Goal: Information Seeking & Learning: Learn about a topic

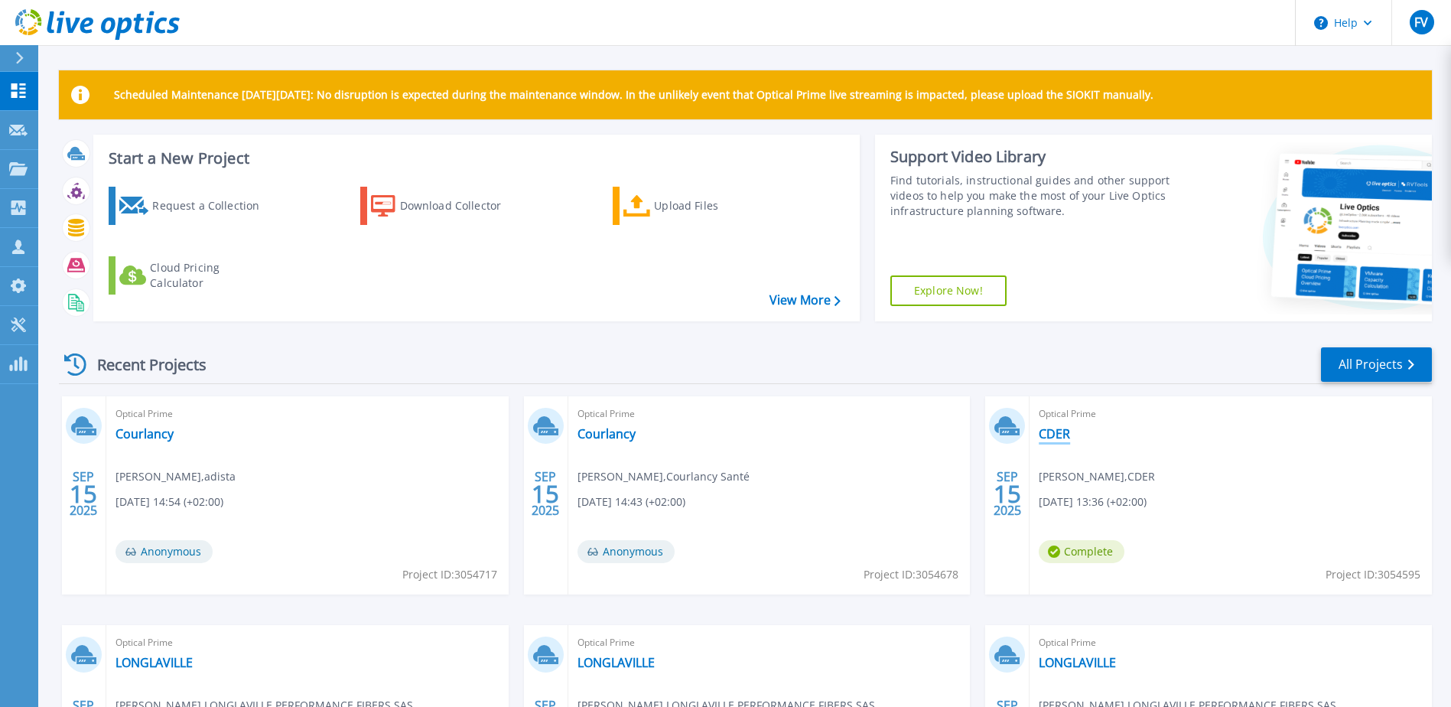
click at [1052, 428] on link "CDER" at bounding box center [1054, 433] width 31 height 15
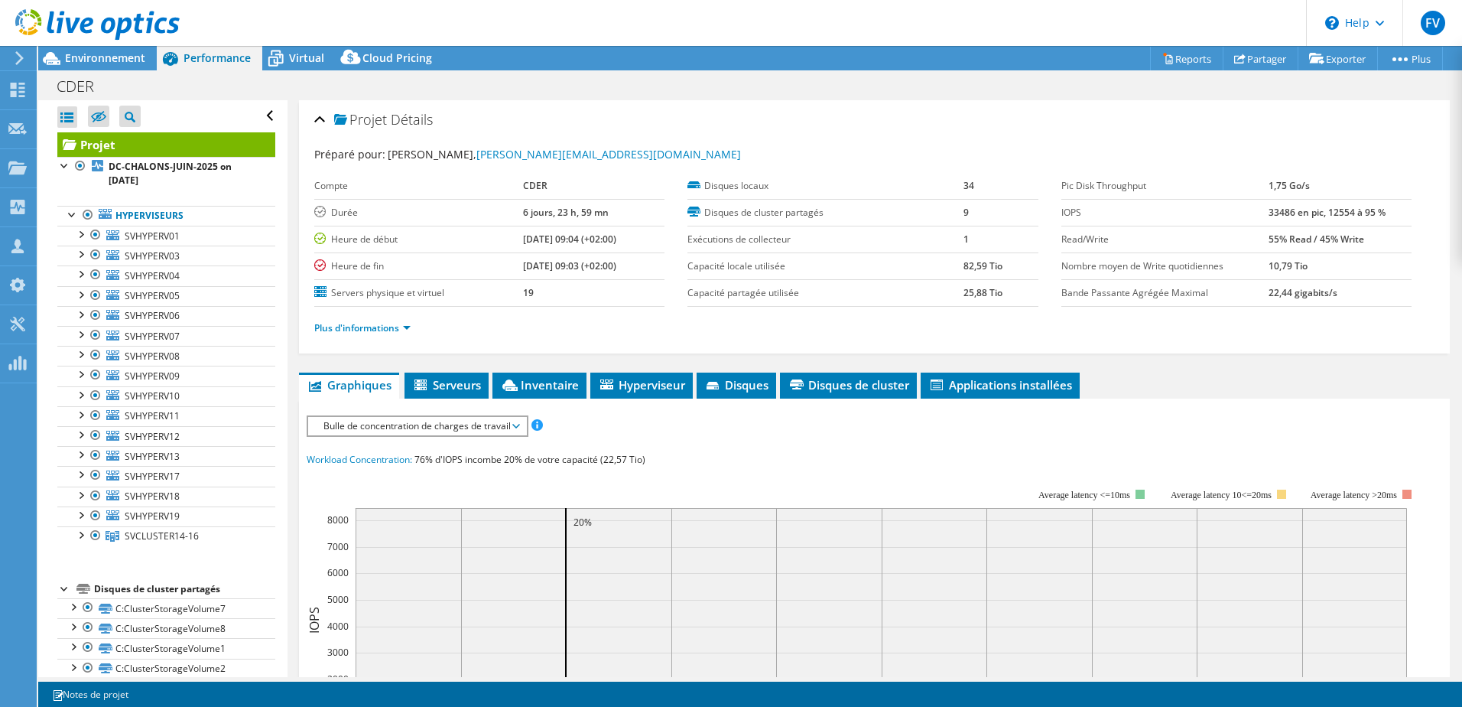
select select "USD"
click at [85, 537] on div at bounding box center [80, 533] width 15 height 15
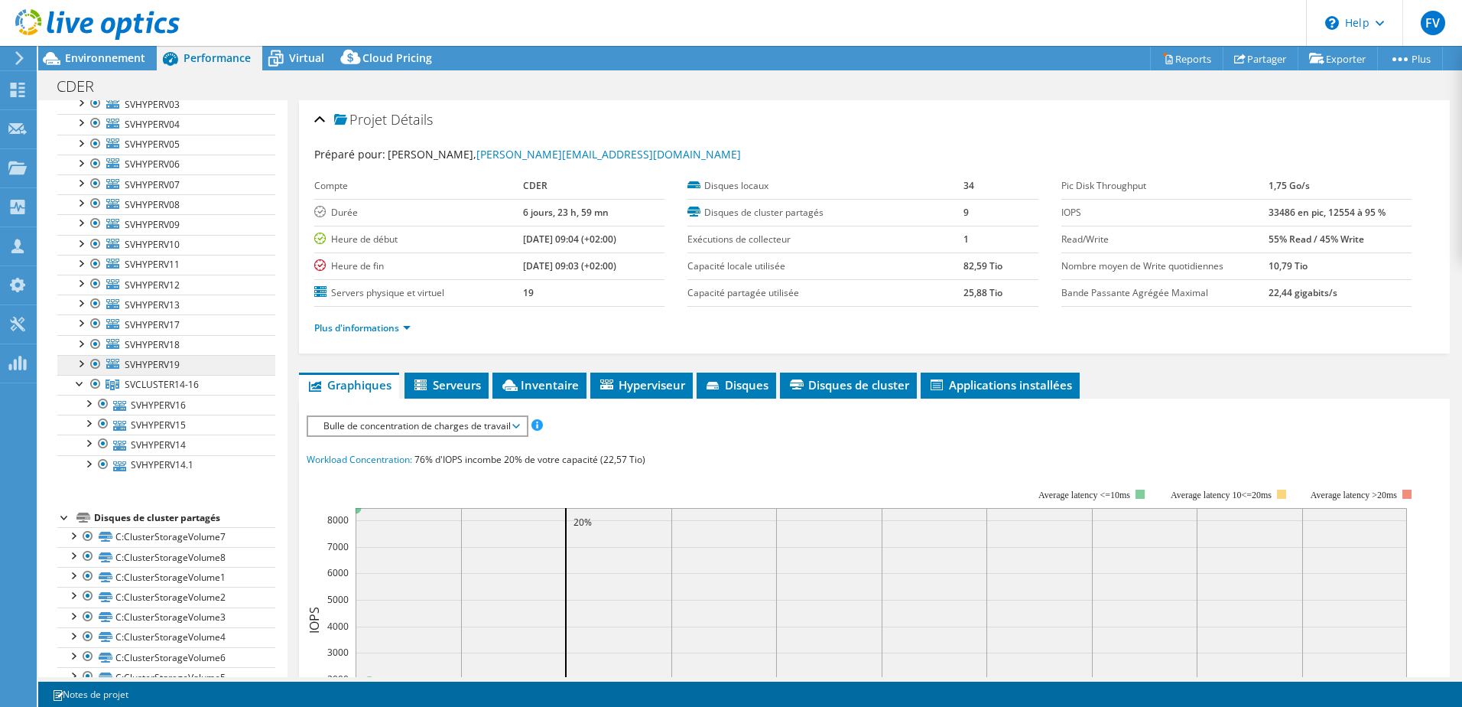
scroll to position [153, 0]
click at [161, 460] on link "SVHYPERV14.1" at bounding box center [166, 464] width 218 height 20
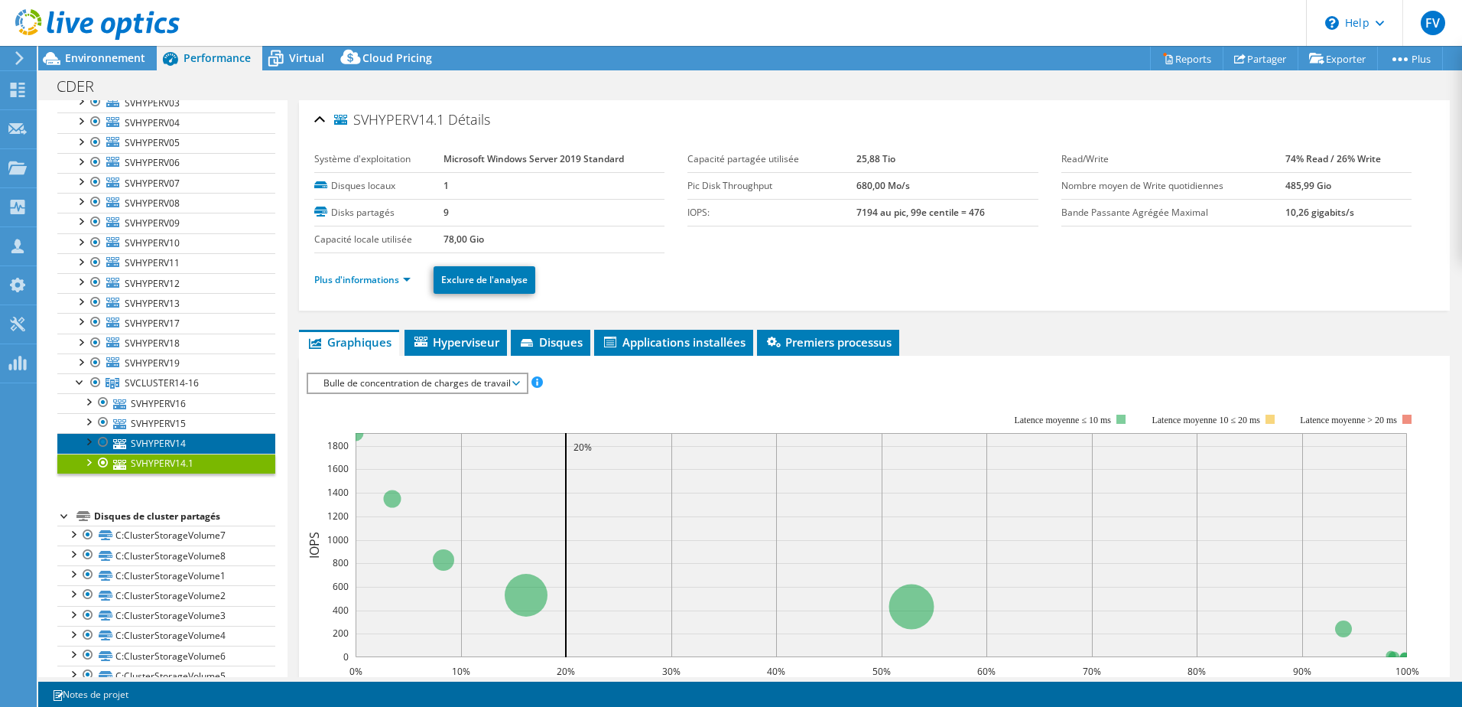
click at [164, 438] on link "SVHYPERV14" at bounding box center [166, 443] width 218 height 20
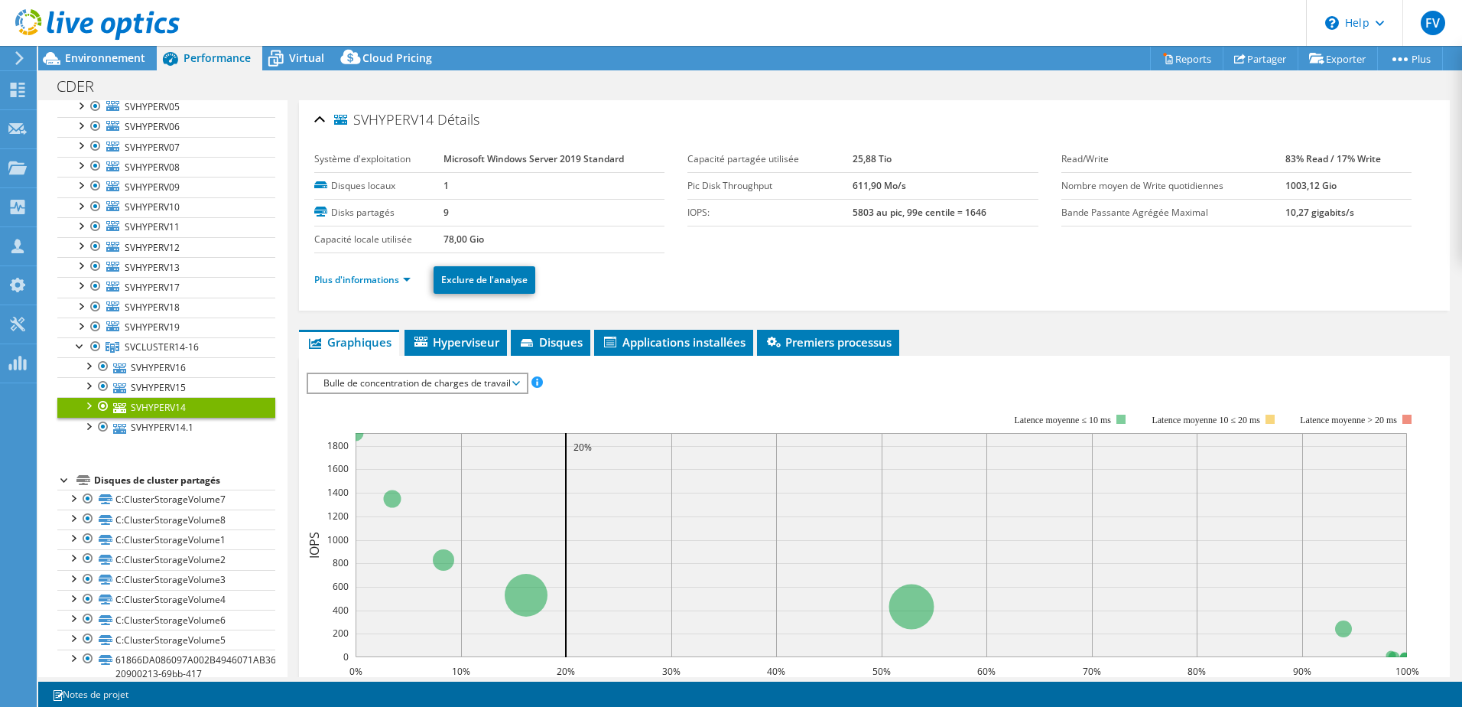
scroll to position [214, 0]
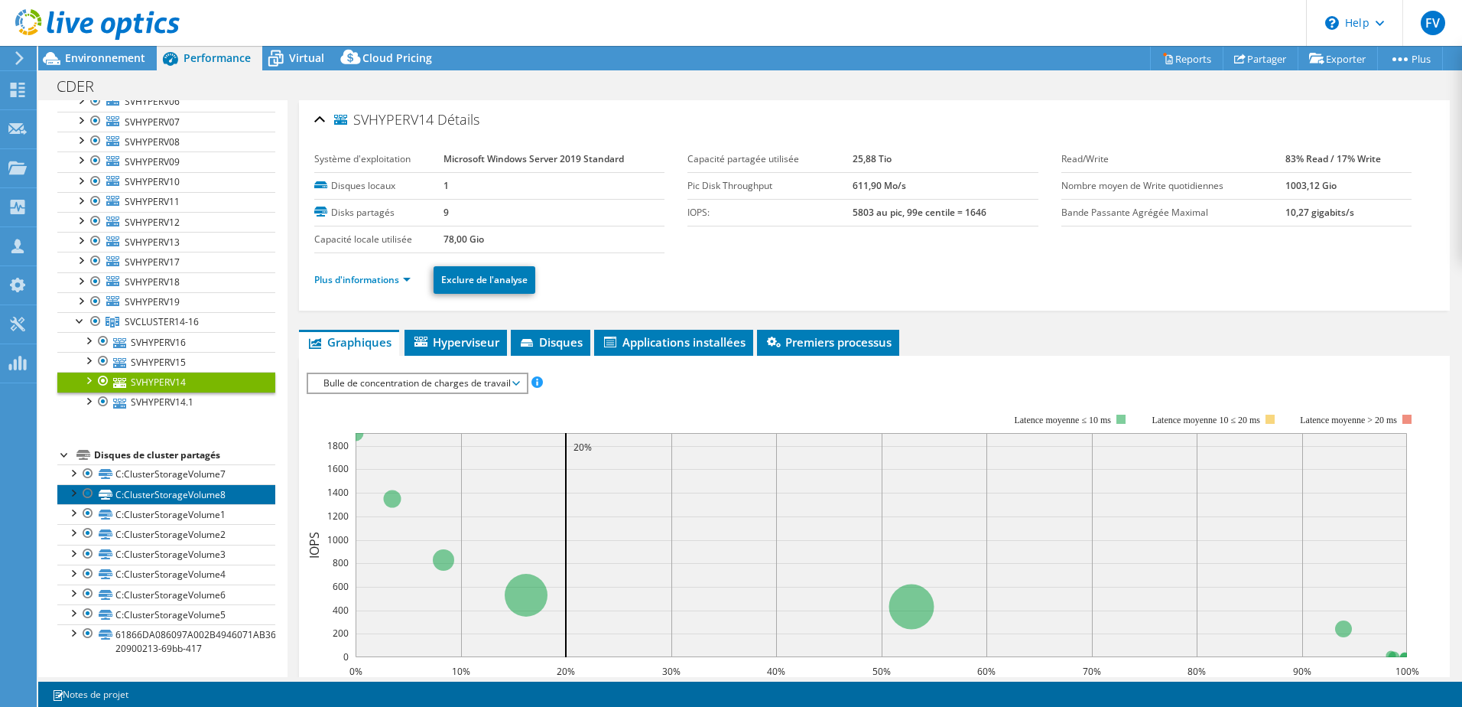
click at [180, 490] on link "C:ClusterStorageVolume8" at bounding box center [166, 494] width 218 height 20
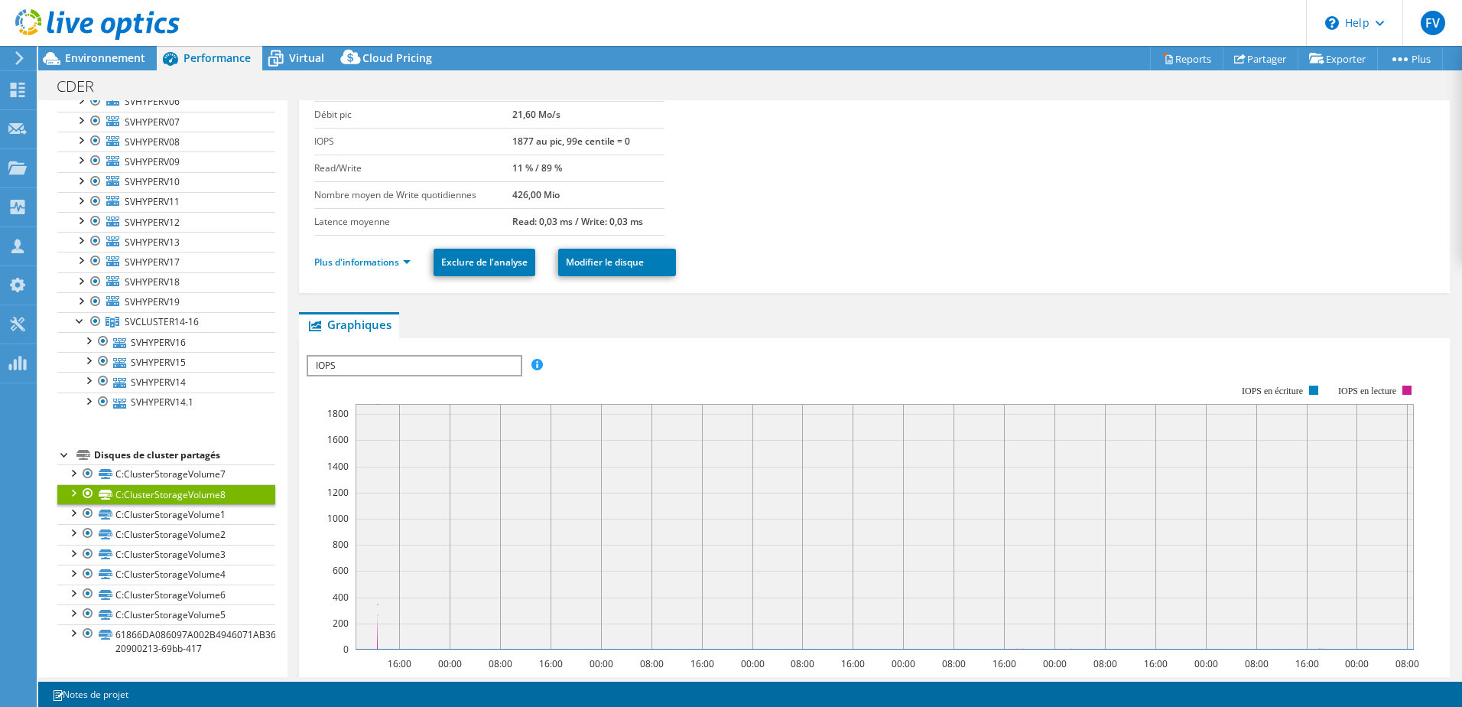
scroll to position [0, 0]
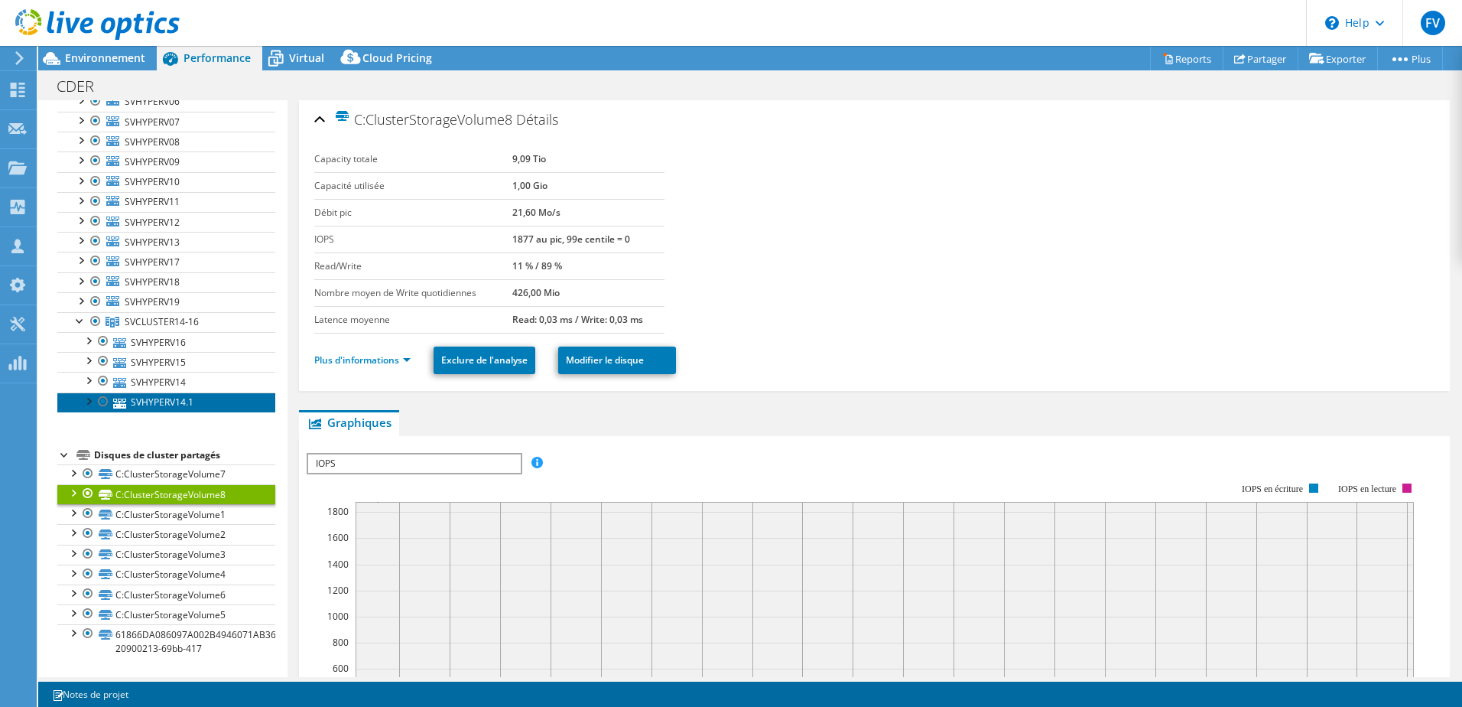
click at [159, 405] on link "SVHYPERV14.1" at bounding box center [166, 402] width 218 height 20
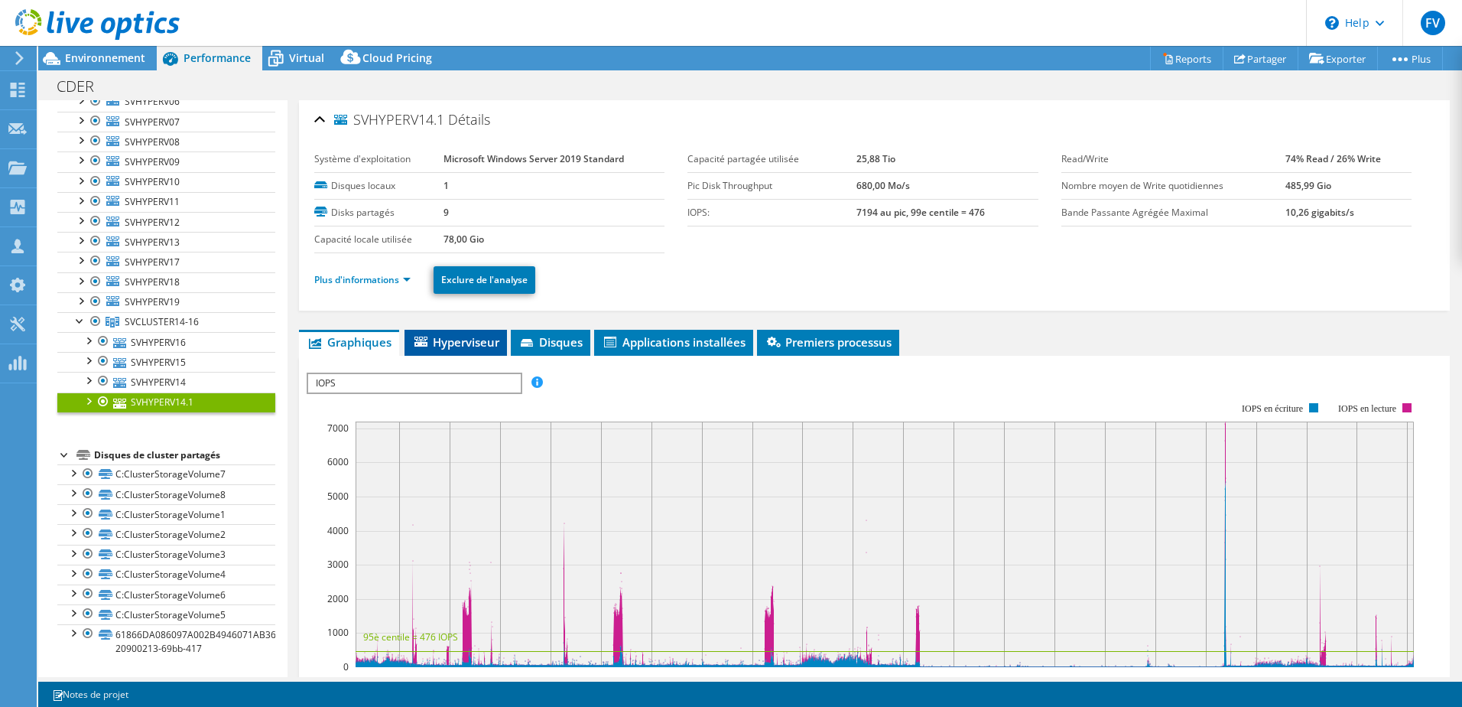
click at [467, 342] on span "Hyperviseur" at bounding box center [455, 341] width 87 height 15
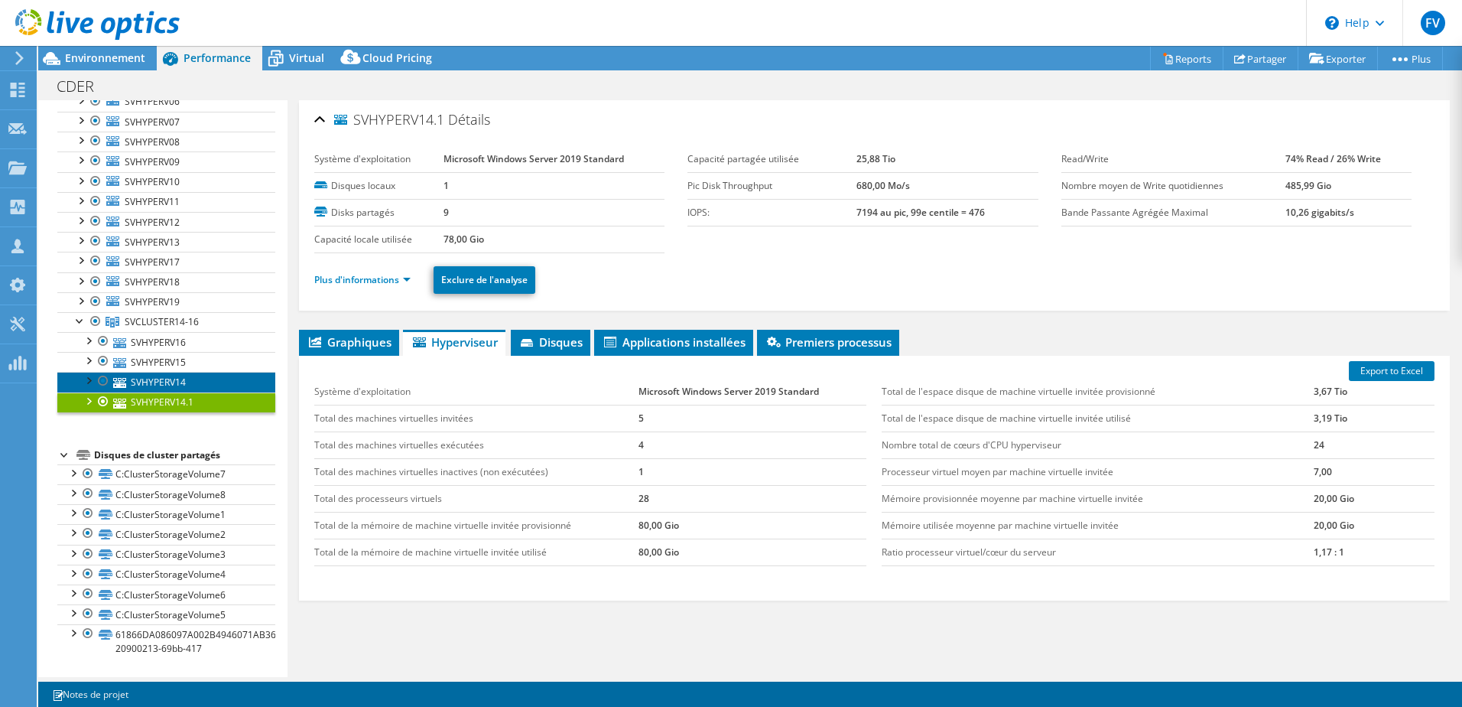
click at [164, 375] on link "SVHYPERV14" at bounding box center [166, 382] width 218 height 20
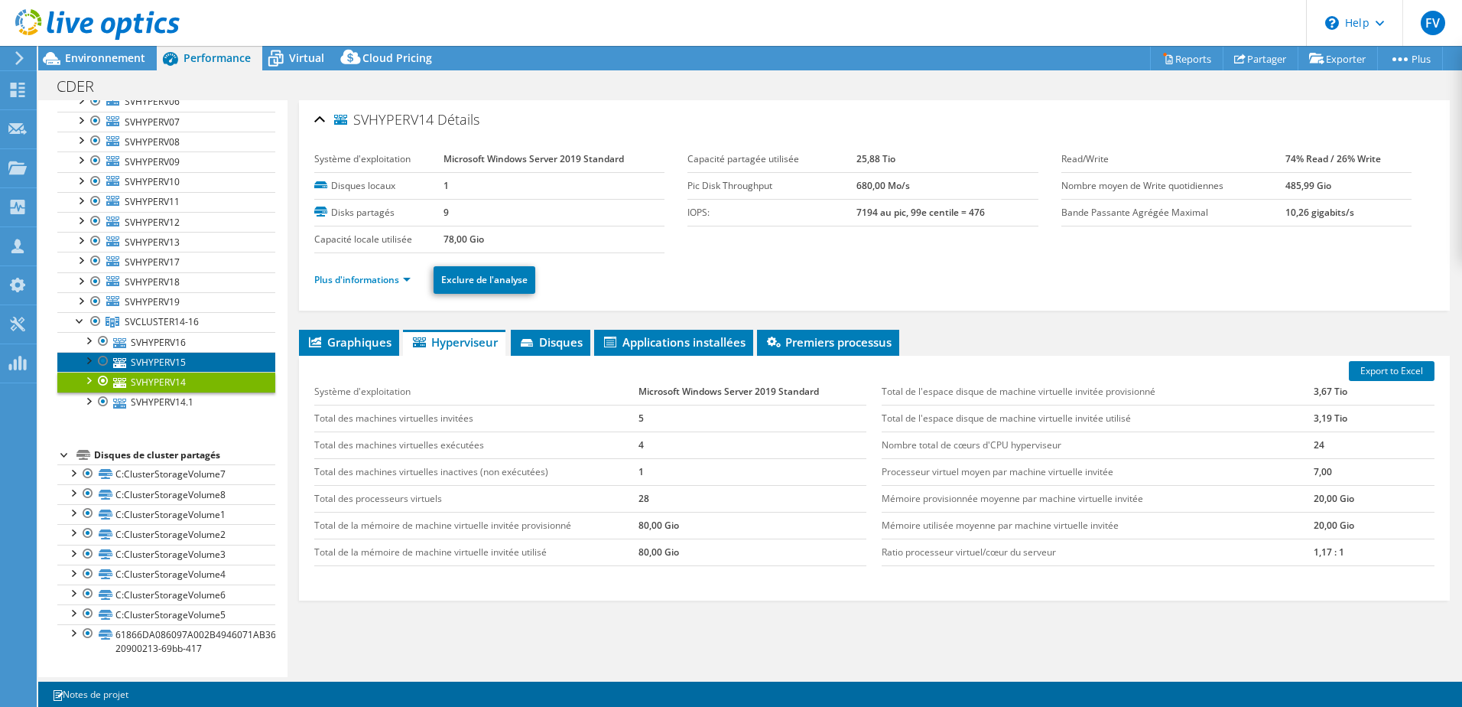
click at [175, 366] on link "SVHYPERV15" at bounding box center [166, 362] width 218 height 20
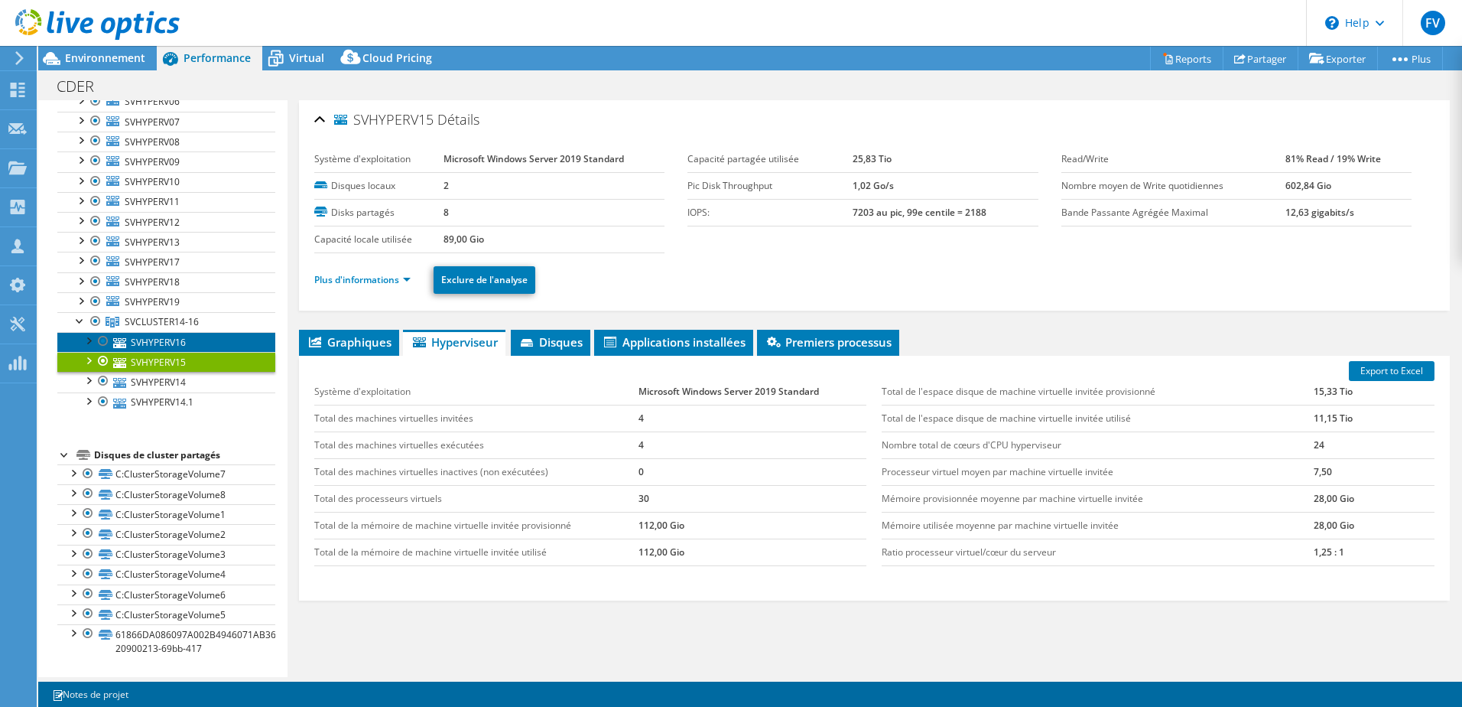
click at [180, 343] on link "SVHYPERV16" at bounding box center [166, 342] width 218 height 20
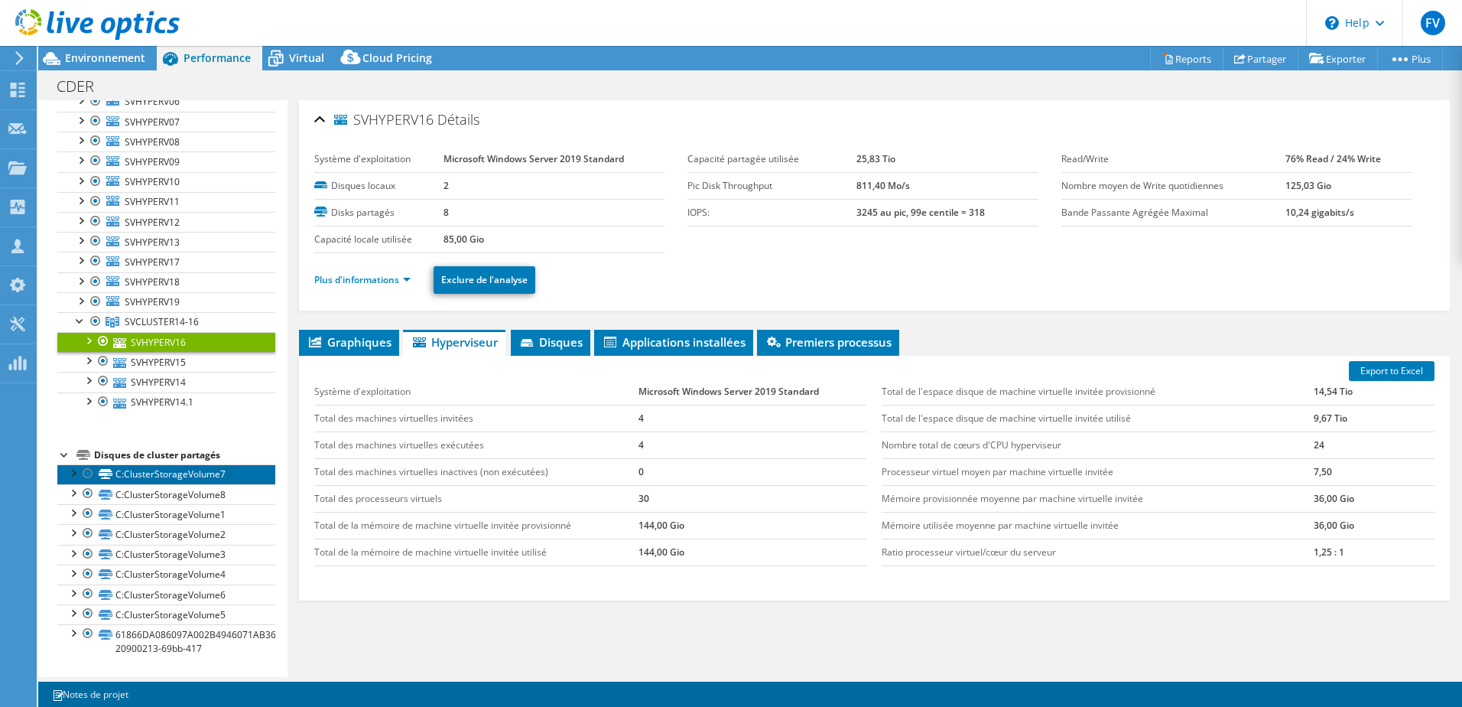
click at [202, 480] on link "C:ClusterStorageVolume7" at bounding box center [166, 474] width 218 height 20
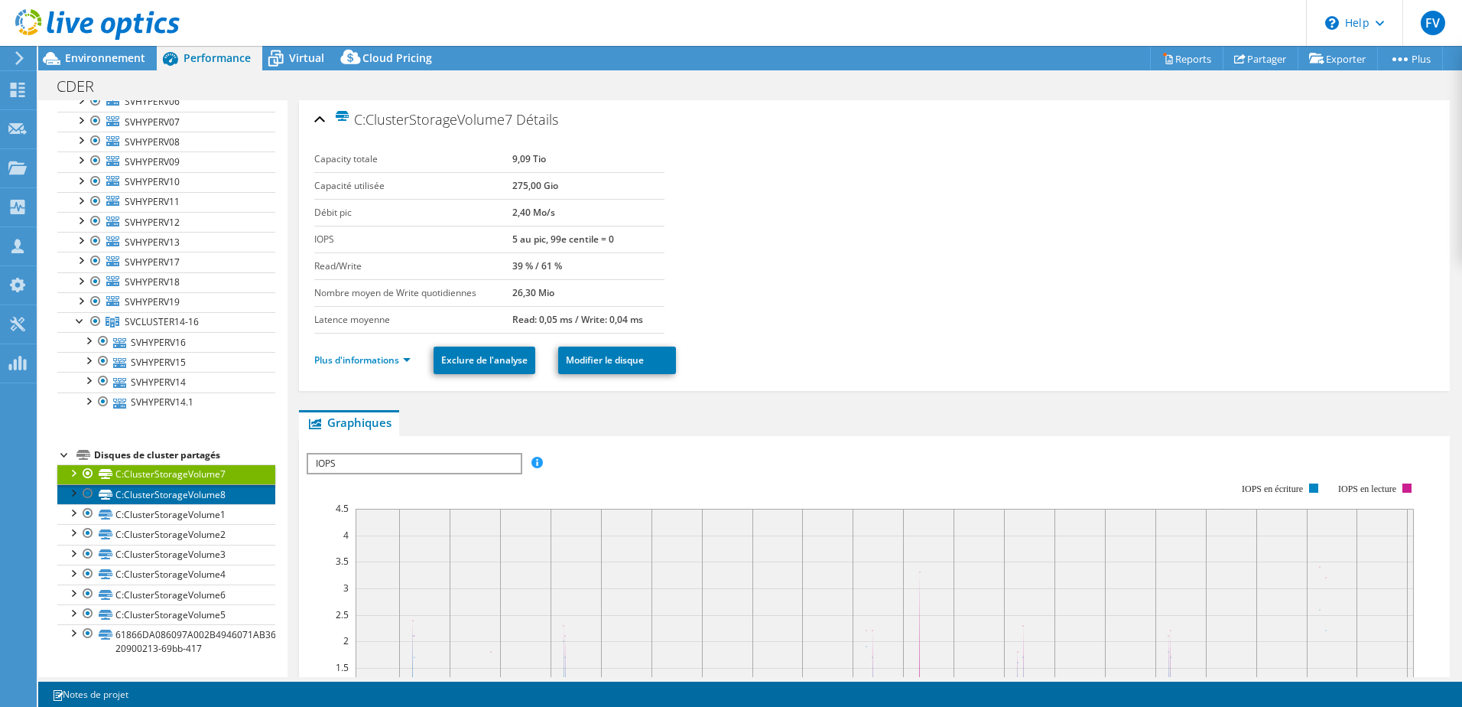
click at [196, 498] on link "C:ClusterStorageVolume8" at bounding box center [166, 494] width 218 height 20
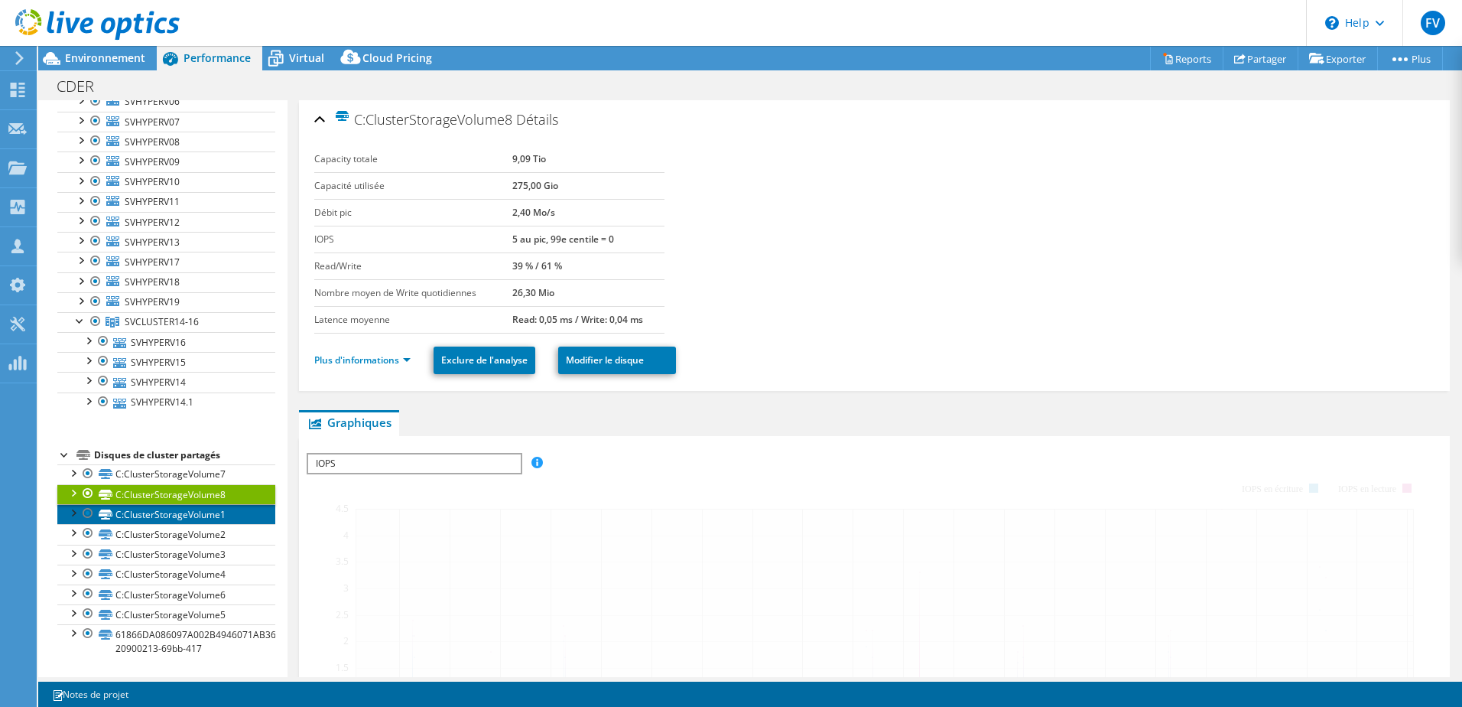
click at [193, 512] on link "C:ClusterStorageVolume1" at bounding box center [166, 514] width 218 height 20
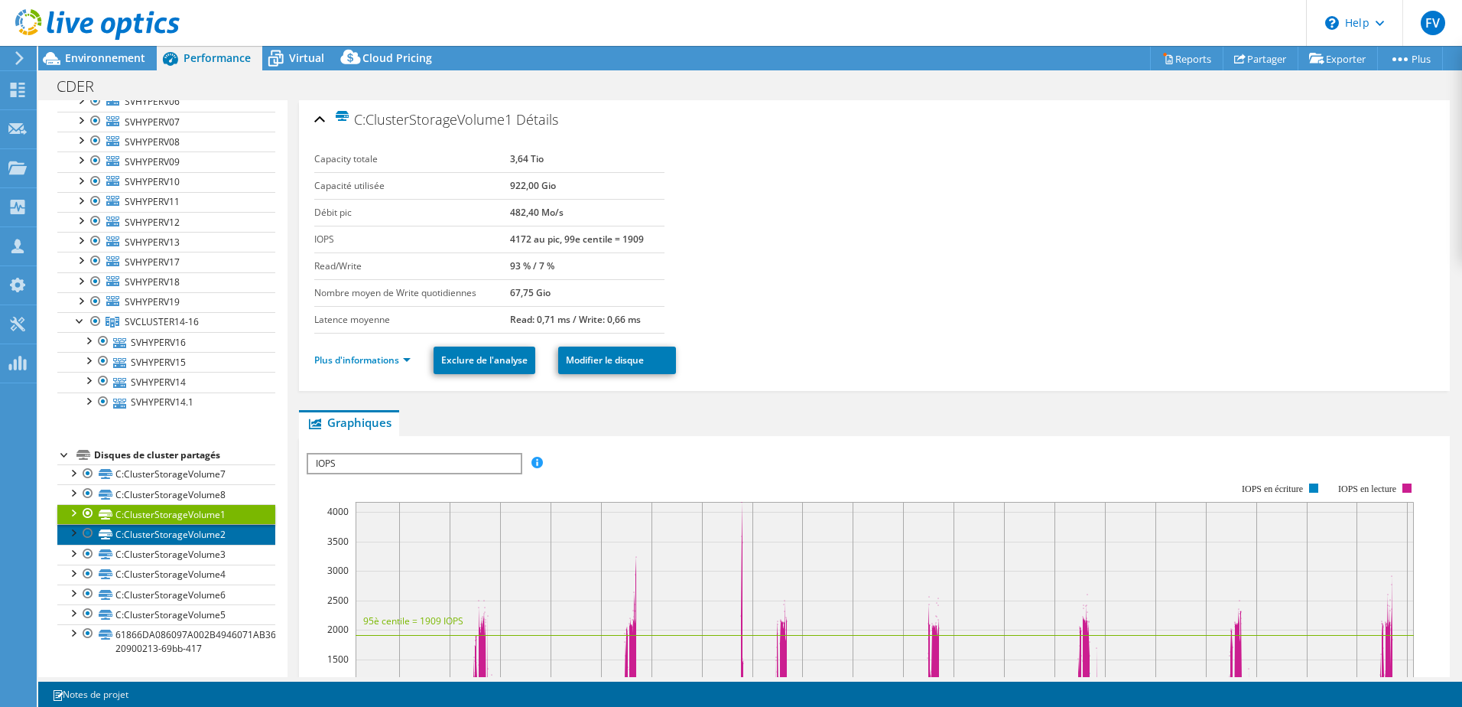
click at [194, 532] on link "C:ClusterStorageVolume2" at bounding box center [166, 534] width 218 height 20
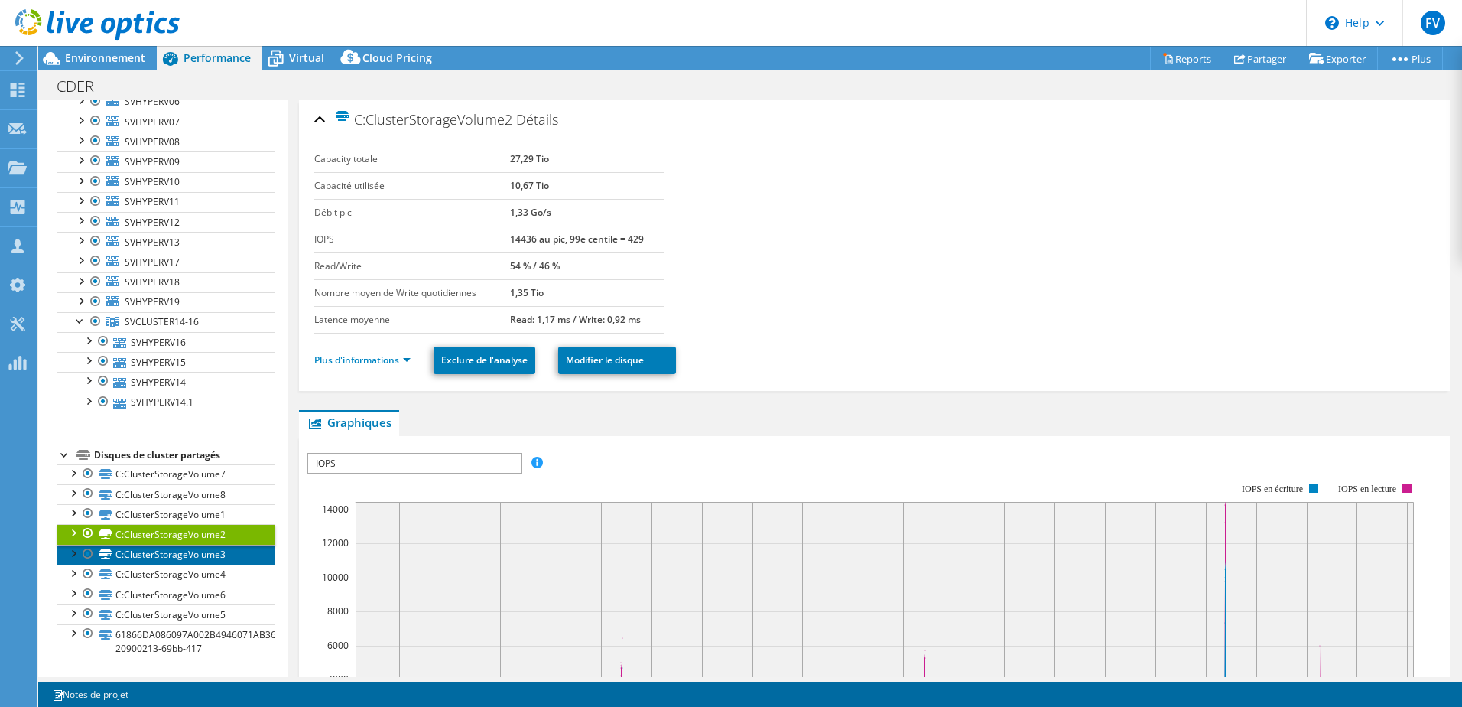
click at [200, 551] on link "C:ClusterStorageVolume3" at bounding box center [166, 555] width 218 height 20
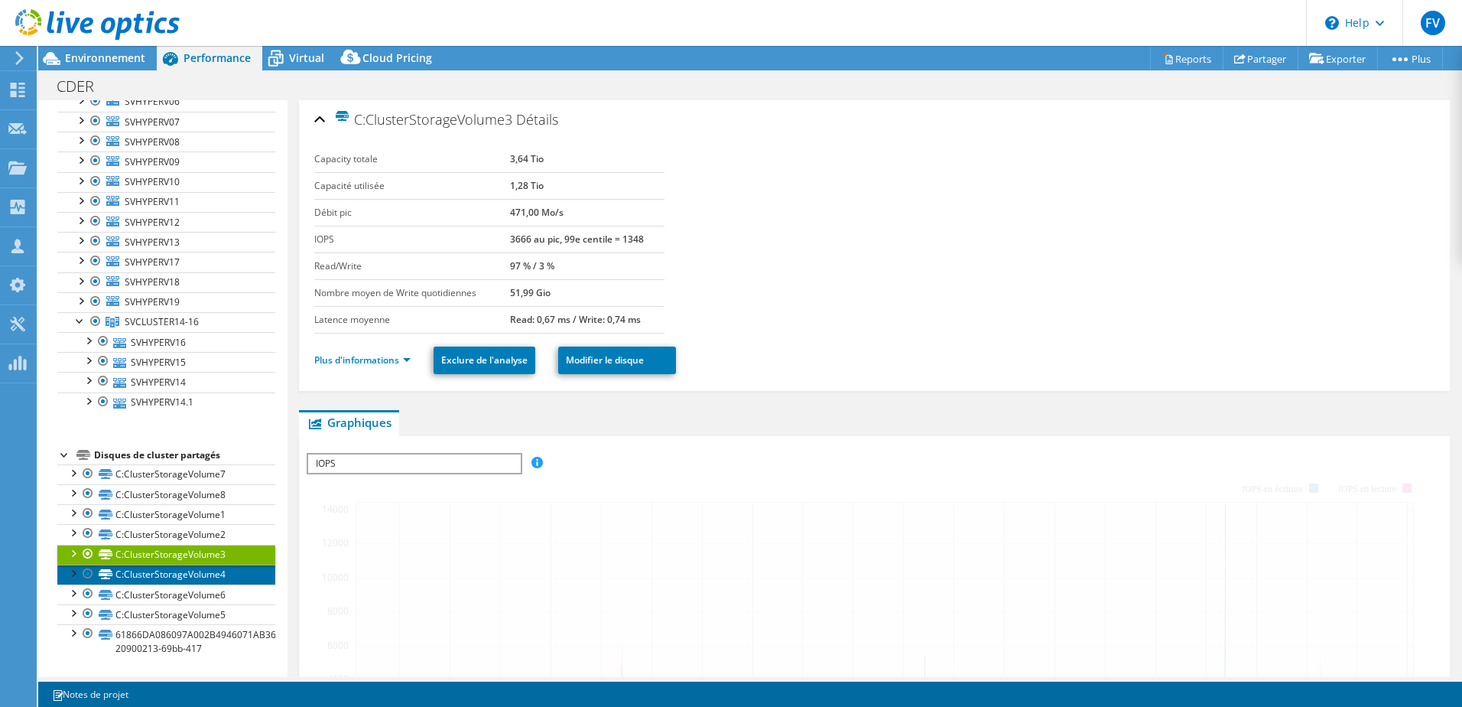
click at [193, 575] on link "C:ClusterStorageVolume4" at bounding box center [166, 574] width 218 height 20
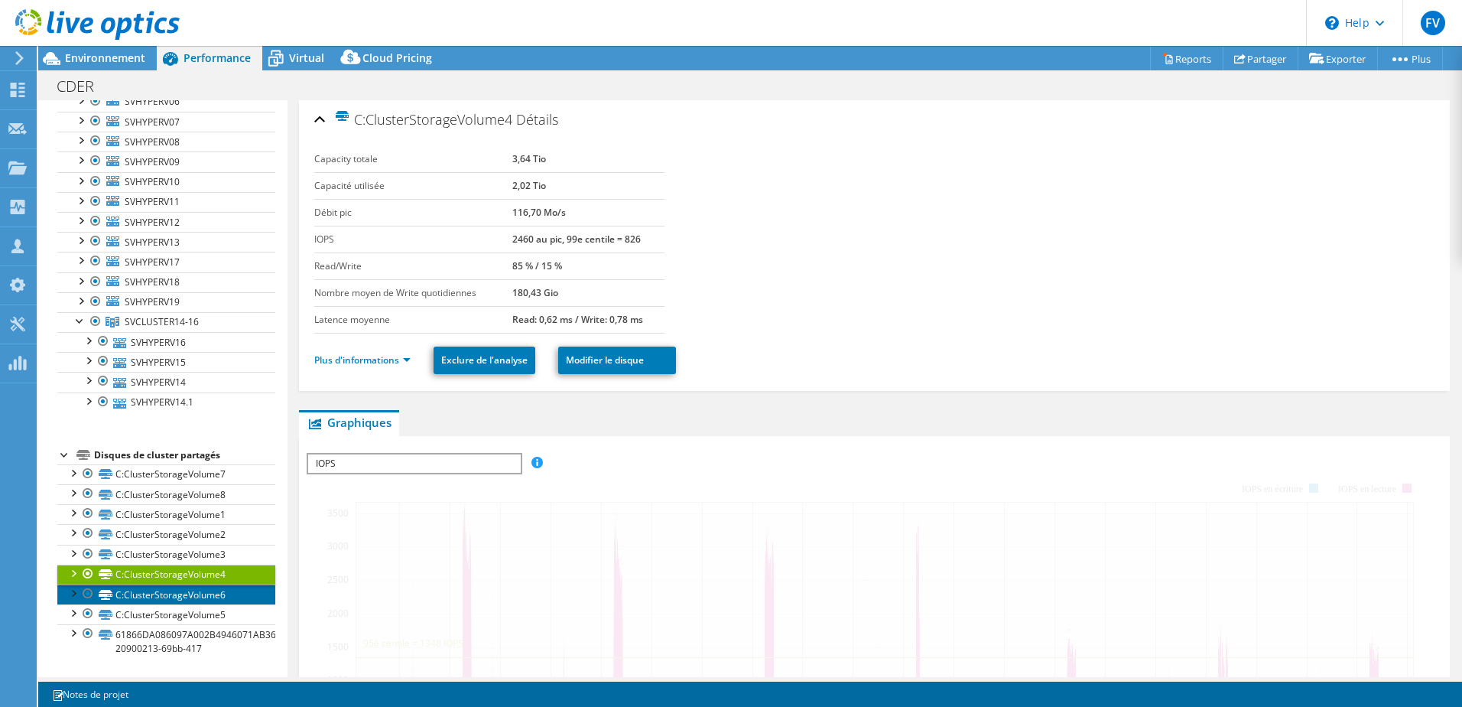
click at [199, 591] on link "C:ClusterStorageVolume6" at bounding box center [166, 594] width 218 height 20
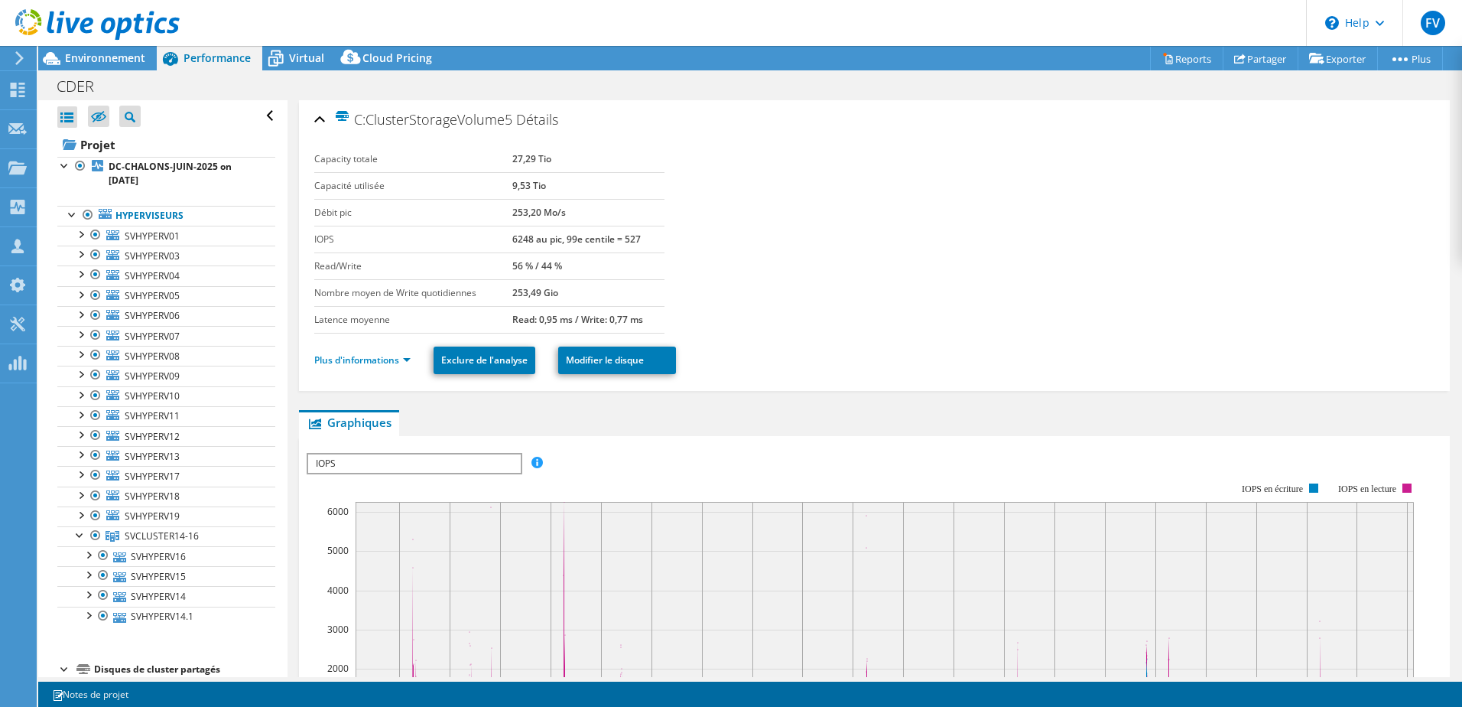
select select "USD"
click at [82, 535] on div at bounding box center [80, 533] width 15 height 15
click at [83, 534] on div at bounding box center [80, 533] width 15 height 15
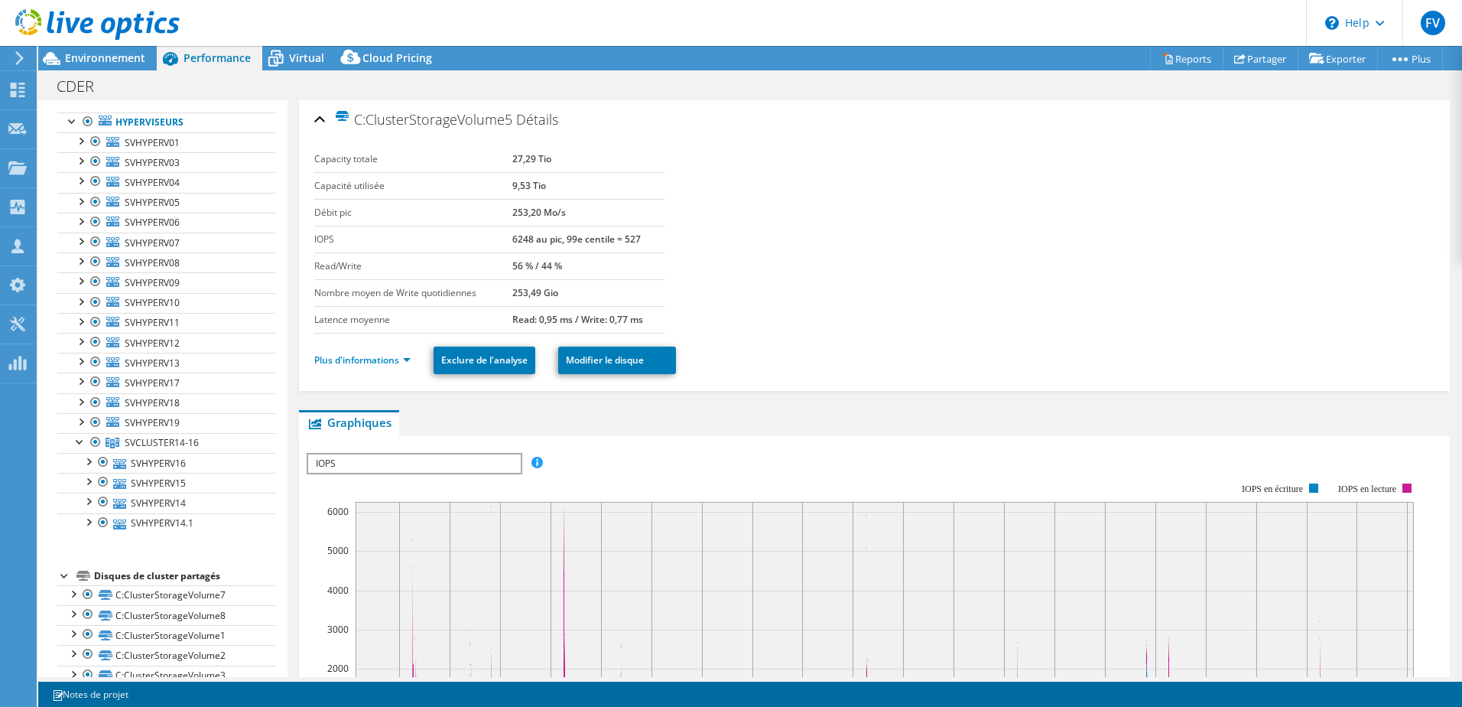
scroll to position [153, 0]
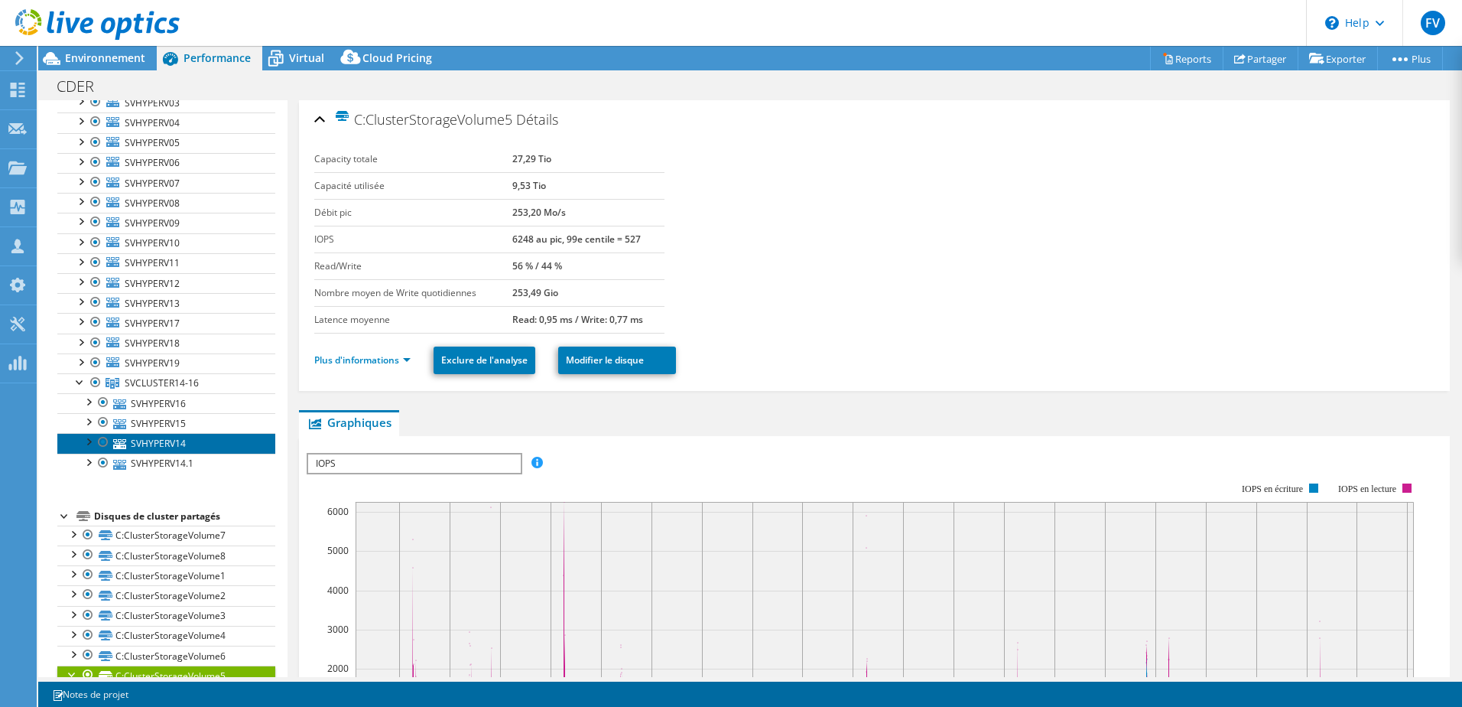
click at [172, 444] on link "SVHYPERV14" at bounding box center [166, 443] width 218 height 20
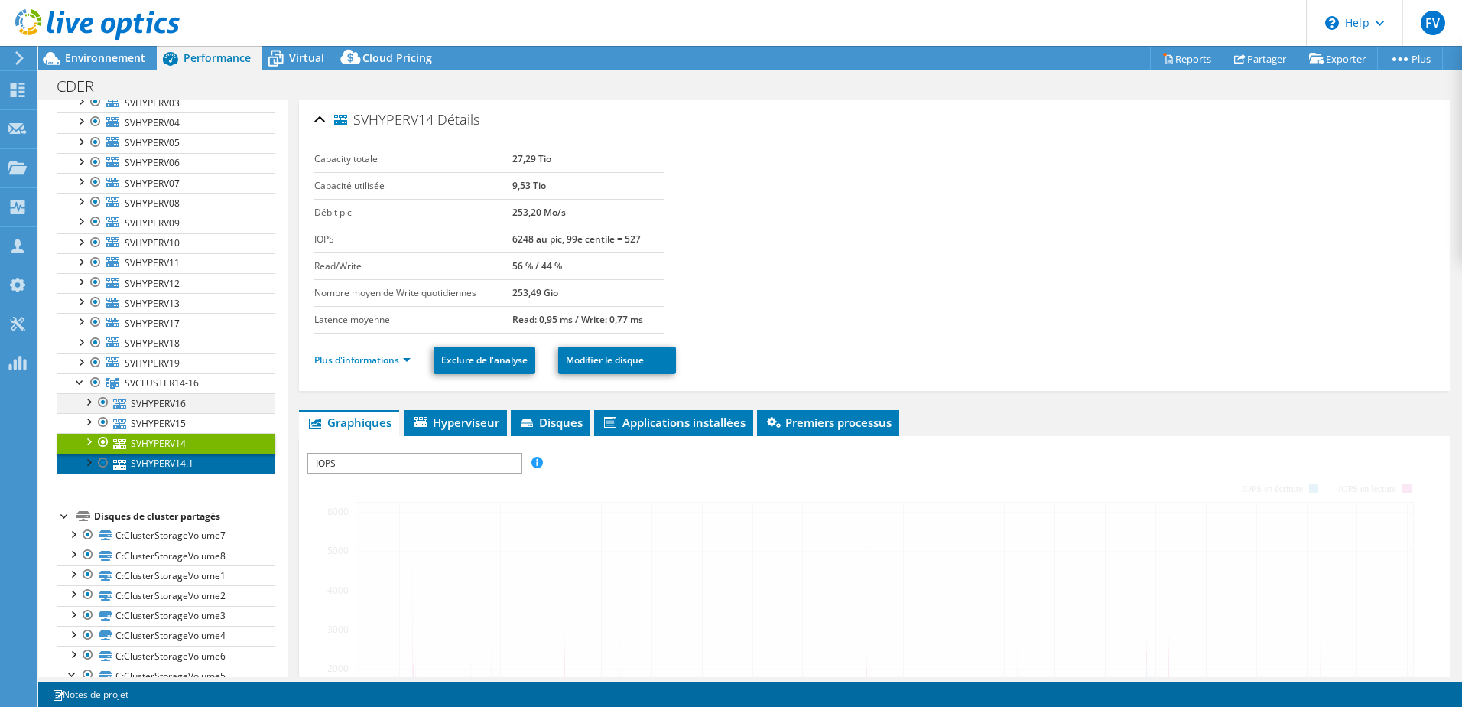
click at [174, 463] on link "SVHYPERV14.1" at bounding box center [166, 464] width 218 height 20
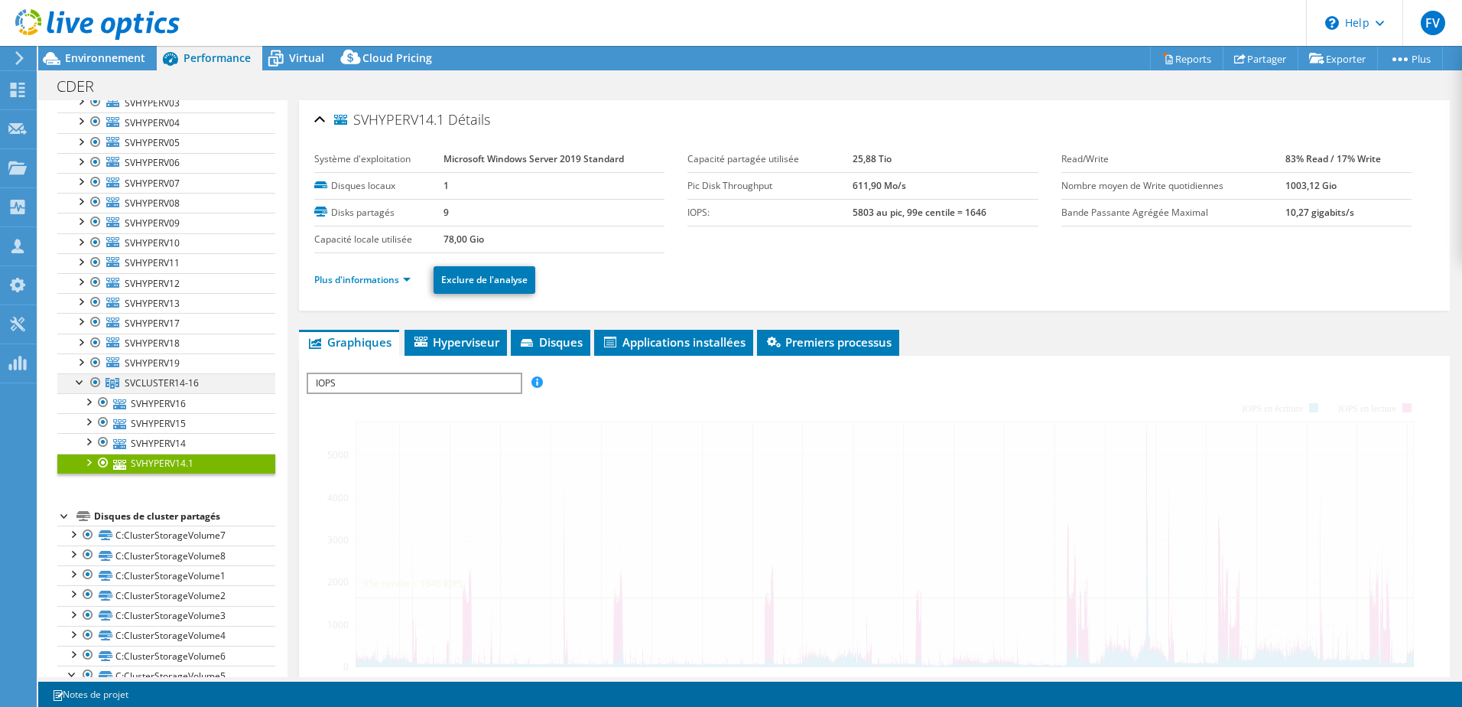
click at [81, 382] on div at bounding box center [80, 380] width 15 height 15
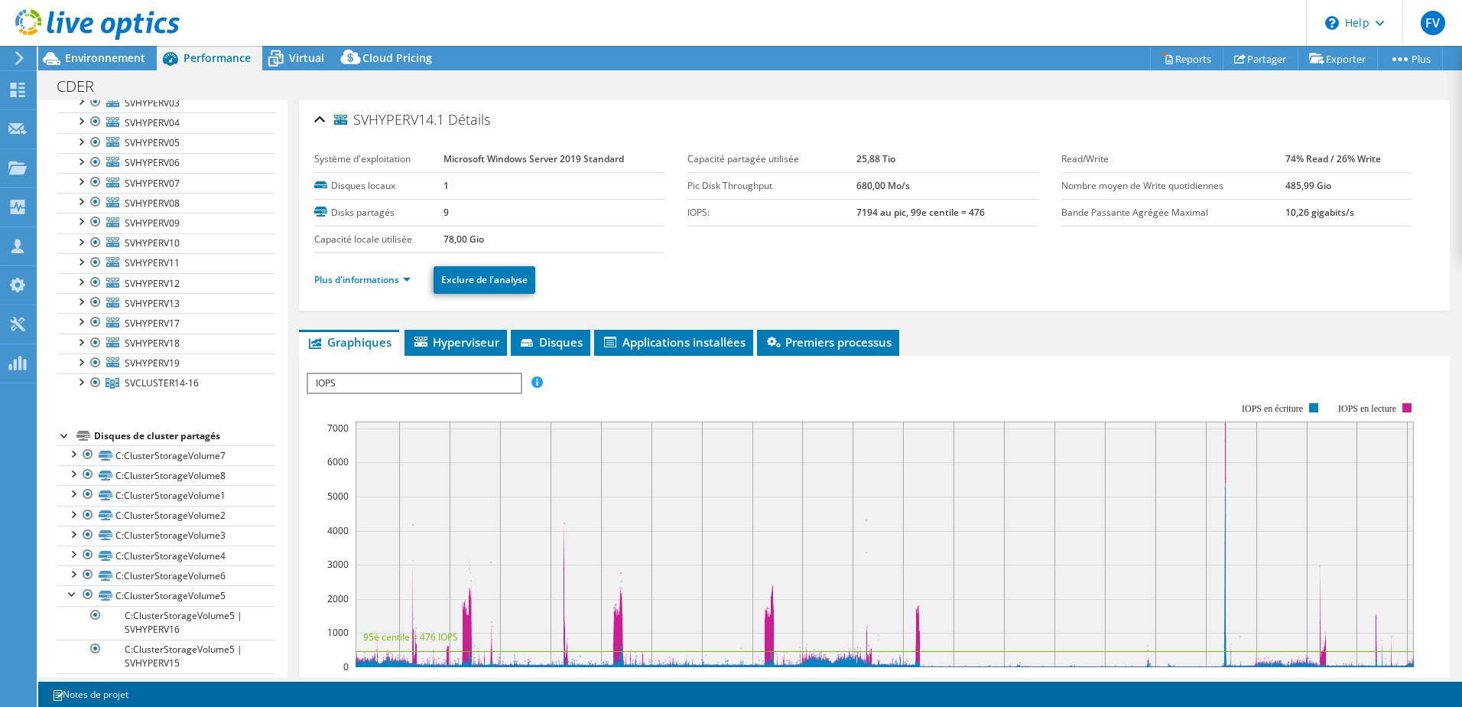
drag, startPoint x: 227, startPoint y: 436, endPoint x: 104, endPoint y: 437, distance: 123.1
click at [104, 437] on div "Disques de cluster partagés" at bounding box center [184, 436] width 181 height 18
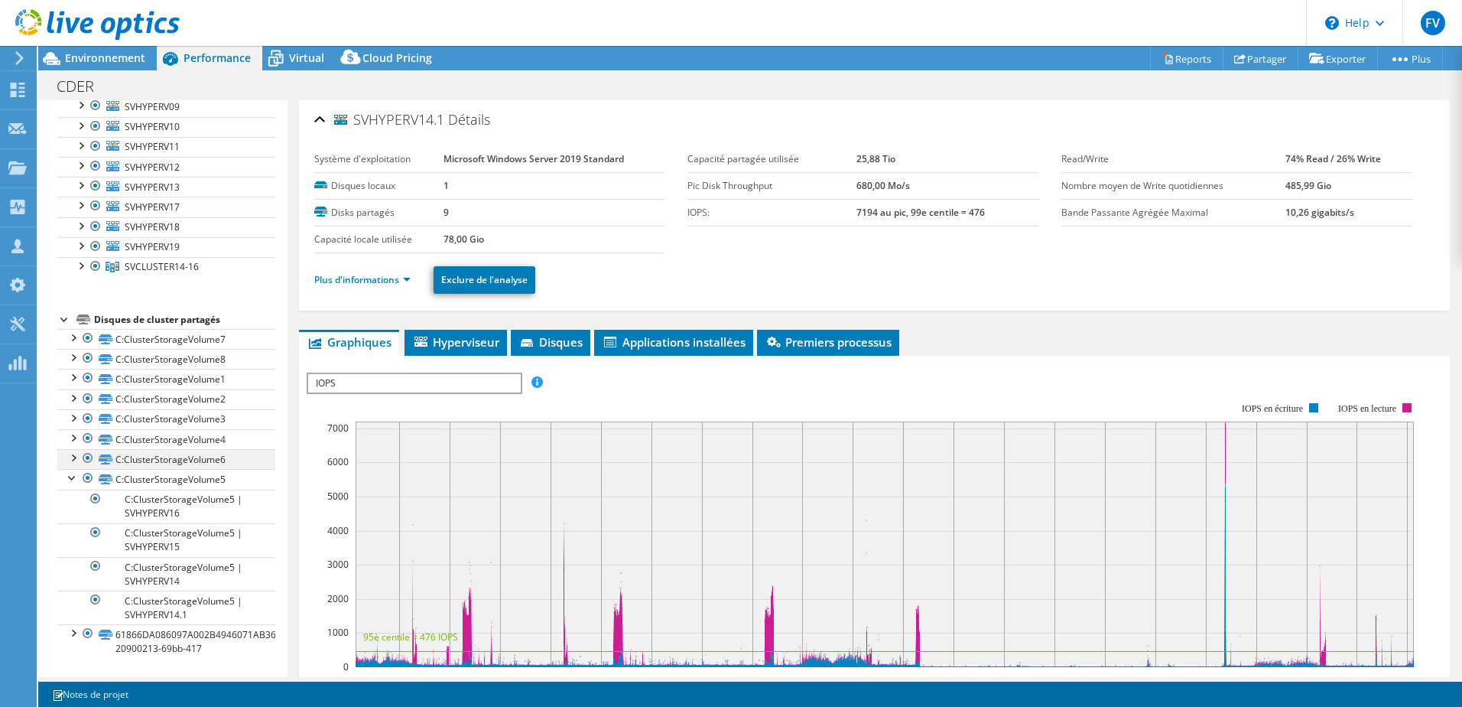
click at [77, 456] on div at bounding box center [72, 456] width 15 height 15
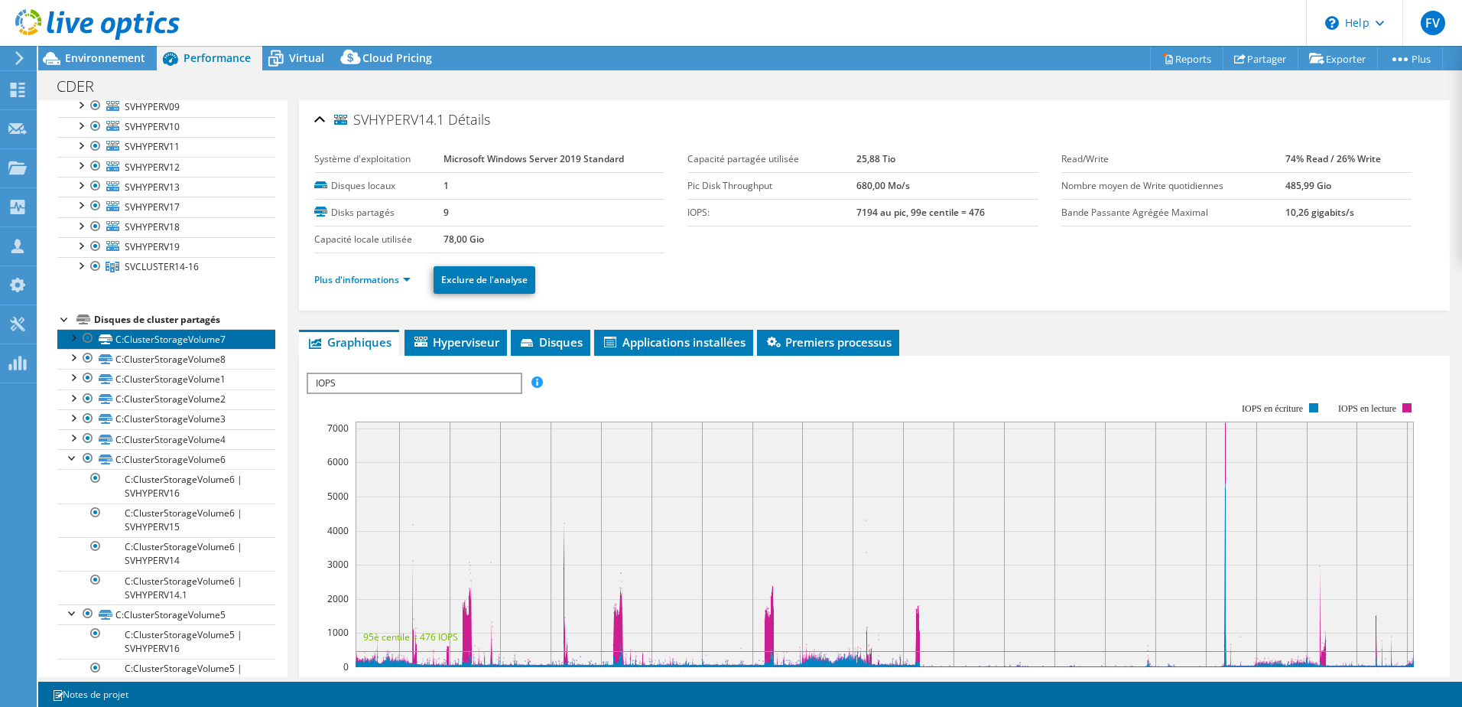
click at [163, 334] on link "C:ClusterStorageVolume7" at bounding box center [166, 339] width 218 height 20
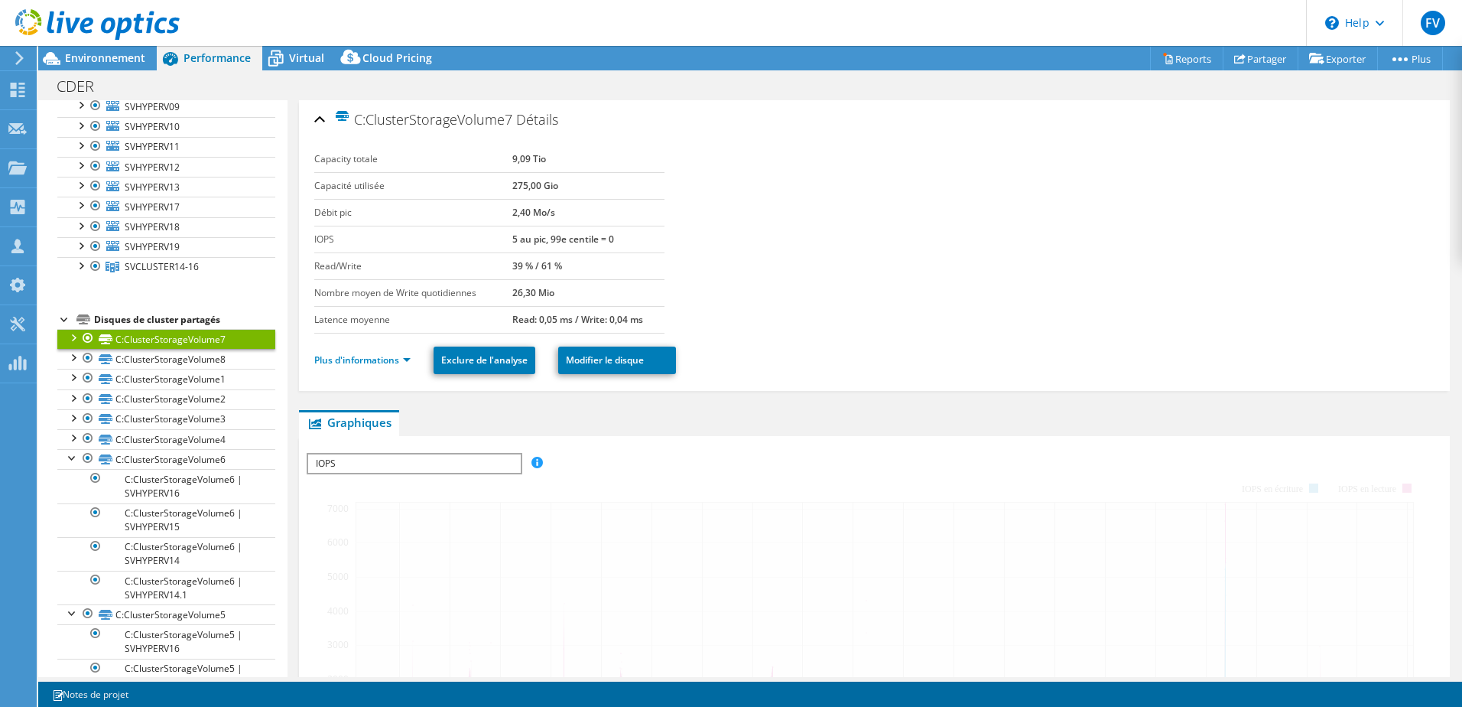
click at [558, 159] on tr "Capacity totale 9,09 Tio" at bounding box center [489, 159] width 350 height 27
click at [203, 350] on link "C:ClusterStorageVolume8" at bounding box center [166, 359] width 218 height 20
click at [203, 357] on link "C:ClusterStorageVolume8" at bounding box center [166, 359] width 218 height 20
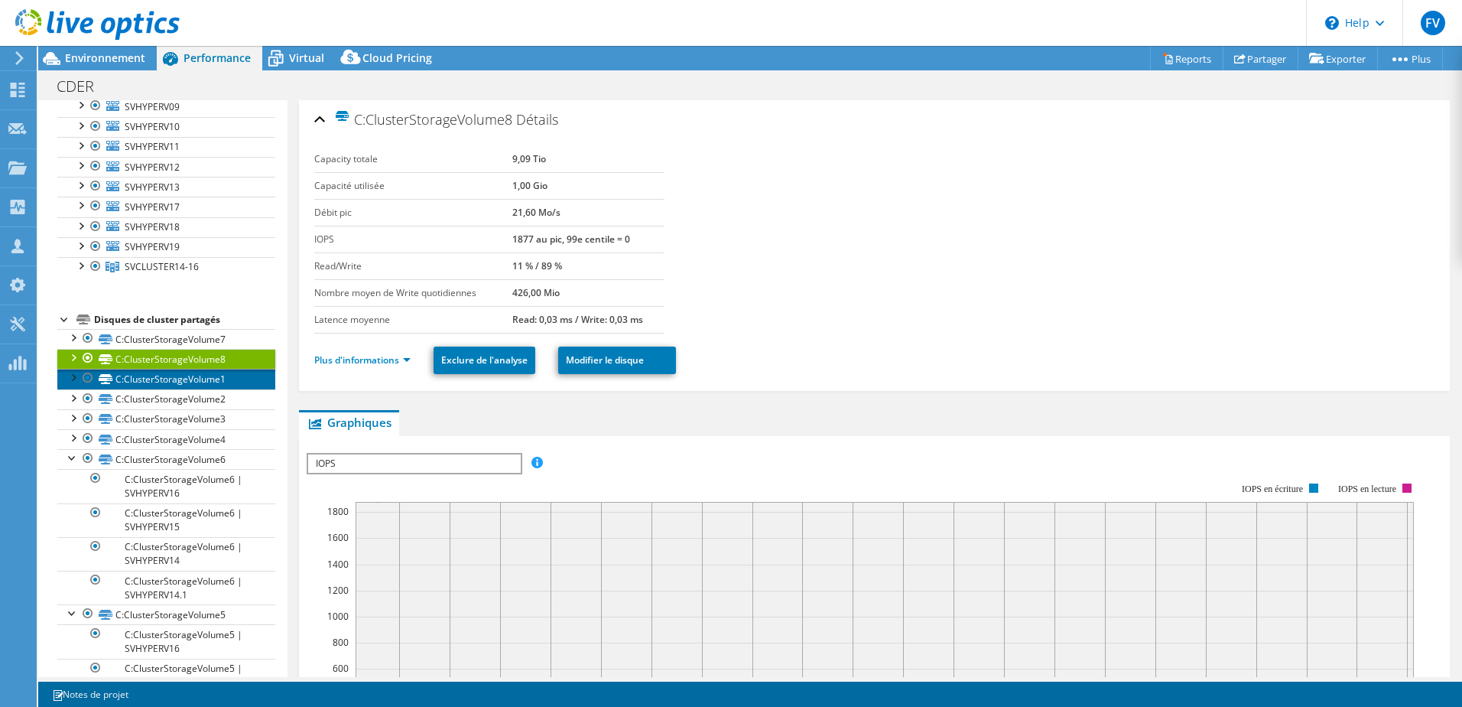
click at [176, 380] on link "C:ClusterStorageVolume1" at bounding box center [166, 379] width 218 height 20
click at [205, 382] on link "C:ClusterStorageVolume1" at bounding box center [166, 379] width 218 height 20
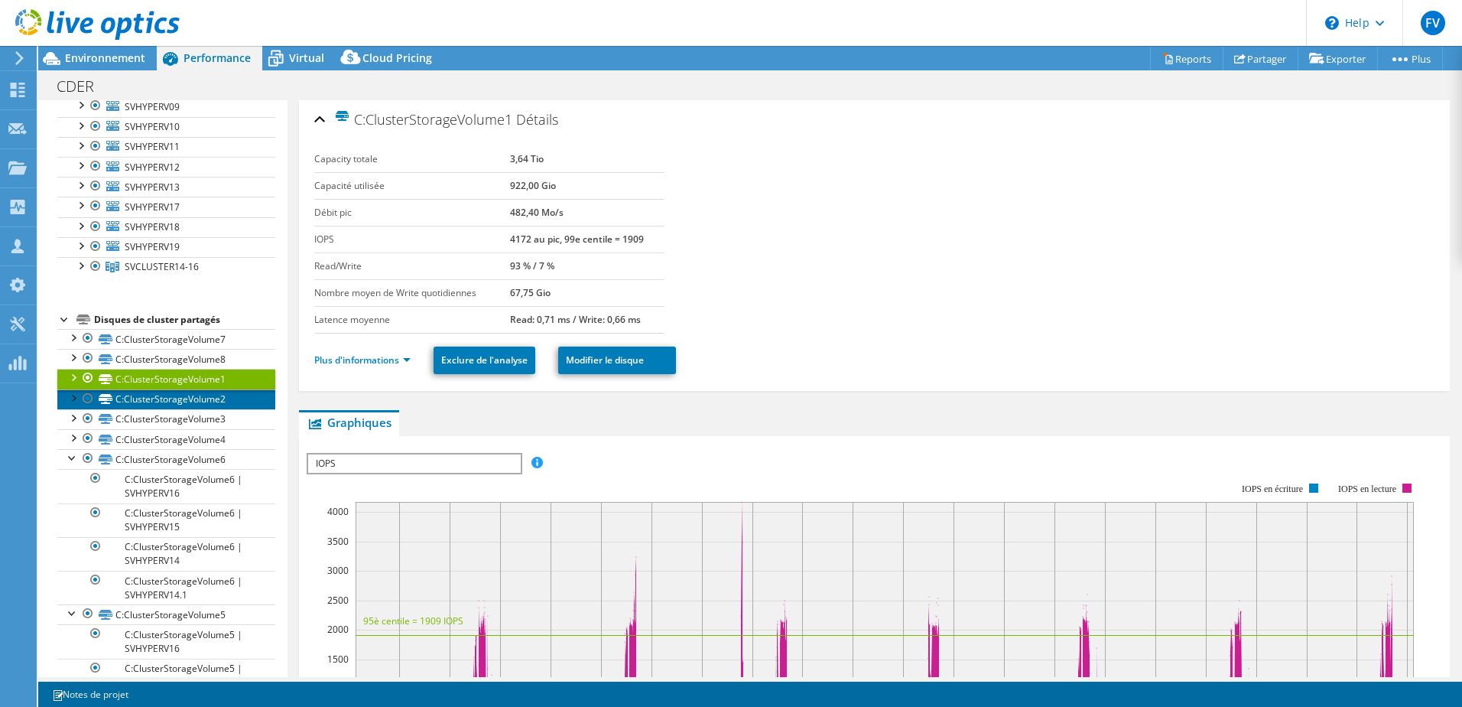
click at [208, 402] on link "C:ClusterStorageVolume2" at bounding box center [166, 399] width 218 height 20
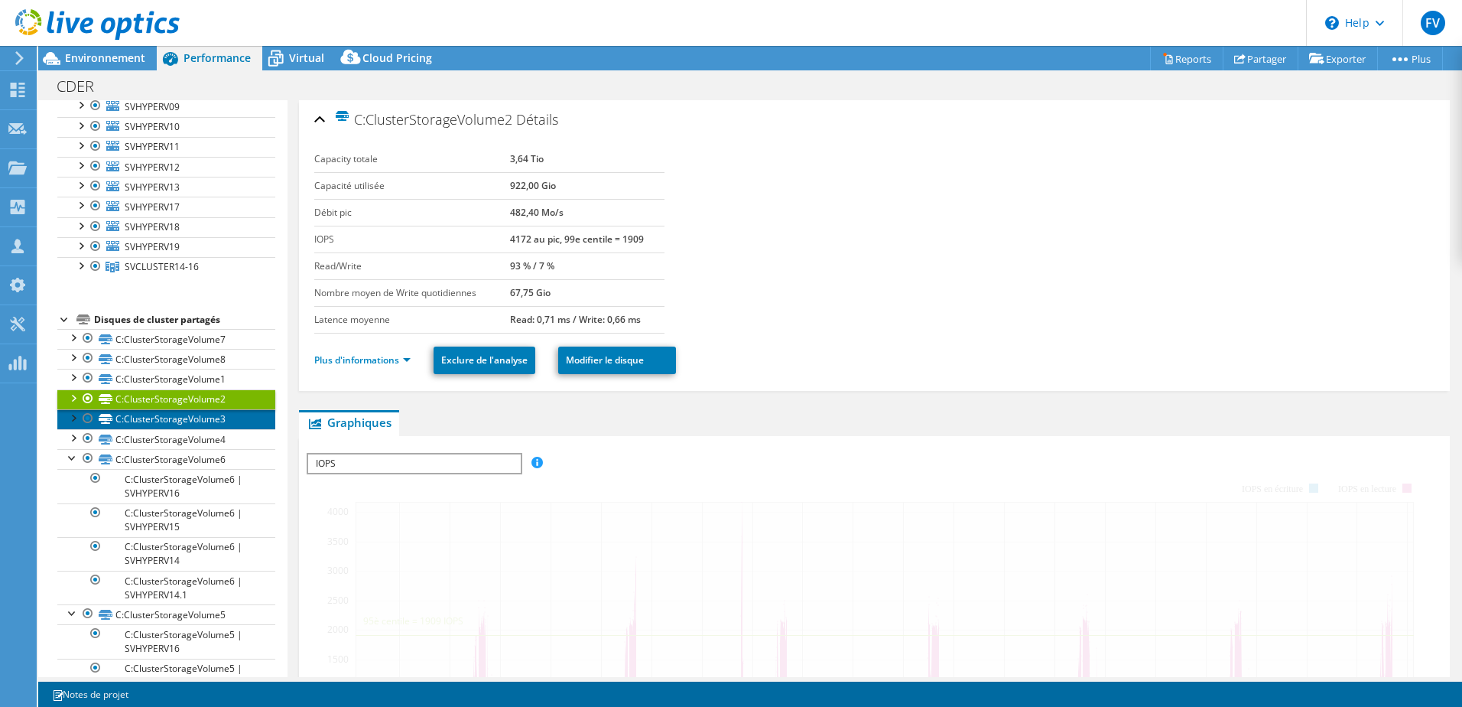
click at [214, 418] on link "C:ClusterStorageVolume3" at bounding box center [166, 419] width 218 height 20
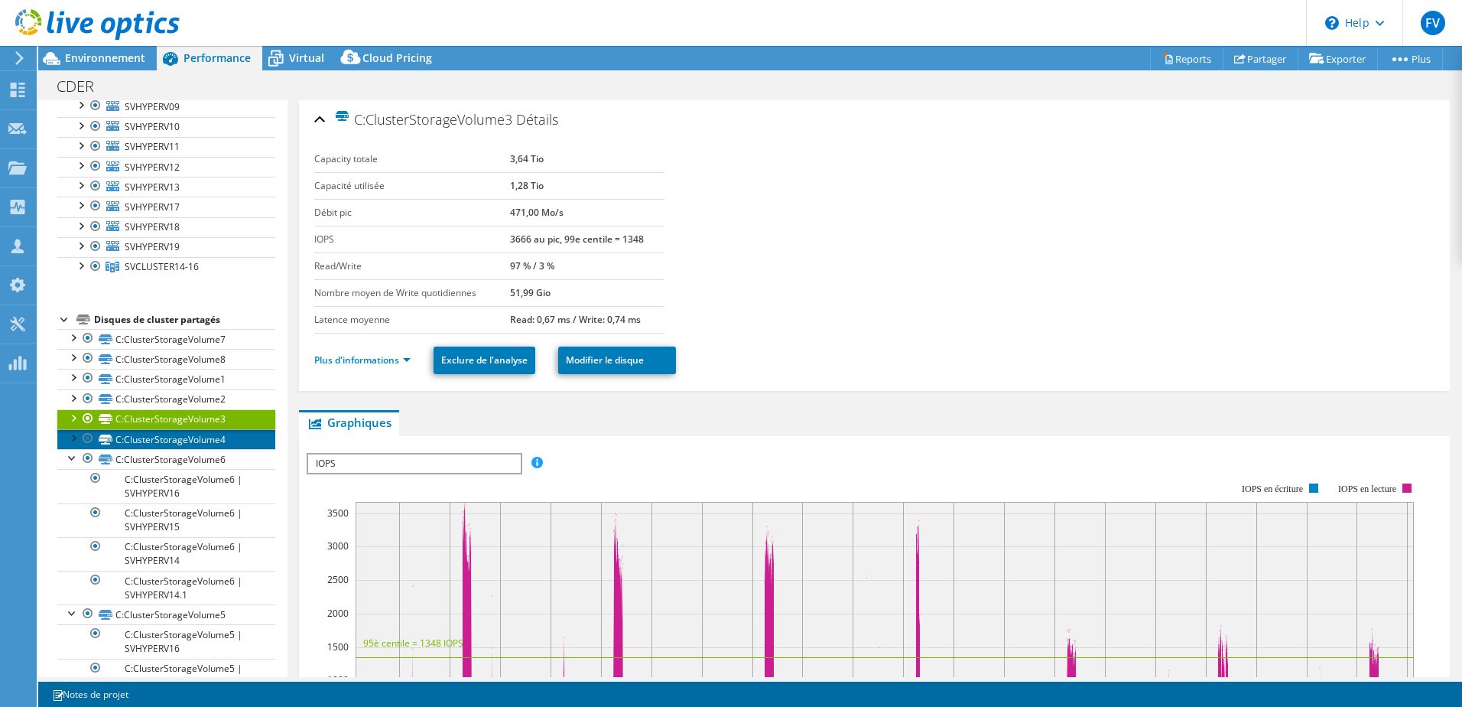
click at [192, 444] on link "C:ClusterStorageVolume4" at bounding box center [166, 439] width 218 height 20
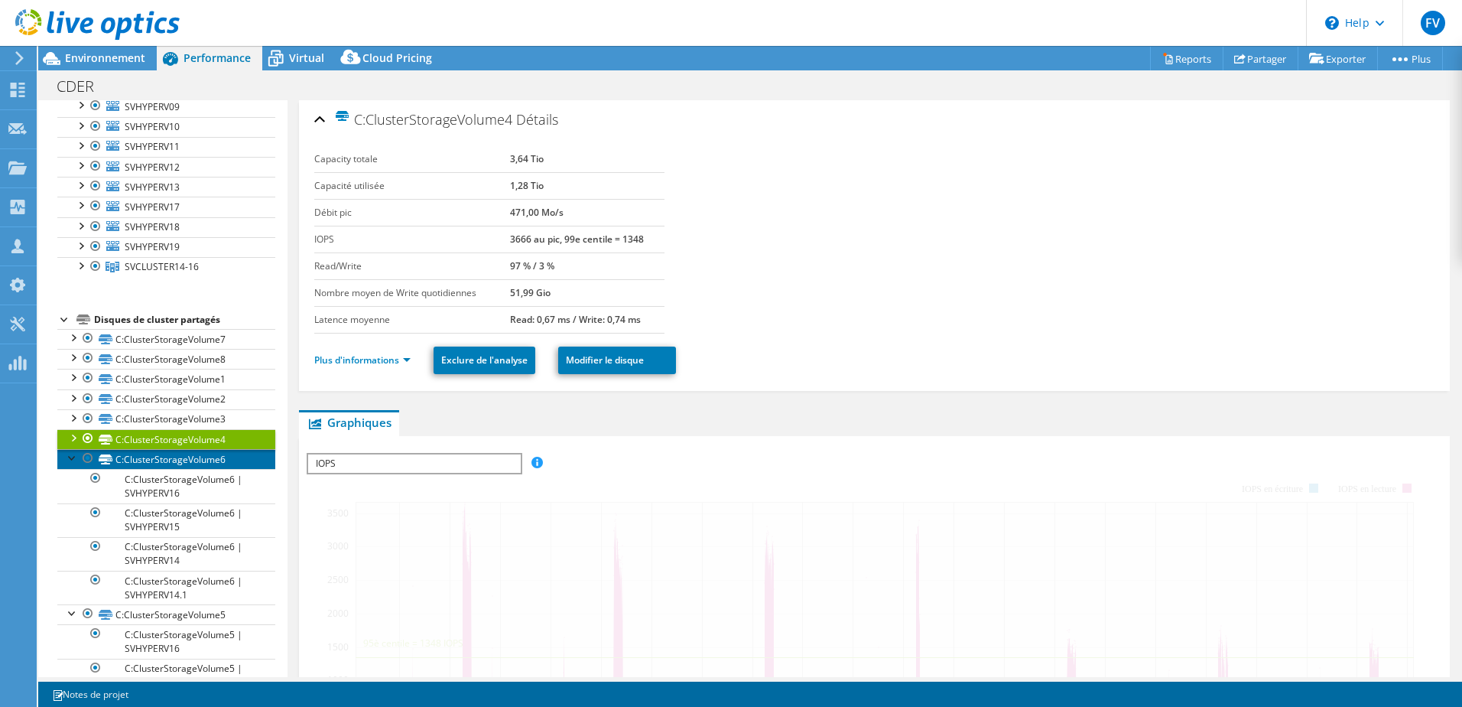
click at [208, 457] on link "C:ClusterStorageVolume6" at bounding box center [166, 459] width 218 height 20
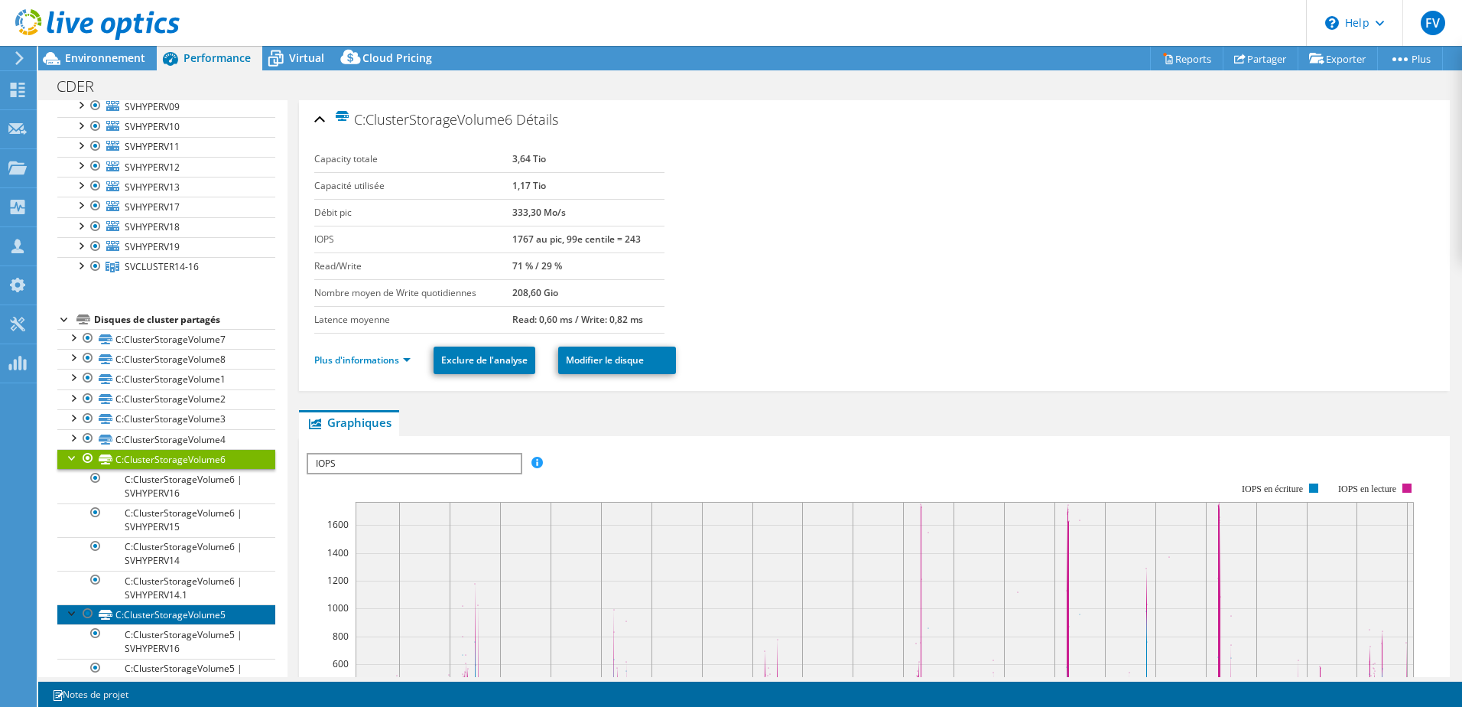
click at [181, 619] on link "C:ClusterStorageVolume5" at bounding box center [166, 614] width 218 height 20
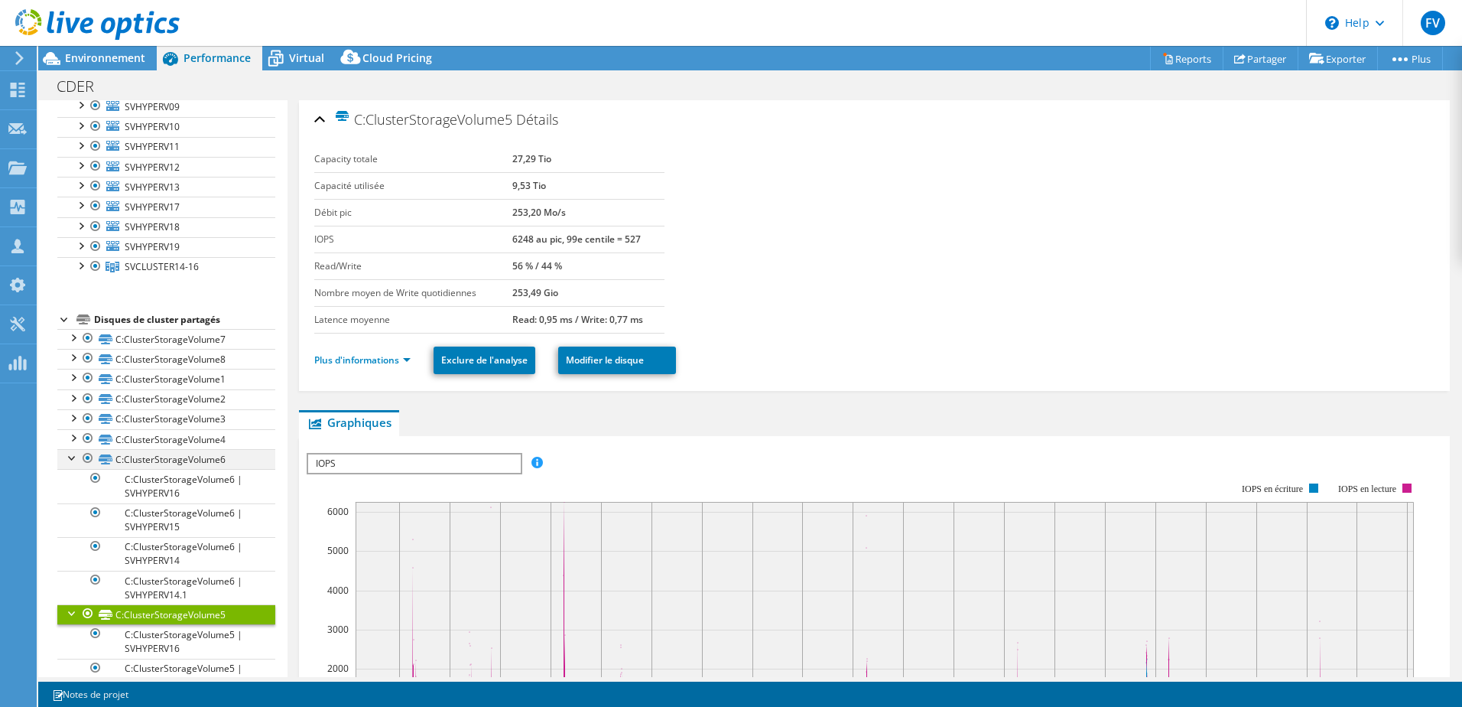
click at [73, 457] on div at bounding box center [72, 456] width 15 height 15
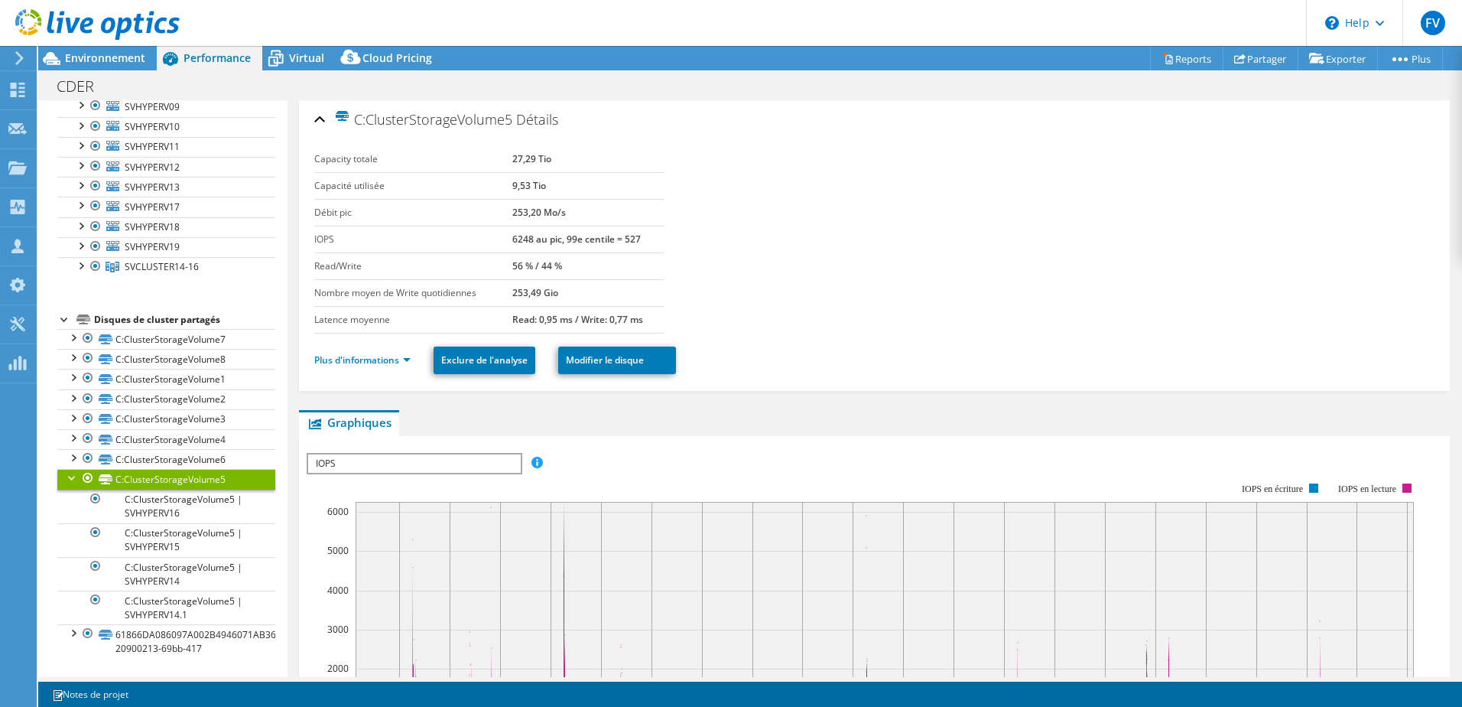
click at [71, 478] on div at bounding box center [72, 476] width 15 height 15
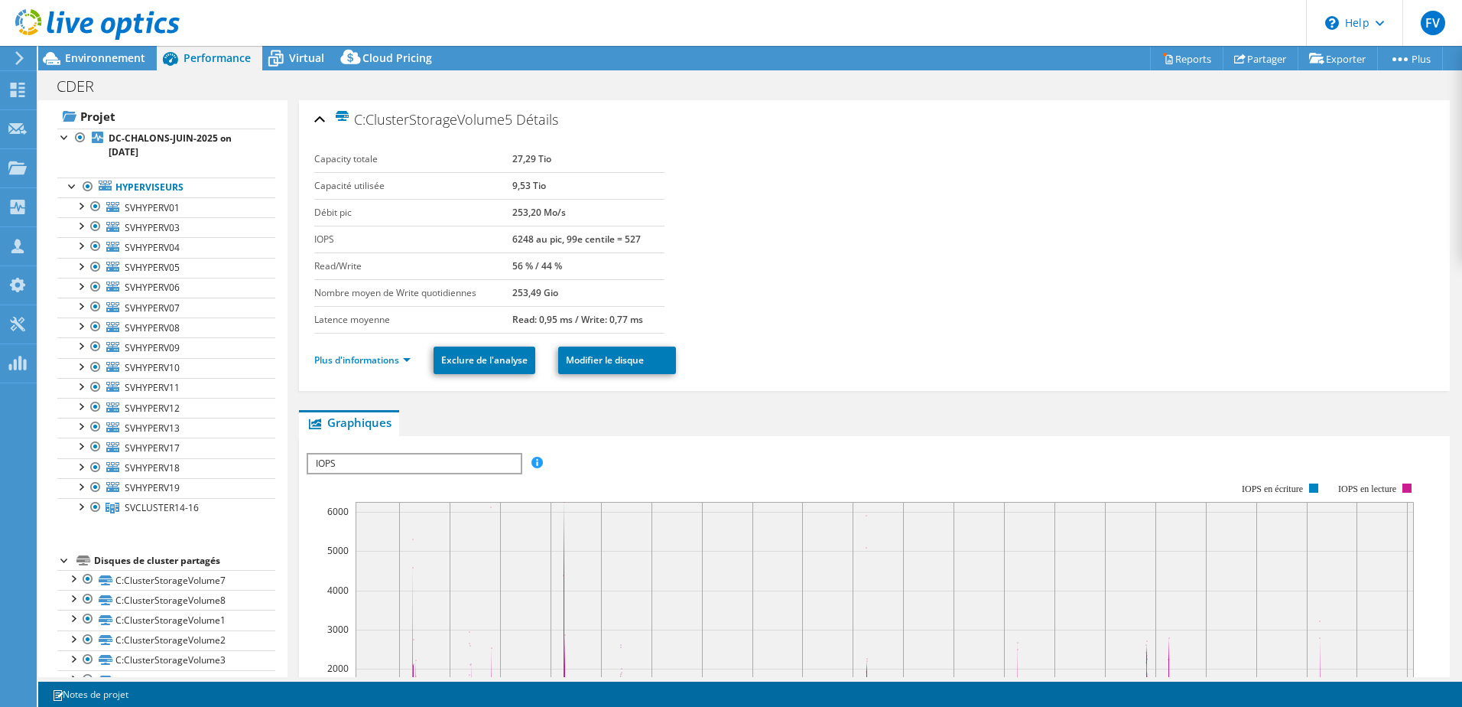
scroll to position [0, 0]
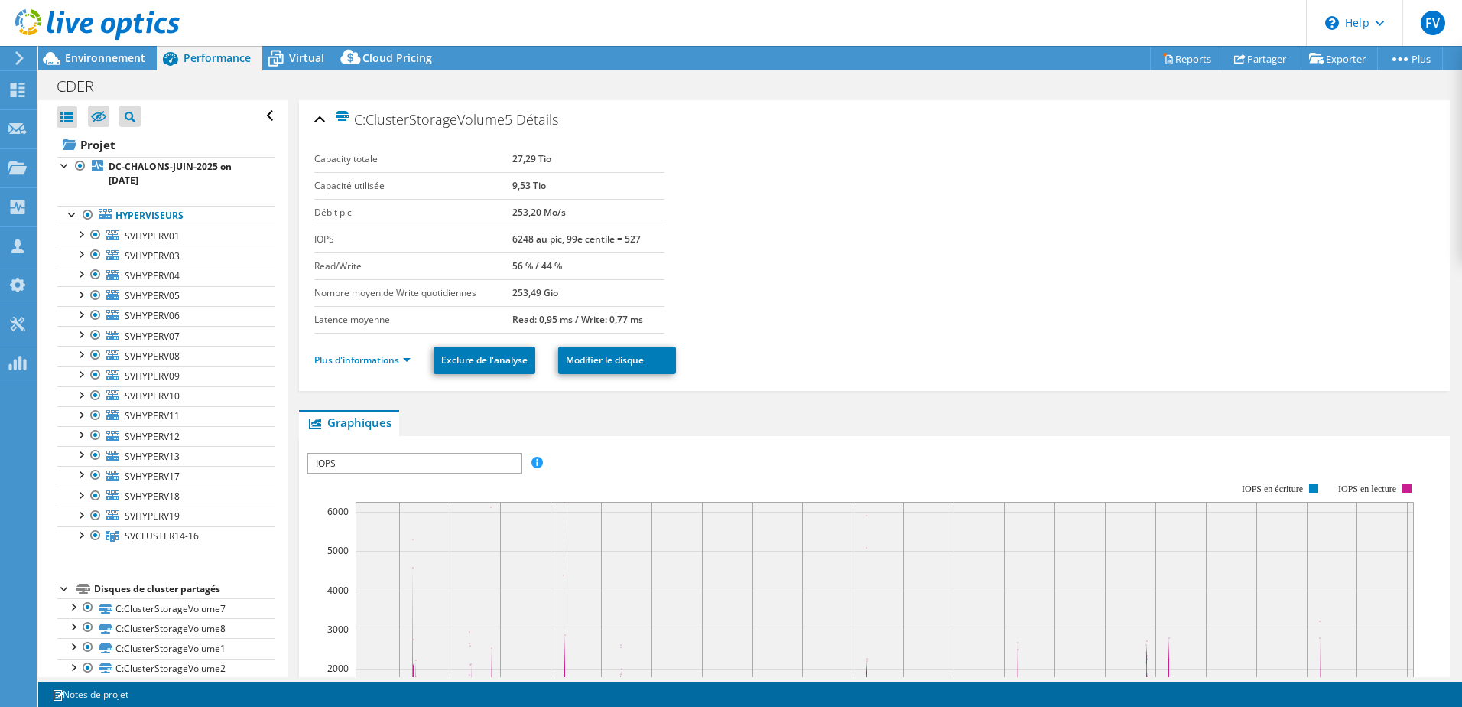
select select "USD"
click at [113, 58] on span "Environnement" at bounding box center [105, 57] width 80 height 15
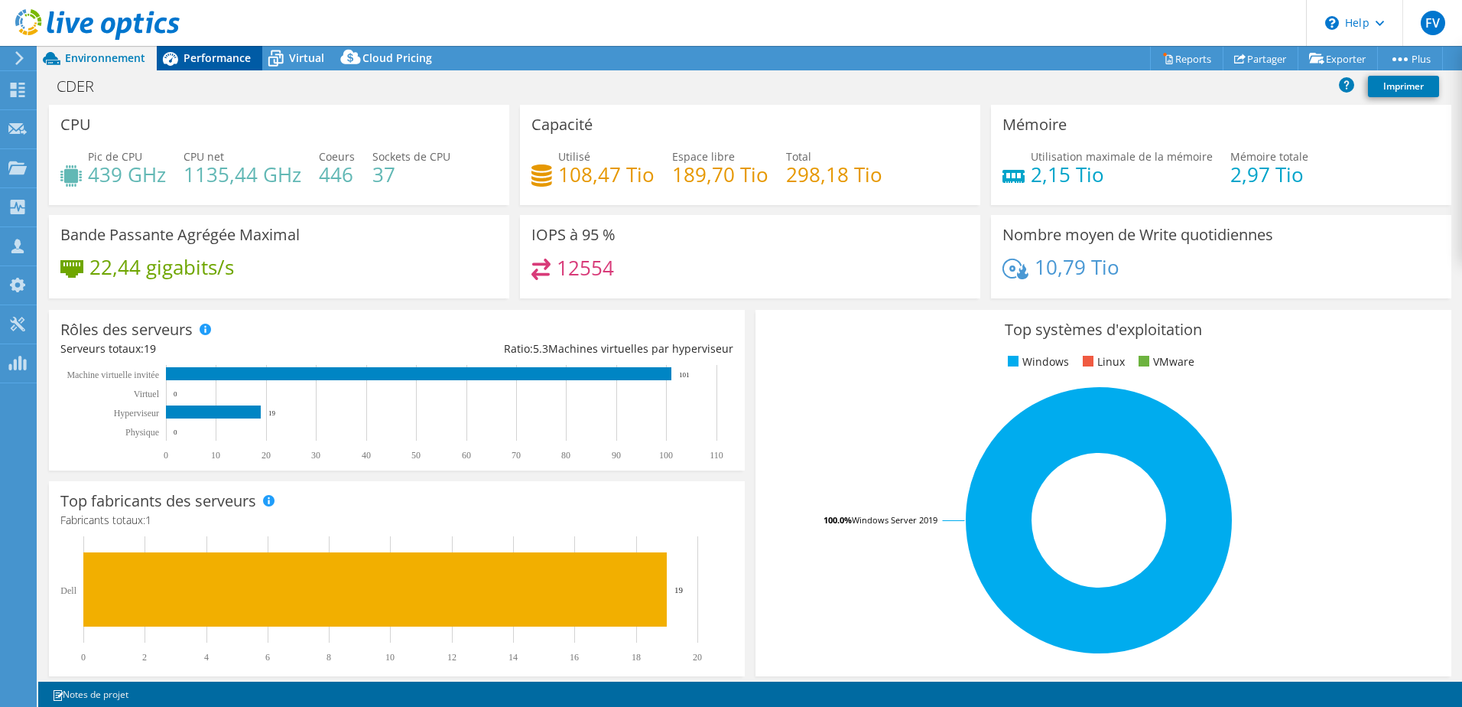
click at [206, 58] on span "Performance" at bounding box center [217, 57] width 67 height 15
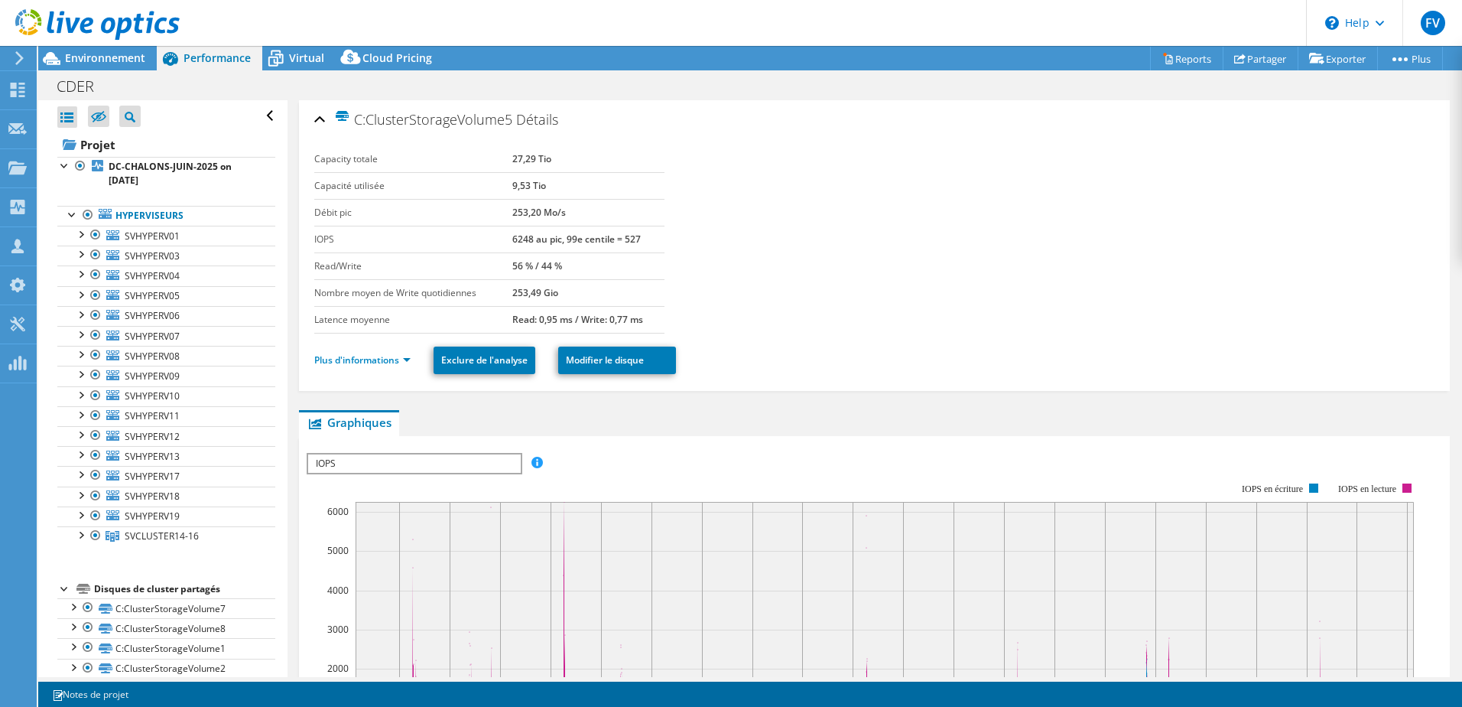
drag, startPoint x: 504, startPoint y: 237, endPoint x: 558, endPoint y: 235, distance: 54.3
click at [558, 235] on tr "IOPS 6248 au pic, 99e centile = 527" at bounding box center [489, 239] width 350 height 27
click at [117, 589] on div "Disques de cluster partagés" at bounding box center [184, 589] width 181 height 18
click at [63, 587] on div at bounding box center [64, 587] width 15 height 15
click at [158, 535] on span "SVCLUSTER14-16" at bounding box center [162, 535] width 74 height 13
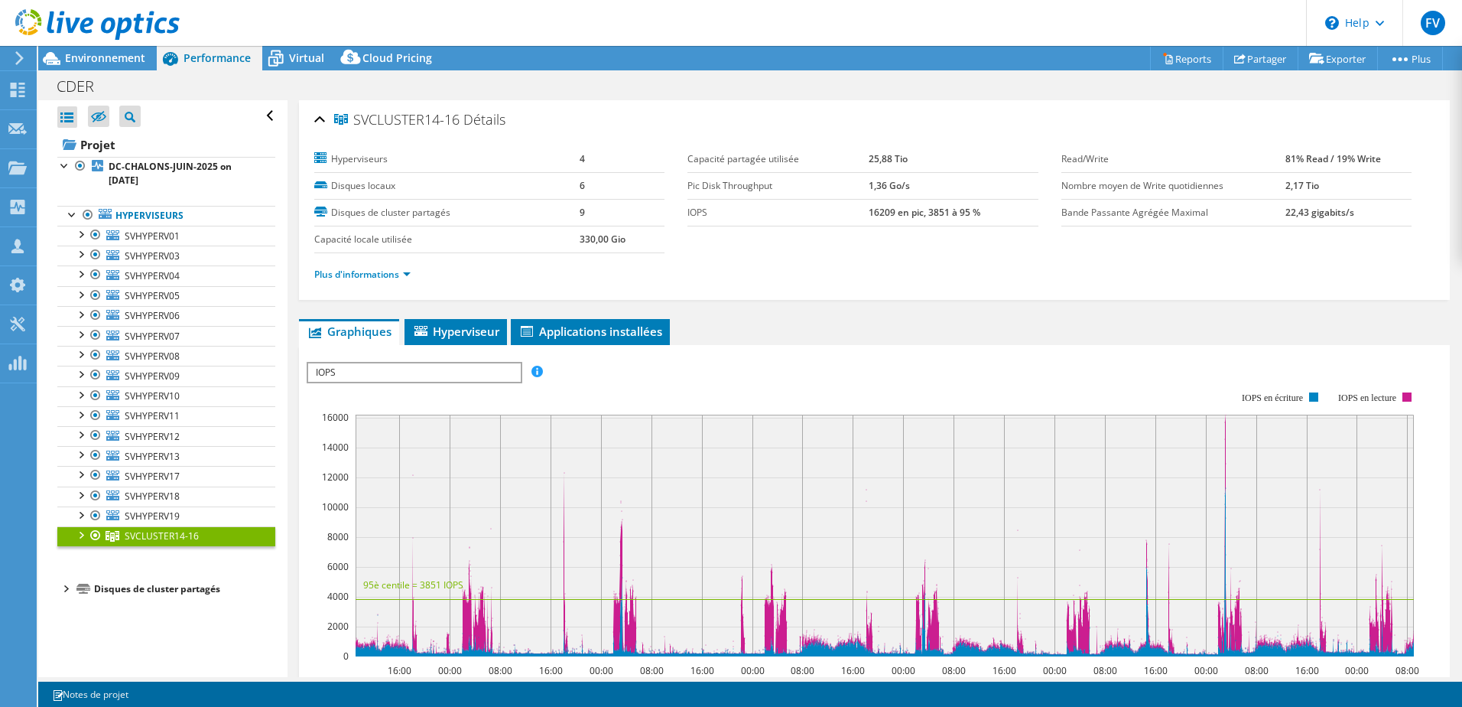
click at [896, 213] on tr "IOPS 16209 en pic, 3851 à 95 %" at bounding box center [863, 212] width 350 height 27
click at [864, 231] on section "Hyperviseurs 4 Disques locaux 6 Disques de cluster partagés 9 Capacité locale u…" at bounding box center [687, 199] width 747 height 107
drag, startPoint x: 863, startPoint y: 216, endPoint x: 916, endPoint y: 207, distance: 54.2
click at [916, 207] on b "16209 en pic, 3851 à 95 %" at bounding box center [925, 212] width 112 height 13
click at [158, 518] on span "SVHYPERV19" at bounding box center [152, 515] width 55 height 13
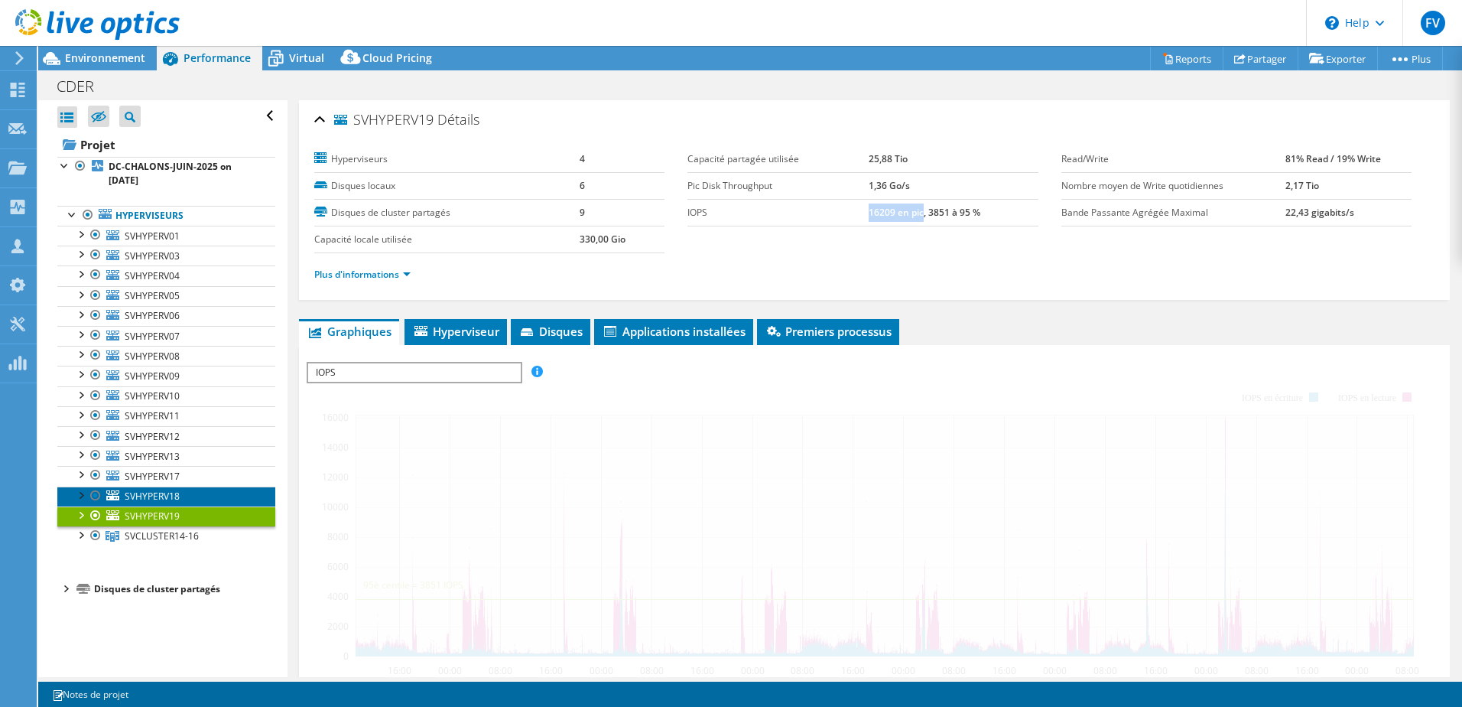
click at [161, 493] on span "SVHYPERV18" at bounding box center [152, 495] width 55 height 13
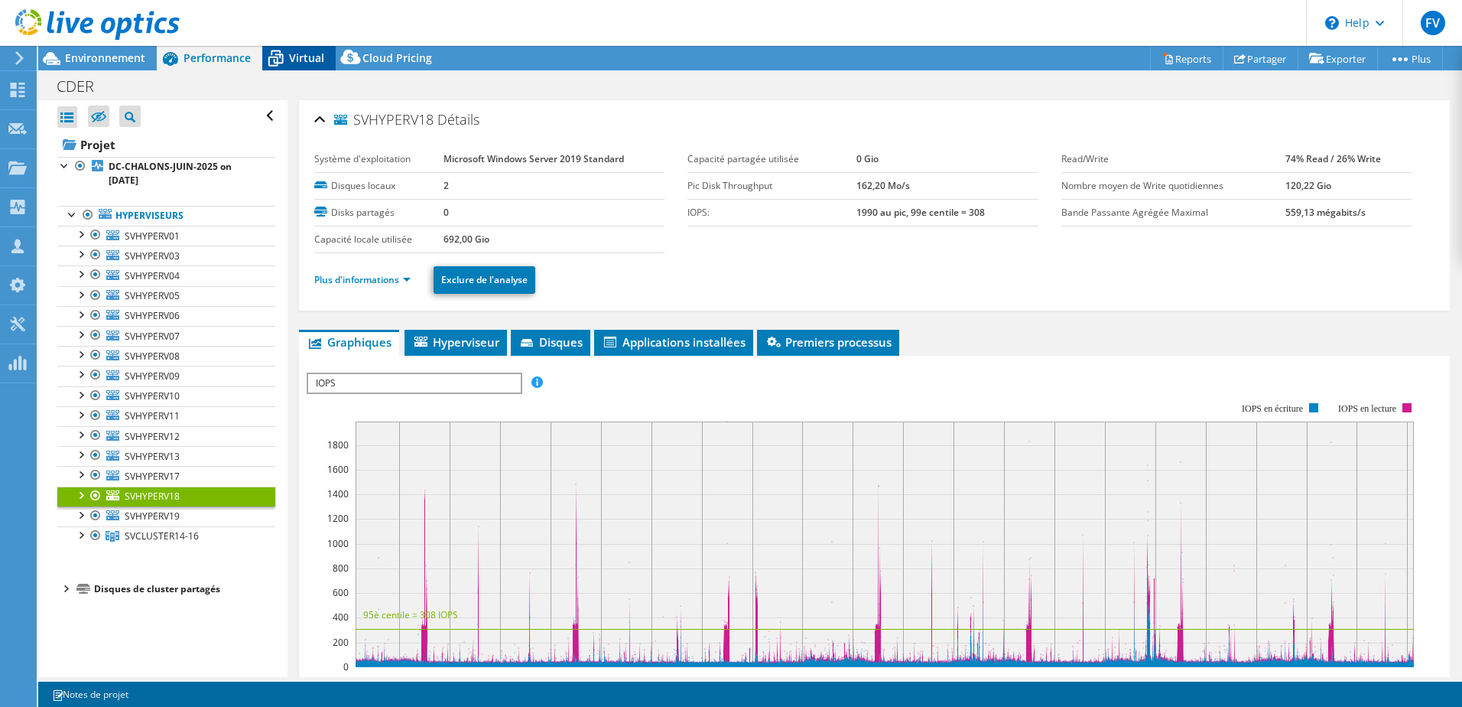
click at [303, 59] on span "Virtual" at bounding box center [306, 57] width 35 height 15
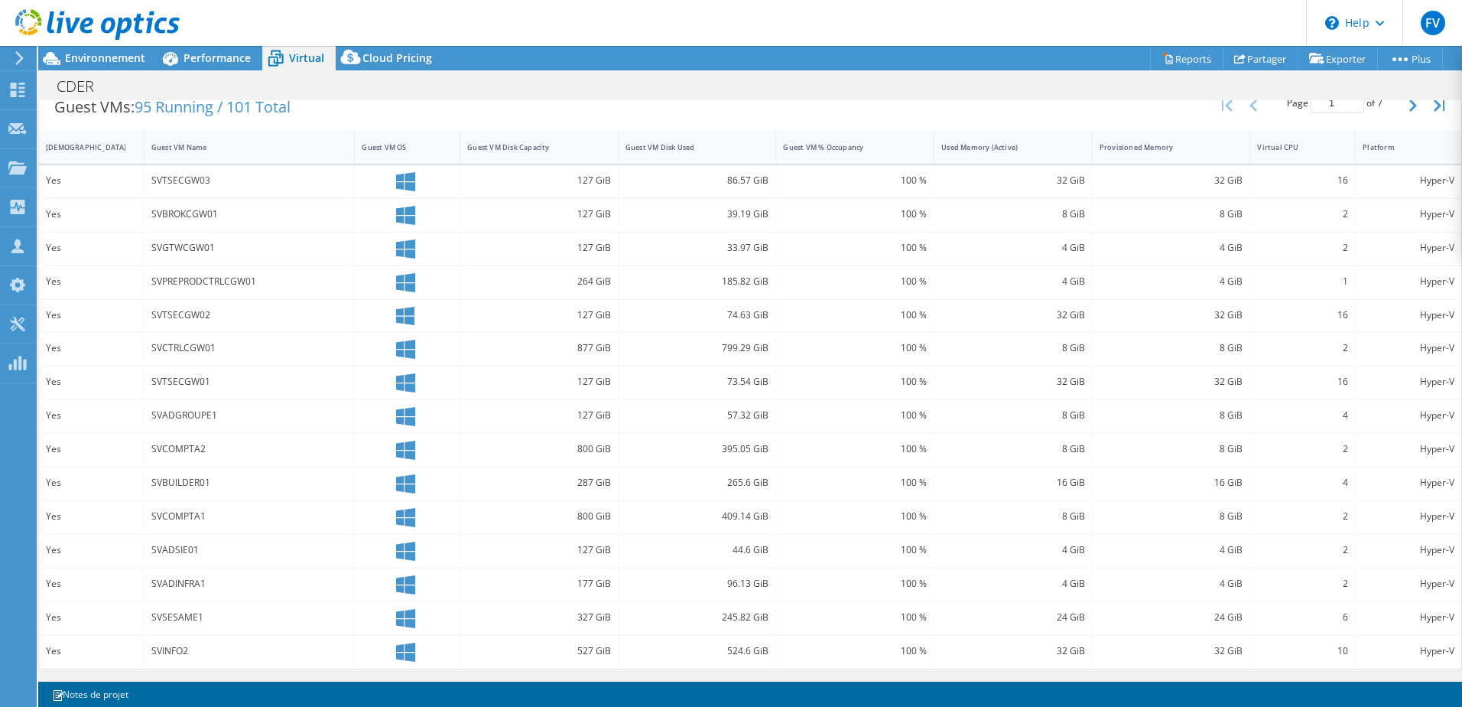
scroll to position [242, 0]
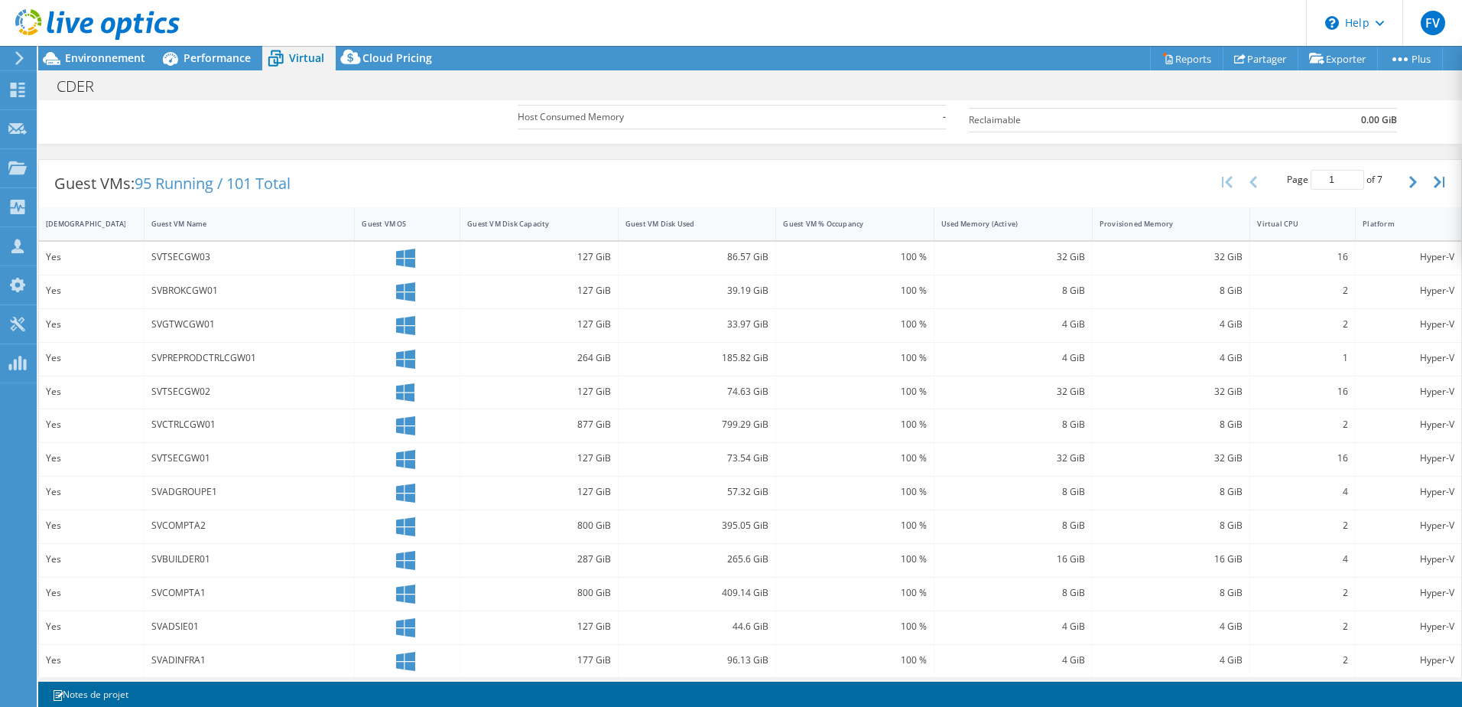
click at [1316, 262] on div "16" at bounding box center [1302, 257] width 91 height 17
drag, startPoint x: 192, startPoint y: 258, endPoint x: 258, endPoint y: 262, distance: 65.8
click at [258, 262] on div "SVTSECGW03" at bounding box center [249, 257] width 197 height 17
drag, startPoint x: 1326, startPoint y: 258, endPoint x: 1347, endPoint y: 258, distance: 20.6
click at [1347, 258] on div "Yes SVTSECGW03 127 GiB 86.57 GiB 100 % 32 GiB 32 GiB 16 Hyper-V" at bounding box center [750, 258] width 1422 height 33
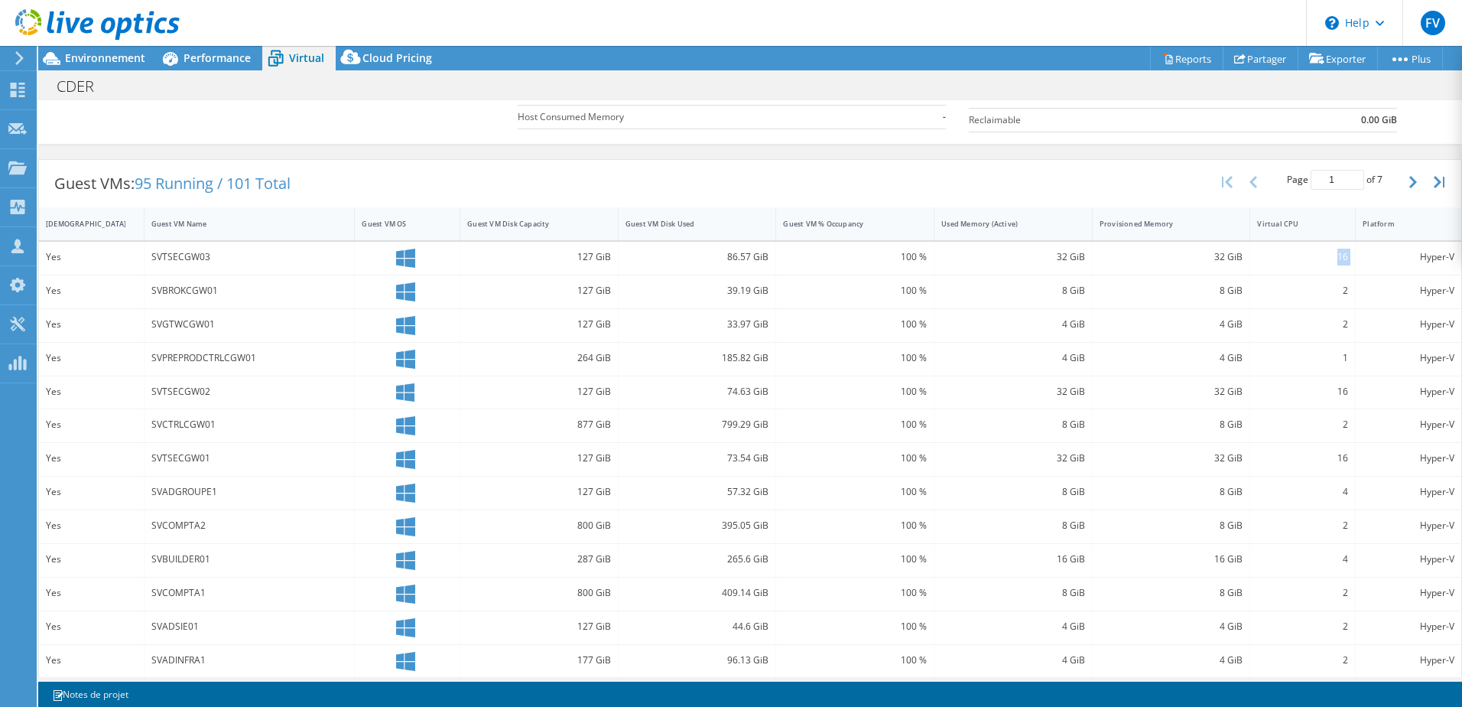
drag, startPoint x: 1347, startPoint y: 258, endPoint x: 1322, endPoint y: 264, distance: 25.1
click at [1322, 264] on div "16" at bounding box center [1302, 257] width 91 height 17
drag, startPoint x: 1322, startPoint y: 260, endPoint x: 1349, endPoint y: 258, distance: 27.6
click at [1349, 258] on div "Yes SVTSECGW03 127 GiB 86.57 GiB 100 % 32 GiB 32 GiB 16 Hyper-V" at bounding box center [750, 258] width 1422 height 33
drag, startPoint x: 1349, startPoint y: 258, endPoint x: 1347, endPoint y: 293, distance: 34.5
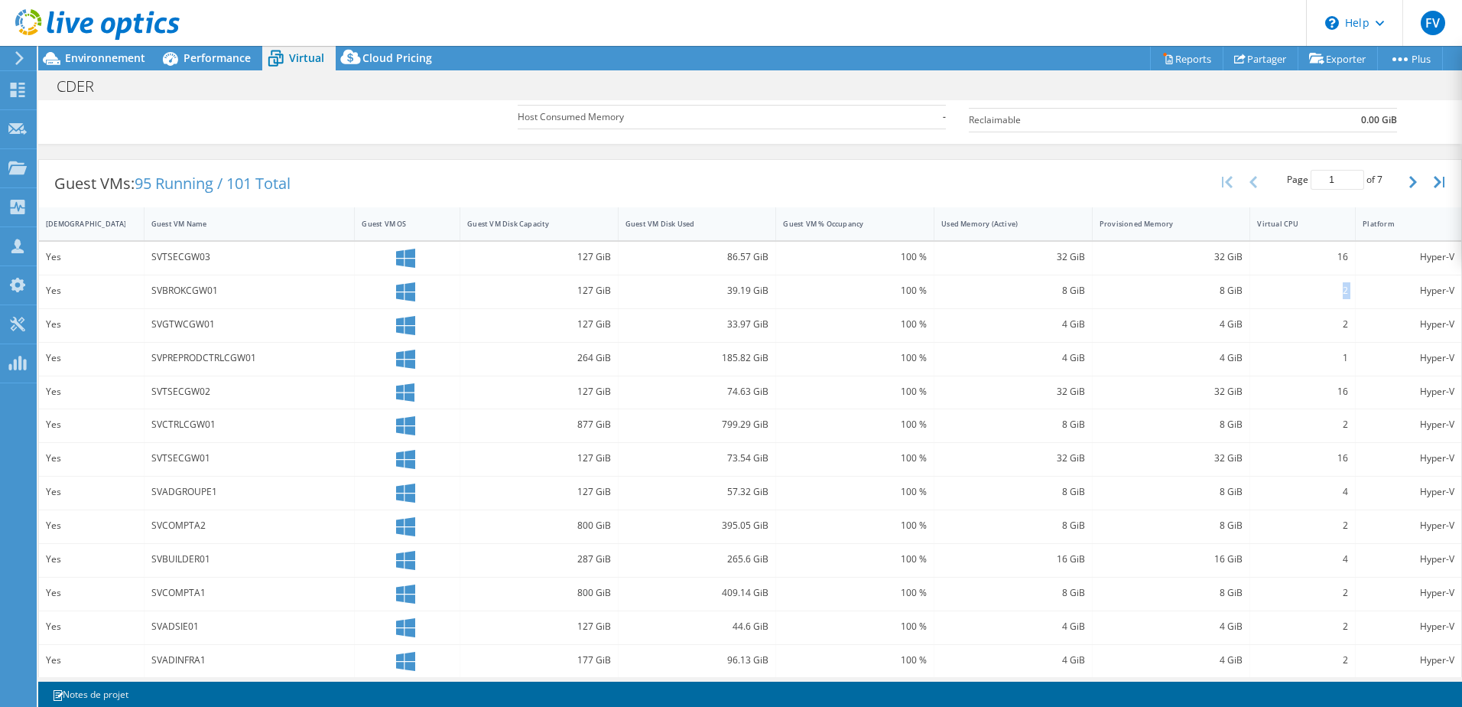
click at [1347, 293] on div "Yes SVBROKCGW01 127 GiB 39.19 GiB 100 % 8 GiB 8 GiB 2 Hyper-V" at bounding box center [750, 291] width 1422 height 33
drag, startPoint x: 1347, startPoint y: 293, endPoint x: 1343, endPoint y: 363, distance: 70.5
click at [1343, 363] on div "1" at bounding box center [1303, 359] width 106 height 33
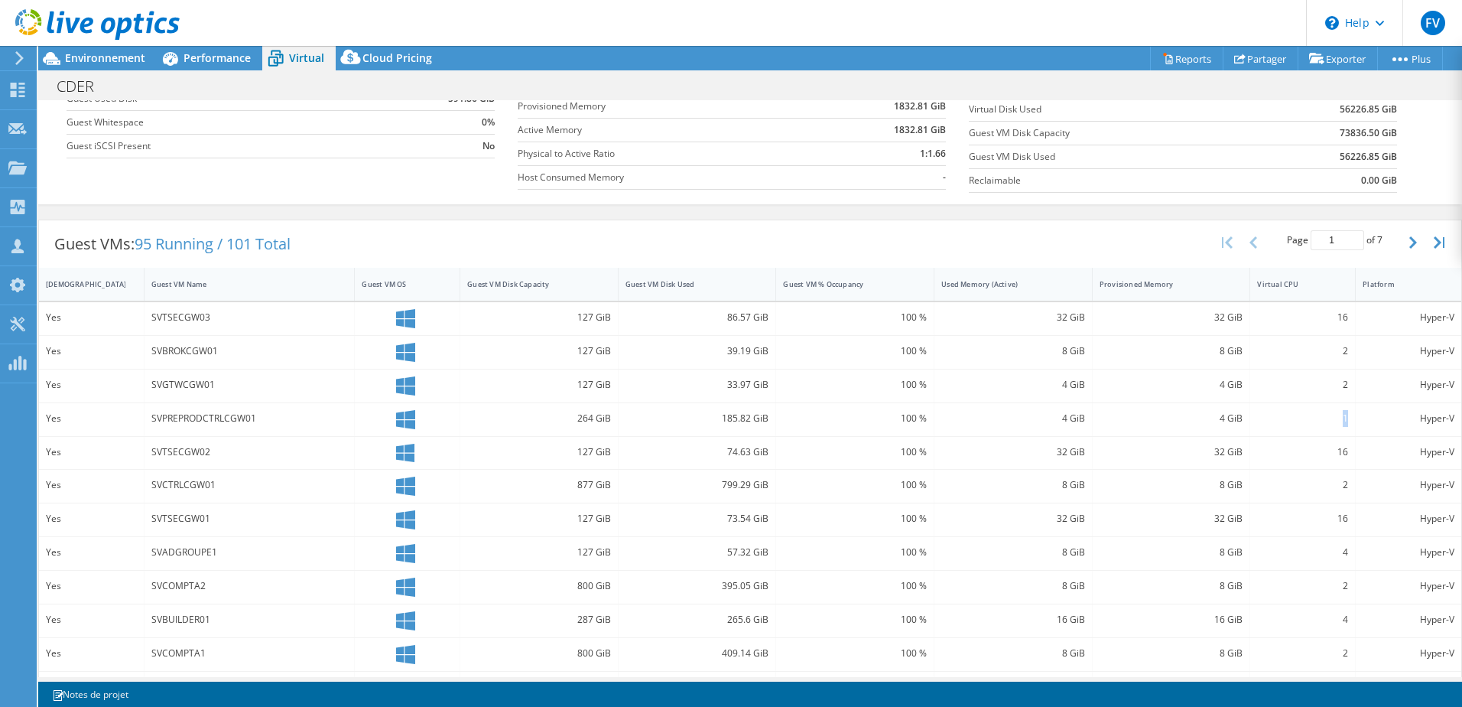
scroll to position [89, 0]
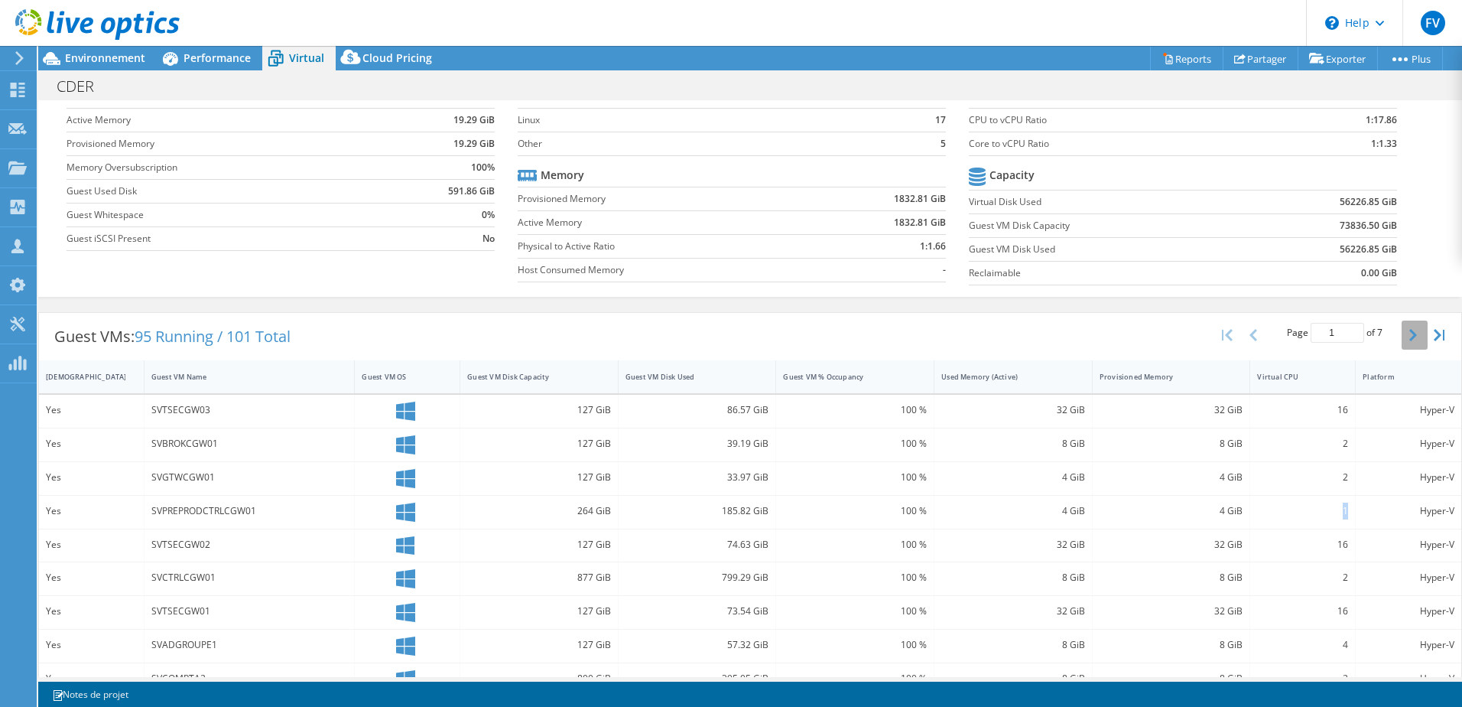
click at [1409, 333] on icon "button" at bounding box center [1413, 335] width 8 height 12
drag, startPoint x: 1322, startPoint y: 447, endPoint x: 1341, endPoint y: 445, distance: 19.2
click at [1341, 446] on div "24" at bounding box center [1303, 444] width 106 height 33
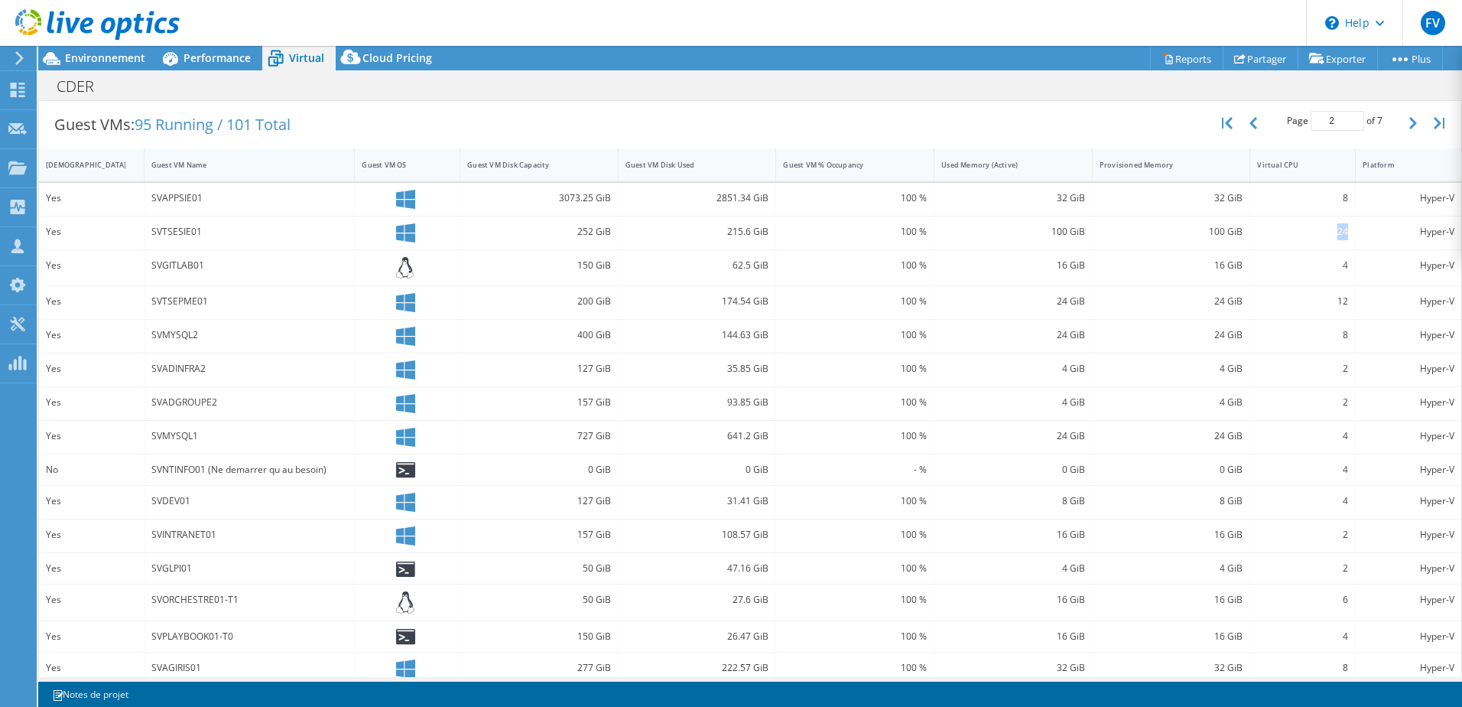
scroll to position [317, 0]
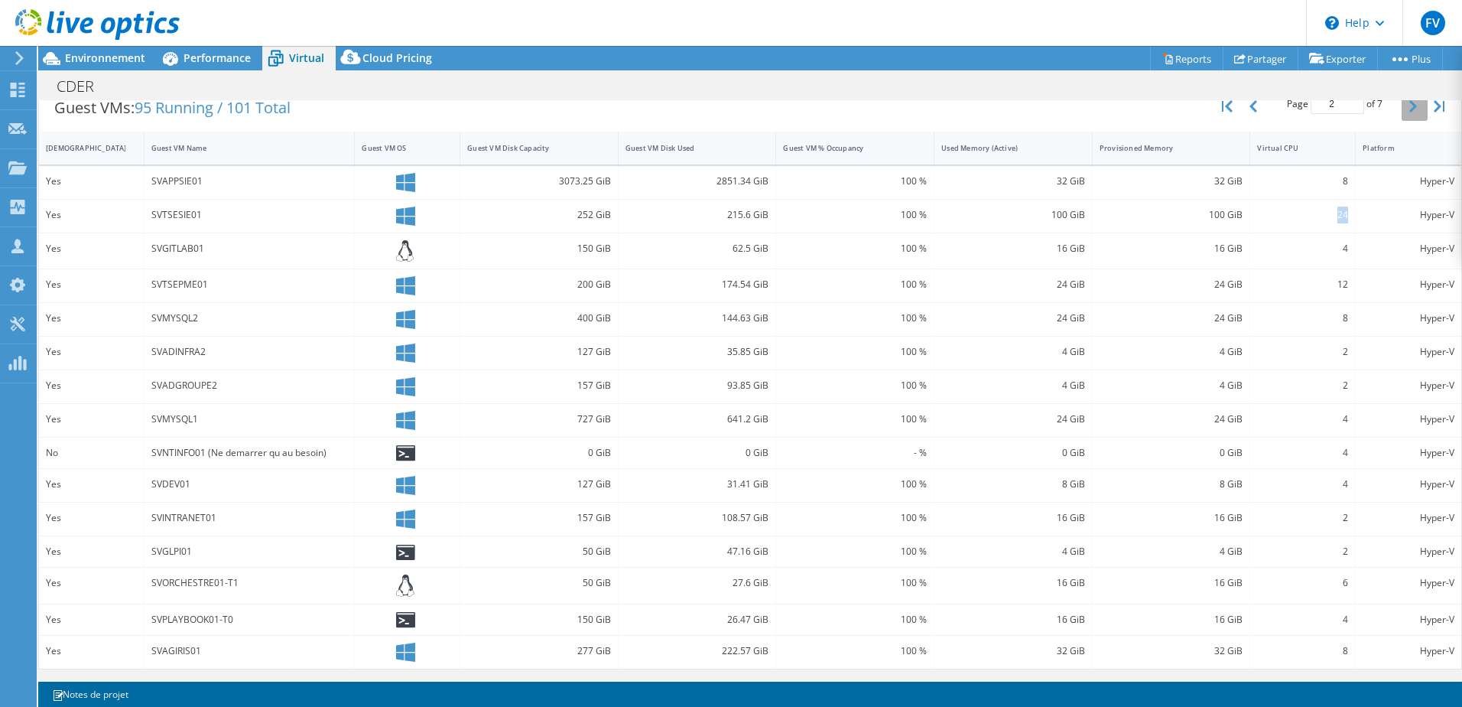
click at [1409, 106] on icon "button" at bounding box center [1413, 106] width 8 height 12
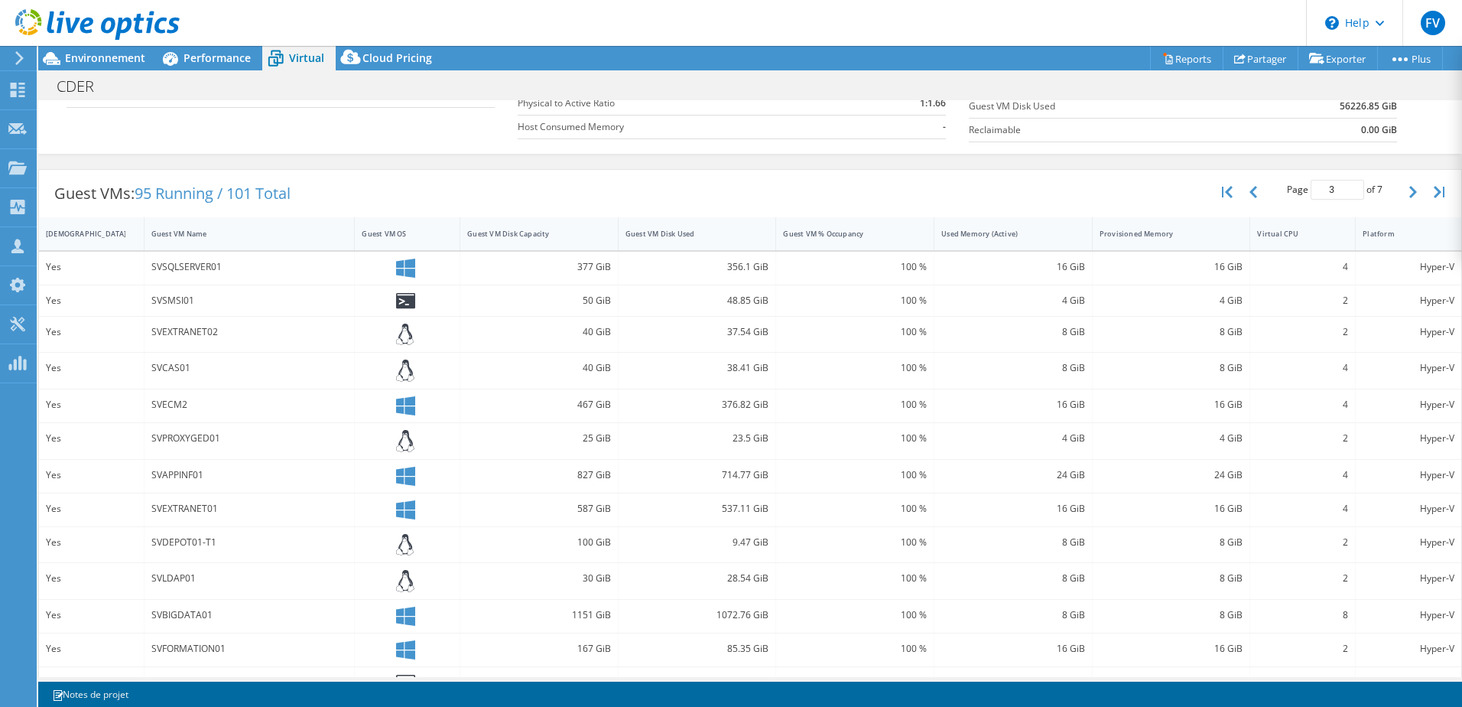
scroll to position [252, 0]
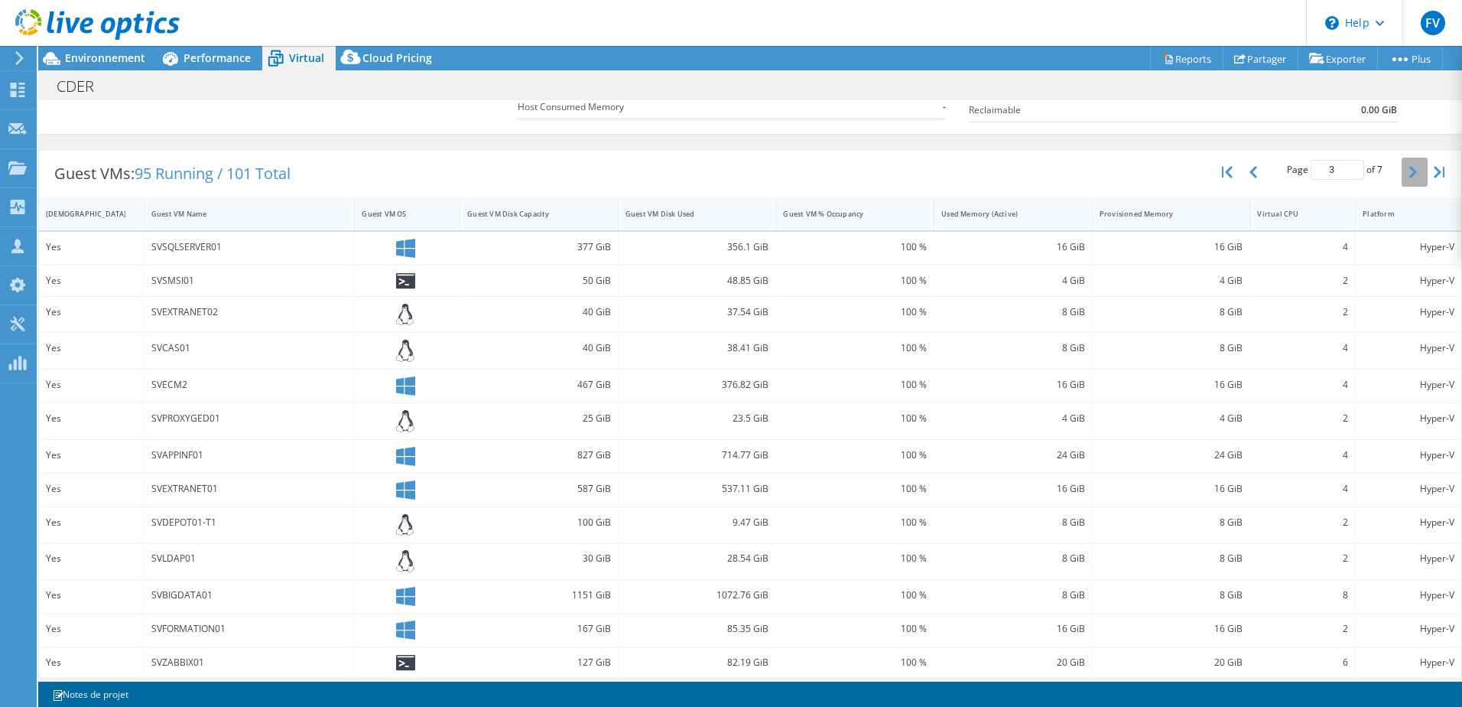
click at [1409, 166] on icon "button" at bounding box center [1413, 172] width 8 height 12
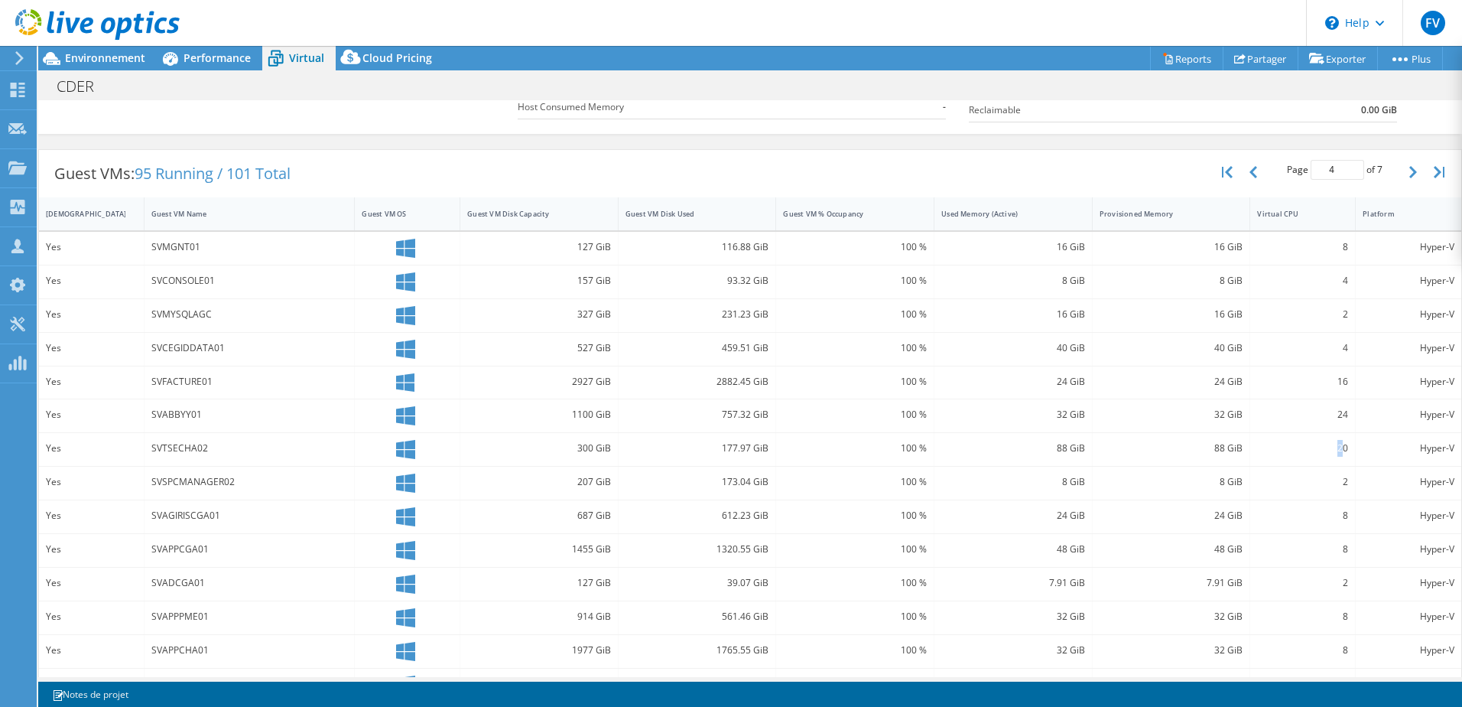
drag, startPoint x: 1322, startPoint y: 455, endPoint x: 1337, endPoint y: 450, distance: 15.2
click at [1336, 451] on div "20" at bounding box center [1302, 448] width 91 height 17
drag, startPoint x: 1337, startPoint y: 450, endPoint x: 1335, endPoint y: 411, distance: 39.0
click at [1333, 412] on div "24" at bounding box center [1302, 414] width 91 height 17
drag, startPoint x: 1335, startPoint y: 411, endPoint x: 1327, endPoint y: 381, distance: 31.7
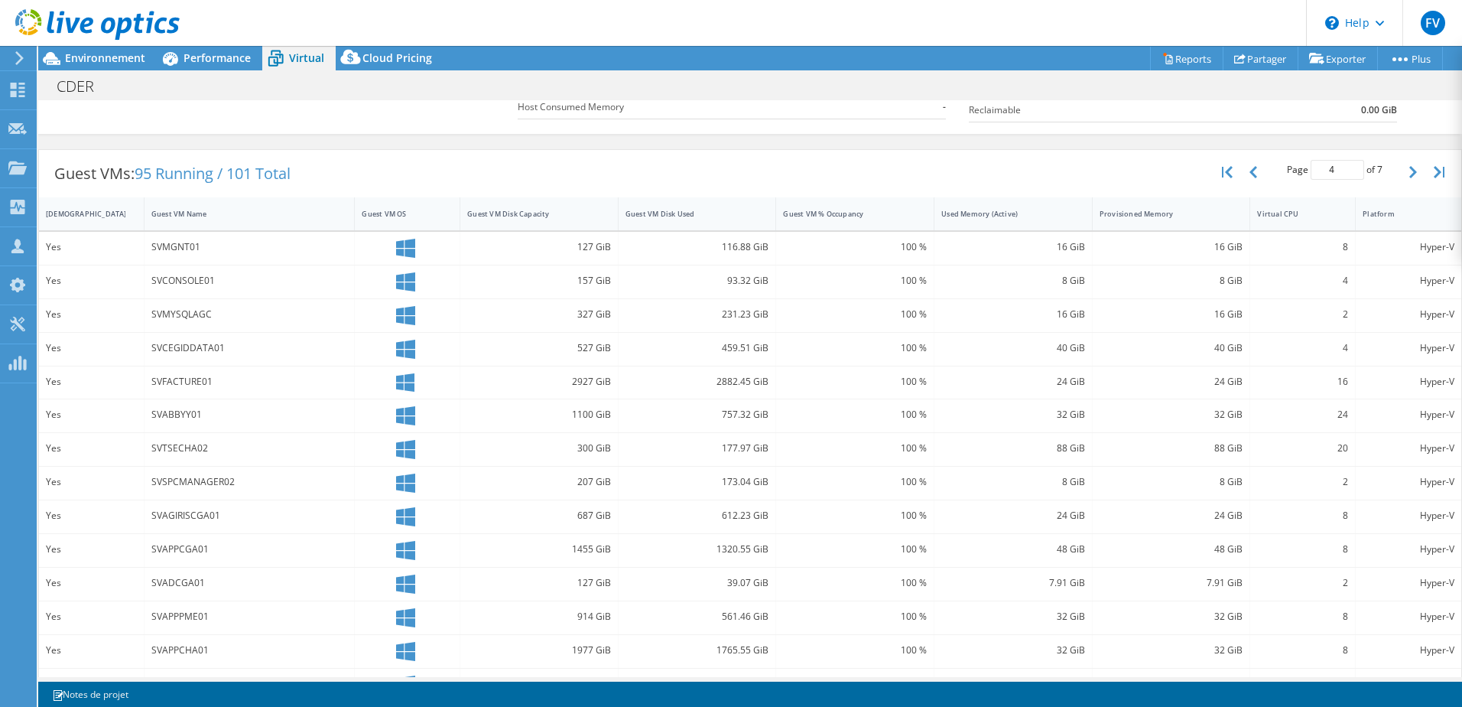
click at [1327, 381] on div "16" at bounding box center [1302, 381] width 91 height 17
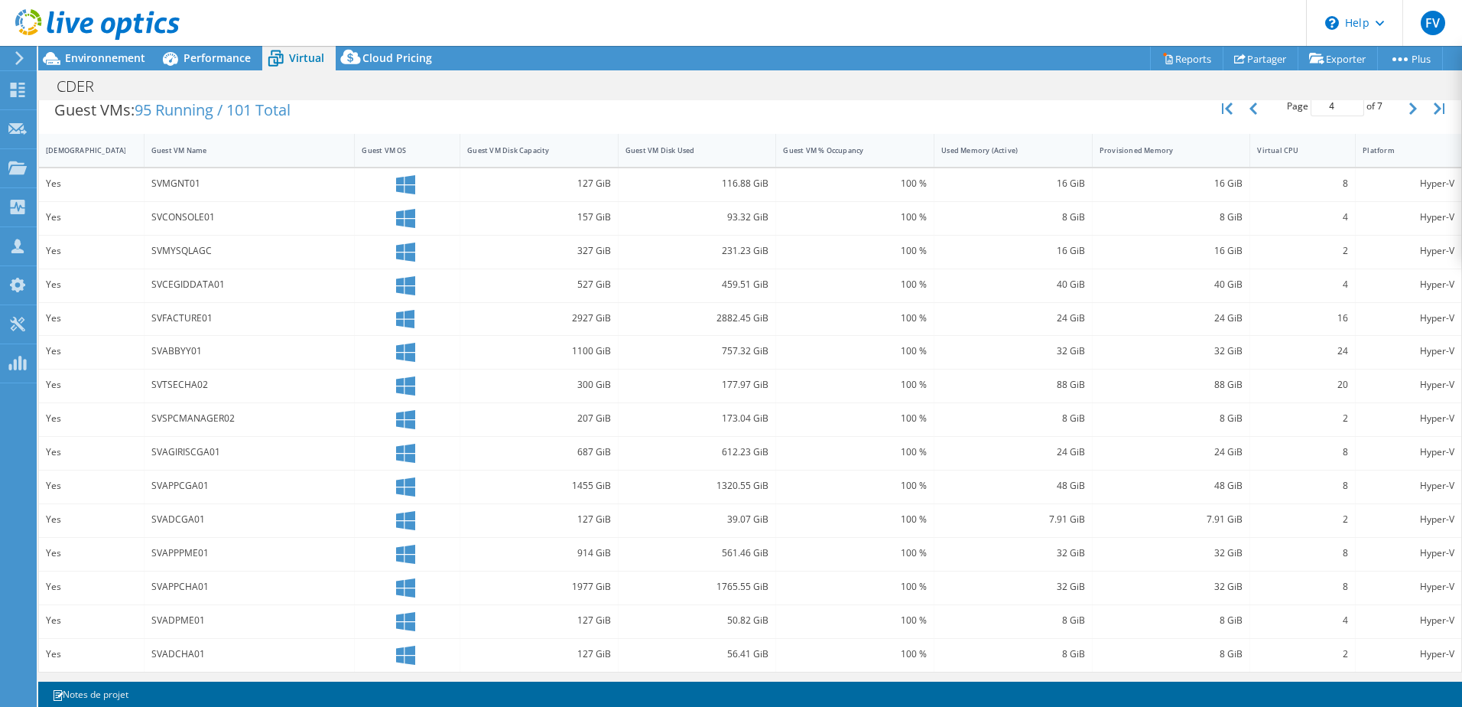
scroll to position [318, 0]
click at [1409, 109] on icon "button" at bounding box center [1413, 105] width 8 height 12
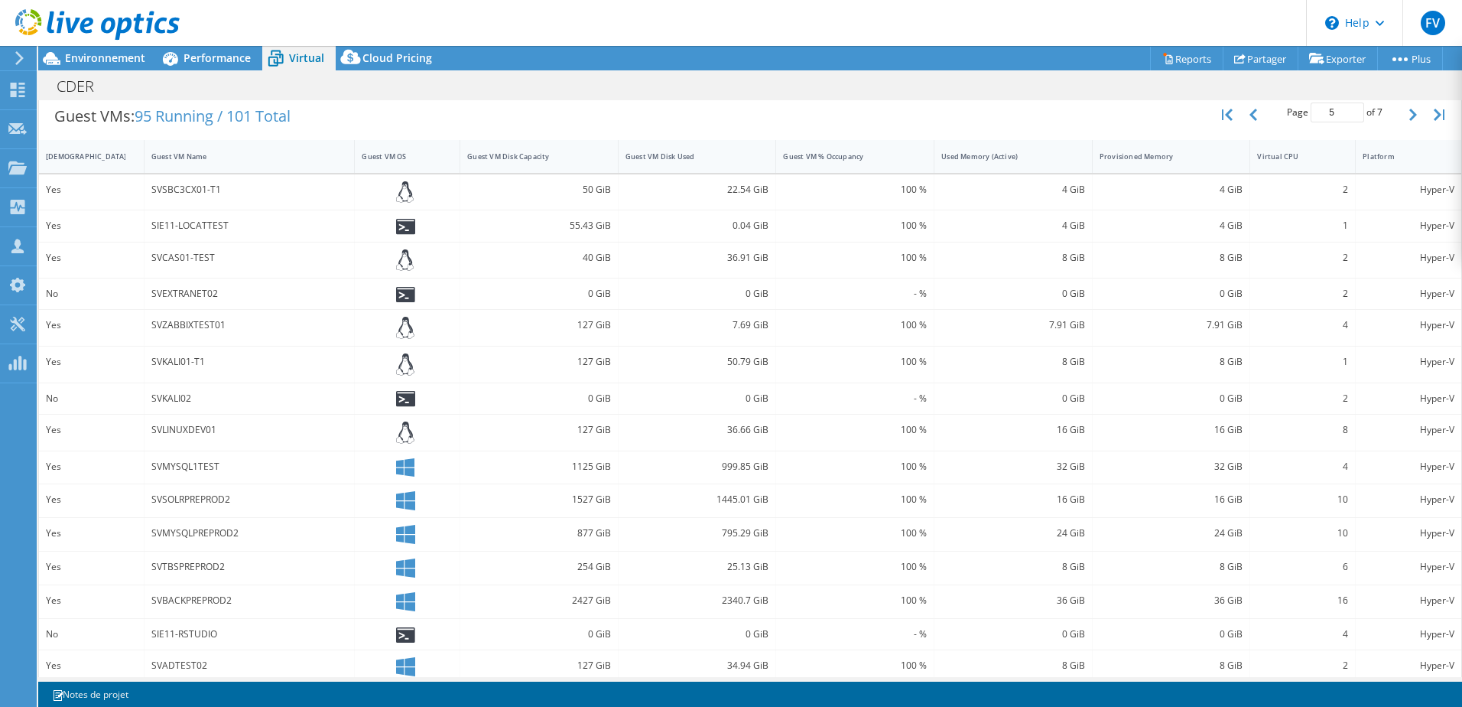
scroll to position [324, 0]
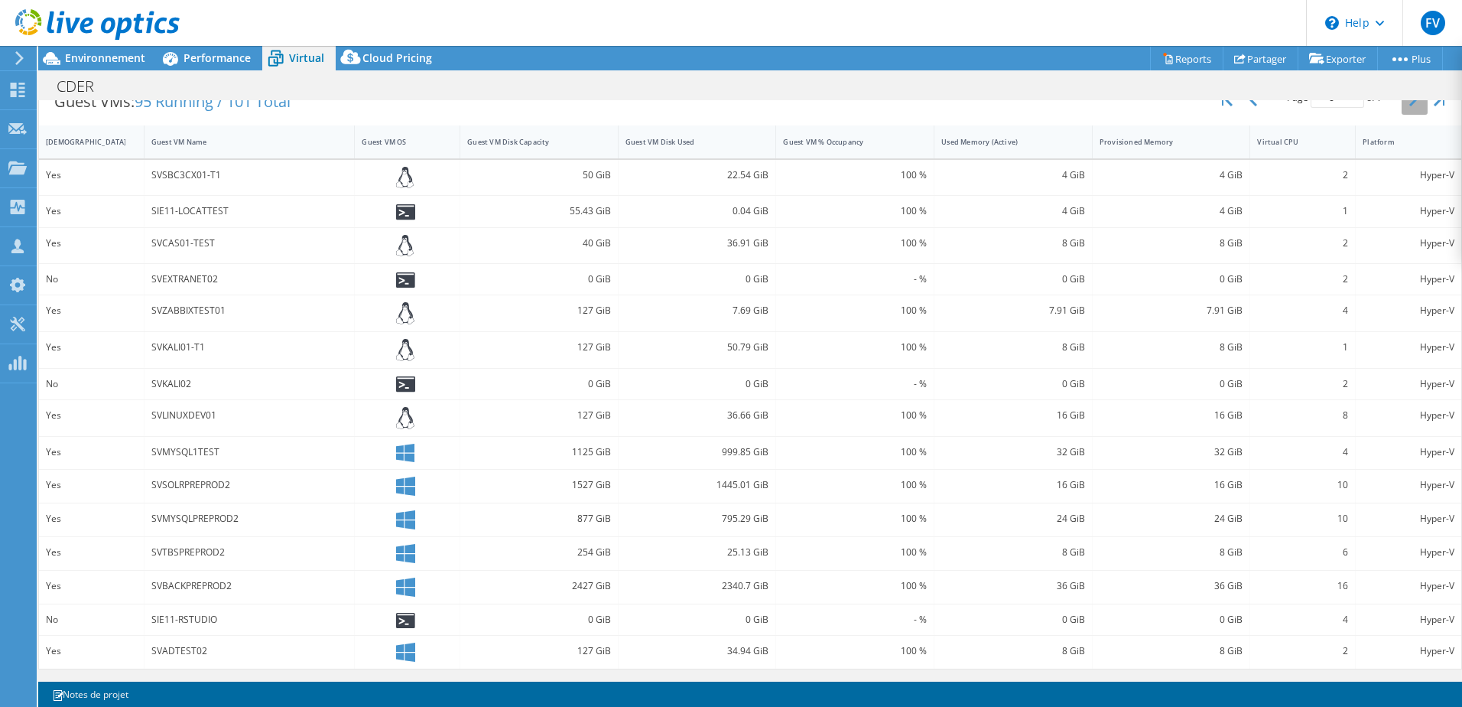
click at [1405, 109] on button "button" at bounding box center [1415, 100] width 26 height 29
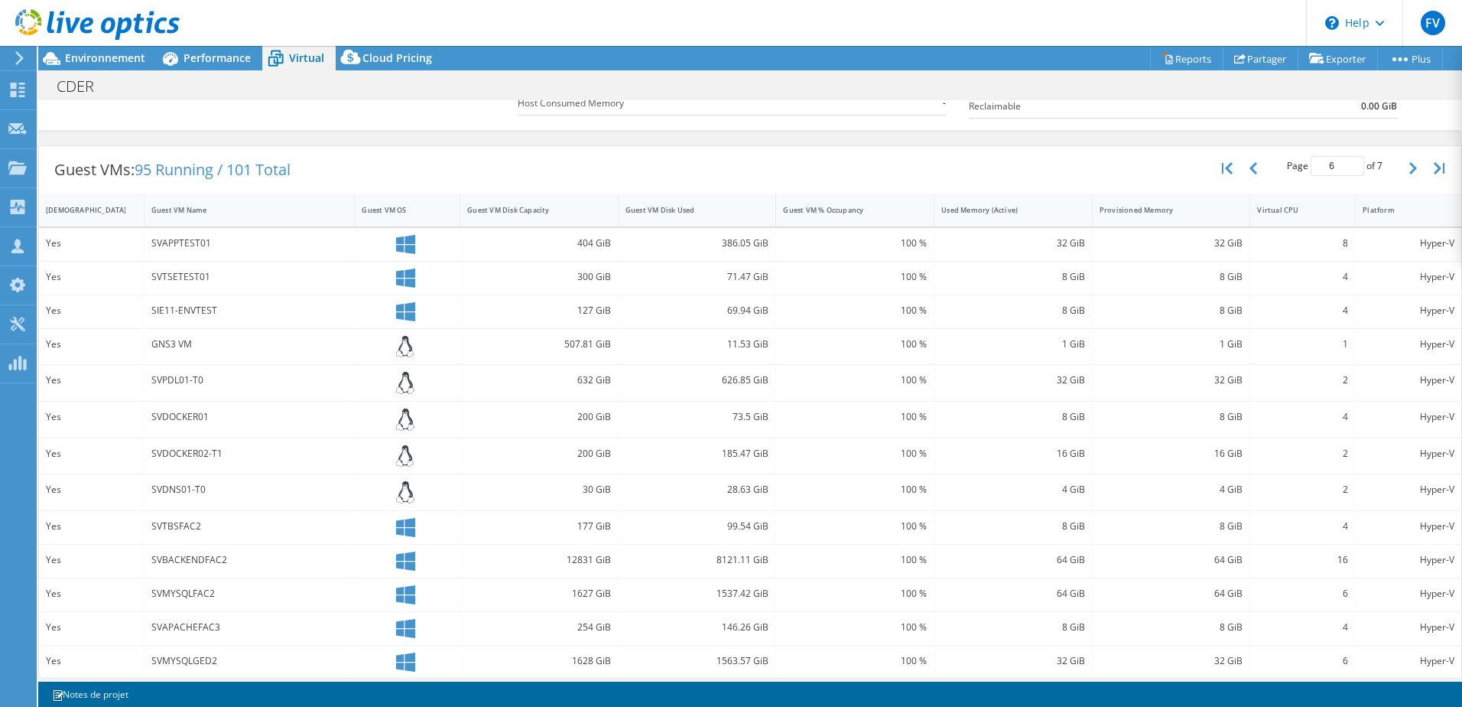
scroll to position [180, 0]
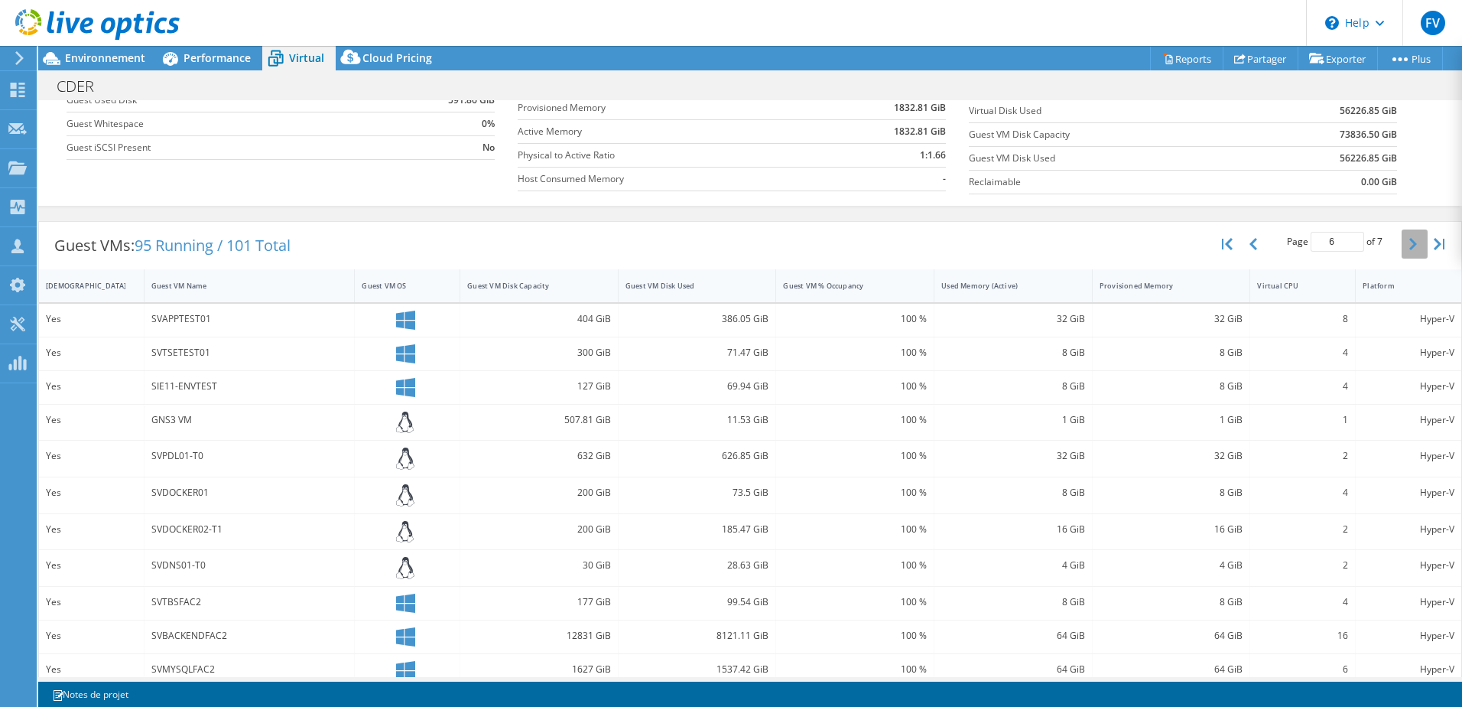
click at [1409, 239] on icon "button" at bounding box center [1413, 244] width 8 height 12
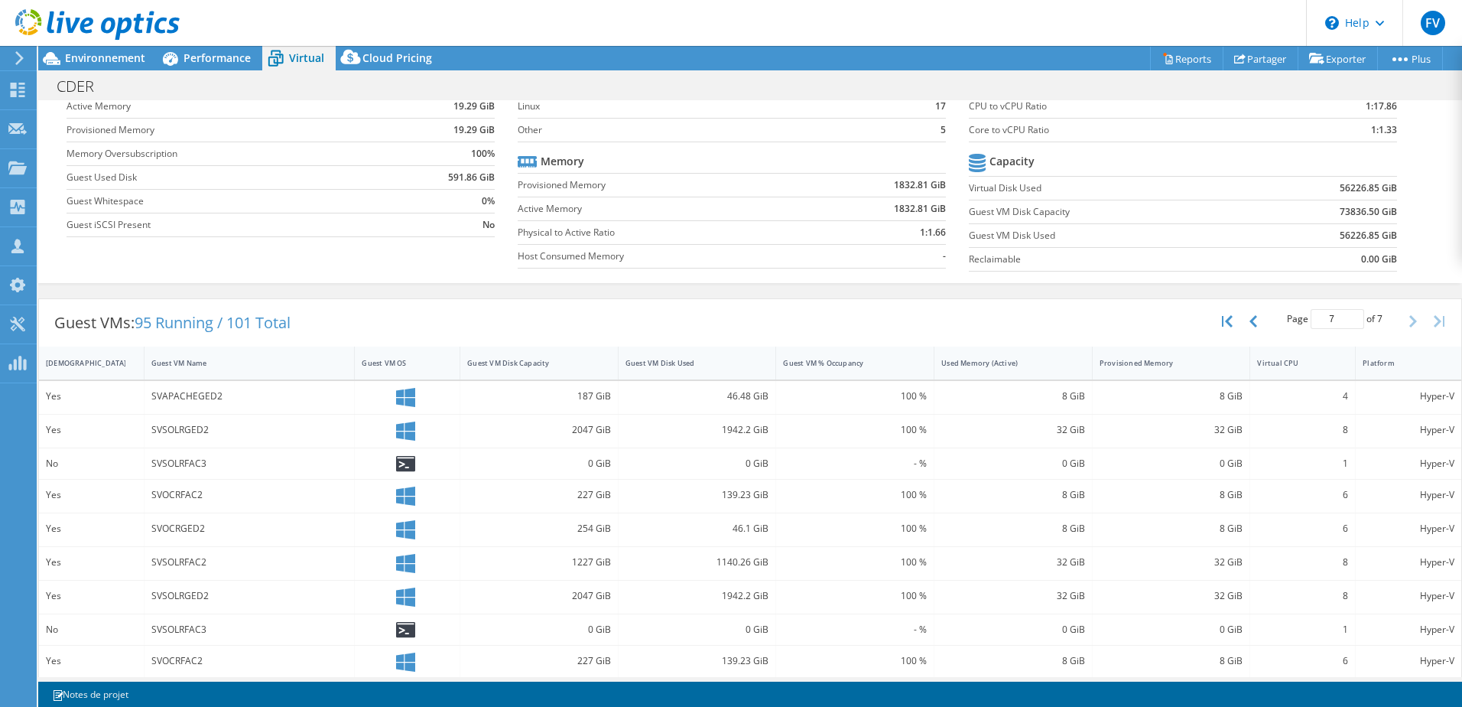
scroll to position [0, 0]
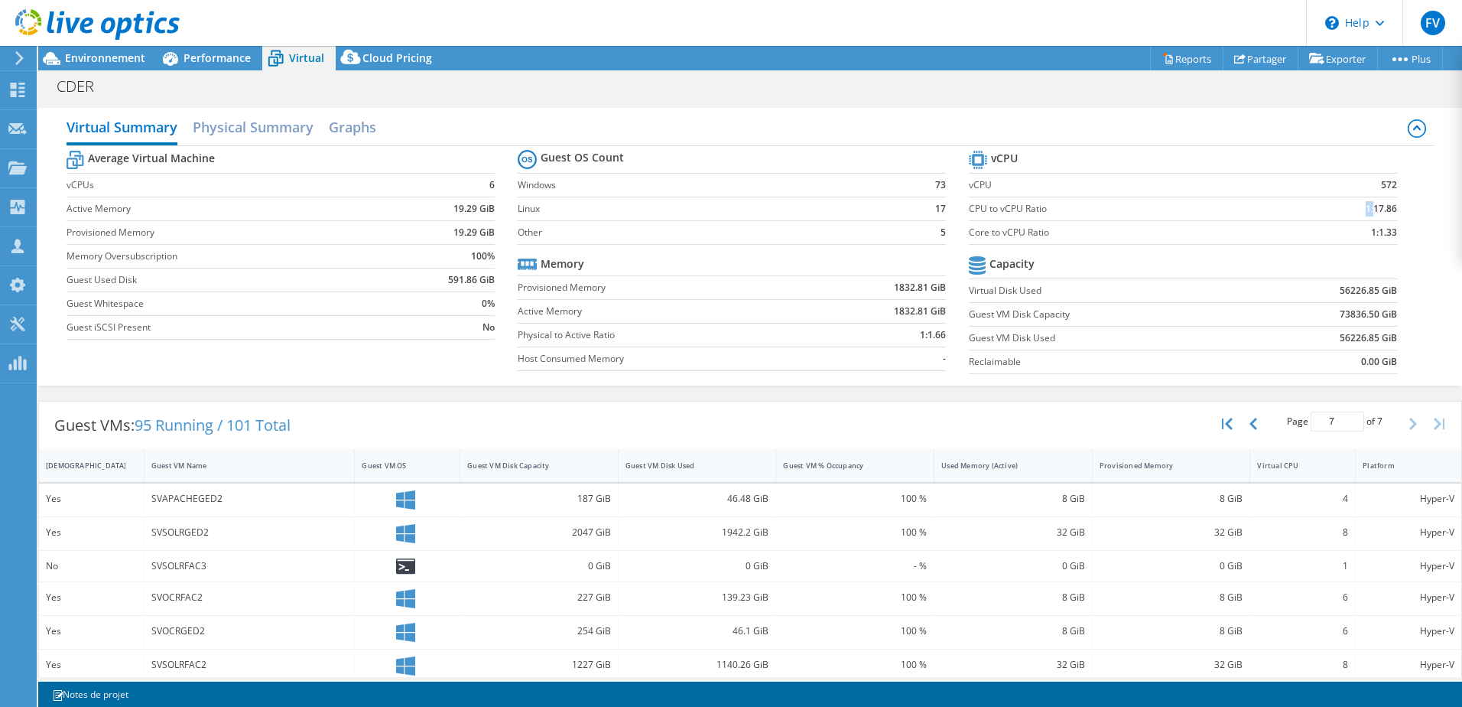
drag, startPoint x: 1354, startPoint y: 213, endPoint x: 1363, endPoint y: 211, distance: 8.7
click at [1363, 211] on td "1:17.86" at bounding box center [1341, 209] width 112 height 24
click at [1386, 209] on b "1:17.86" at bounding box center [1381, 208] width 31 height 15
drag, startPoint x: 1393, startPoint y: 209, endPoint x: 1348, endPoint y: 207, distance: 44.4
click at [1348, 207] on section "vCPU vCPU 572 CPU to vCPU Ratio 1:17.86 Core to vCPU Ratio 1:1.33 Capacity Virt…" at bounding box center [1194, 264] width 451 height 235
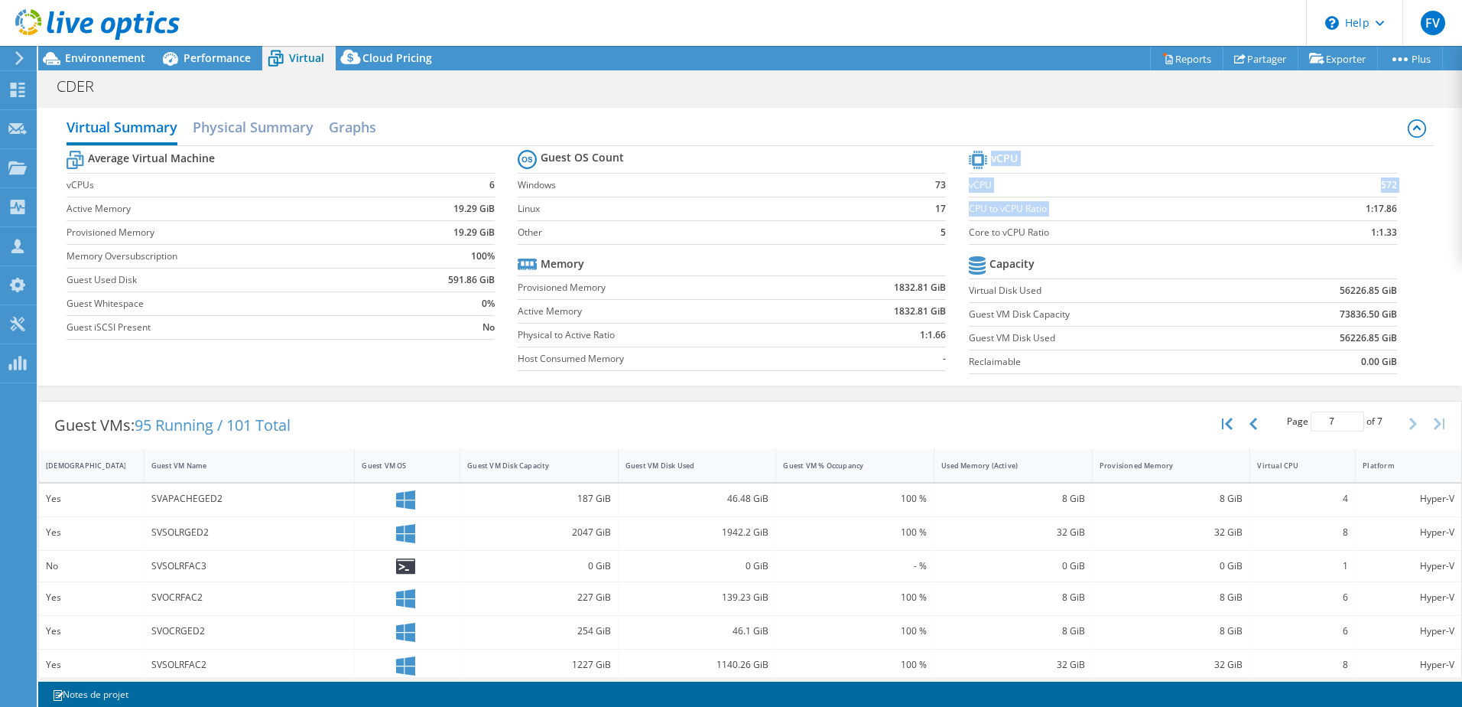
drag, startPoint x: 1348, startPoint y: 207, endPoint x: 1379, endPoint y: 212, distance: 30.9
click at [1379, 212] on b "1:17.86" at bounding box center [1381, 208] width 31 height 15
drag, startPoint x: 1389, startPoint y: 207, endPoint x: 1353, endPoint y: 203, distance: 36.2
click at [1353, 203] on section "vCPU vCPU 572 CPU to vCPU Ratio 1:17.86 Core to vCPU Ratio 1:1.33 Capacity Virt…" at bounding box center [1194, 264] width 451 height 235
drag, startPoint x: 1353, startPoint y: 203, endPoint x: 1347, endPoint y: 210, distance: 9.8
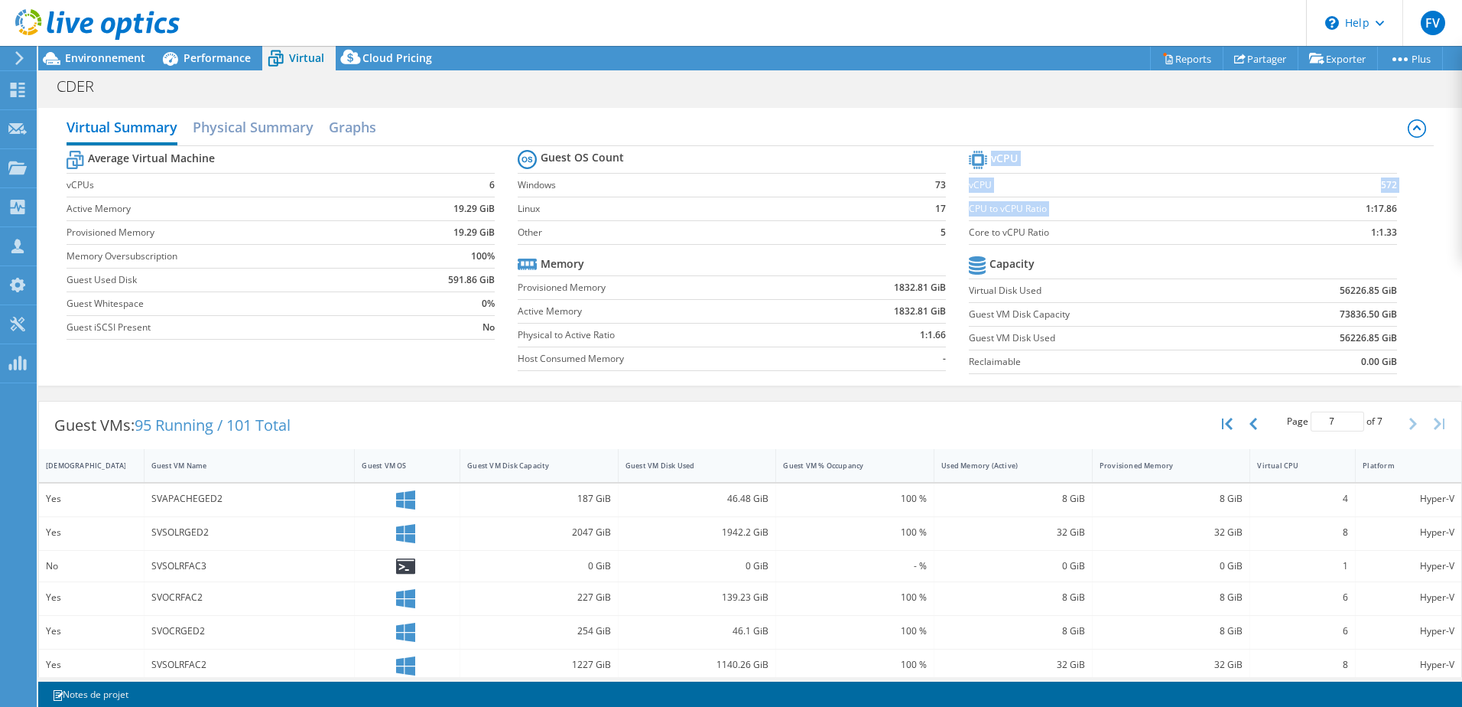
click at [1349, 212] on td "1:17.86" at bounding box center [1341, 209] width 112 height 24
drag, startPoint x: 1368, startPoint y: 233, endPoint x: 1409, endPoint y: 234, distance: 41.3
click at [1409, 234] on div "Average Virtual Machine vCPUs 6 Active Memory 19.29 GiB Provisioned Memory 19.2…" at bounding box center [750, 264] width 1367 height 236
click at [987, 200] on td "CPU to vCPU Ratio" at bounding box center [1127, 209] width 316 height 24
drag, startPoint x: 951, startPoint y: 208, endPoint x: 987, endPoint y: 210, distance: 36.0
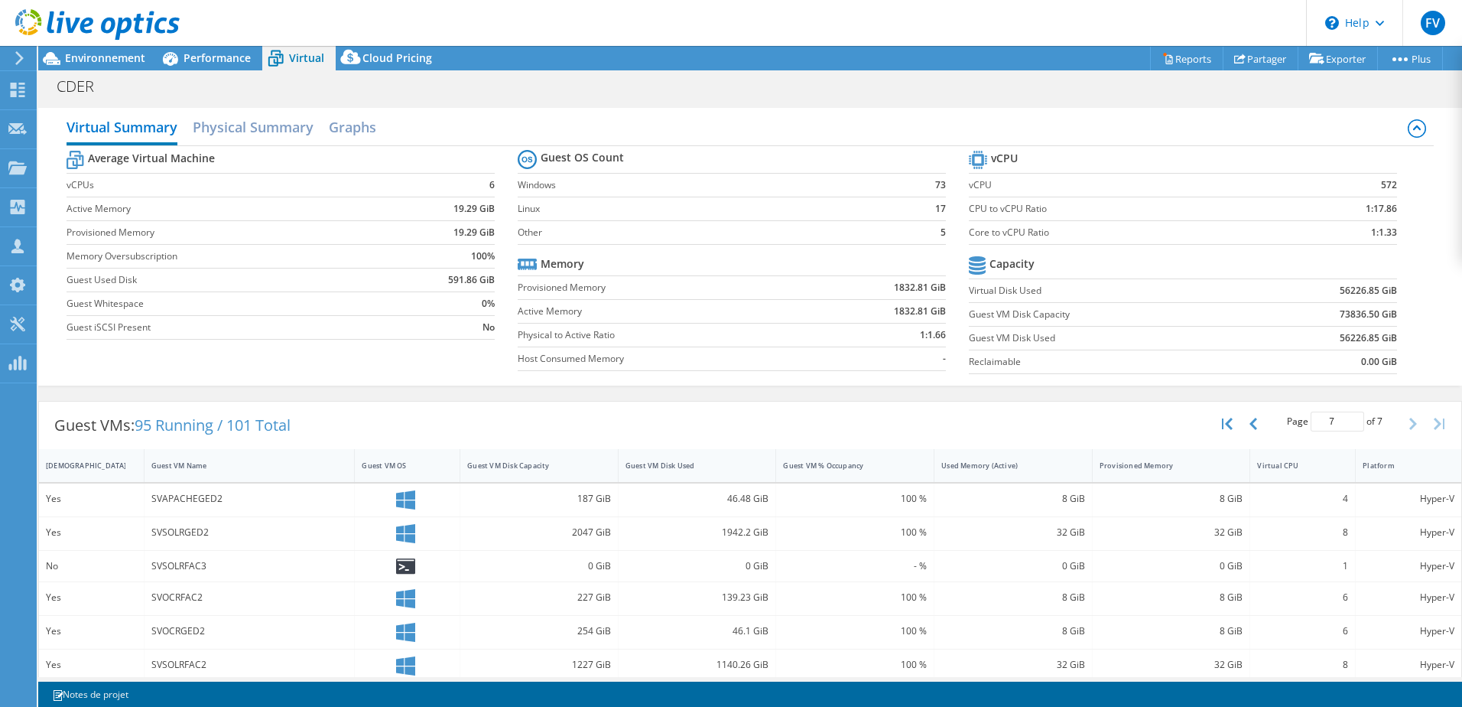
click at [987, 210] on div "Average Virtual Machine vCPUs 6 Active Memory 19.29 GiB Provisioned Memory 19.2…" at bounding box center [750, 264] width 1367 height 236
click at [1299, 210] on td "1:17.86" at bounding box center [1341, 209] width 112 height 24
drag, startPoint x: 1369, startPoint y: 187, endPoint x: 1384, endPoint y: 185, distance: 15.4
click at [1384, 185] on td "572" at bounding box center [1341, 185] width 112 height 24
click at [233, 64] on span "Performance" at bounding box center [217, 57] width 67 height 15
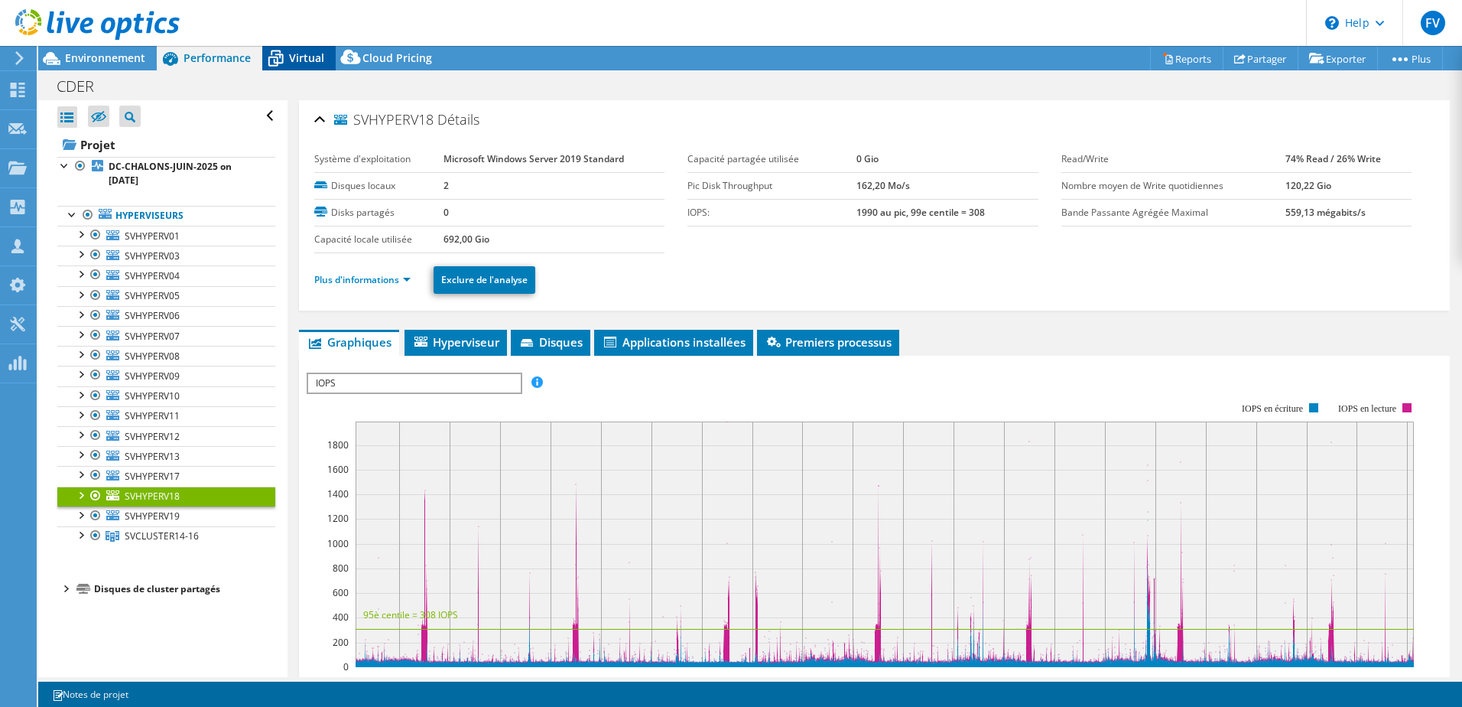
click at [315, 63] on span "Virtual" at bounding box center [306, 57] width 35 height 15
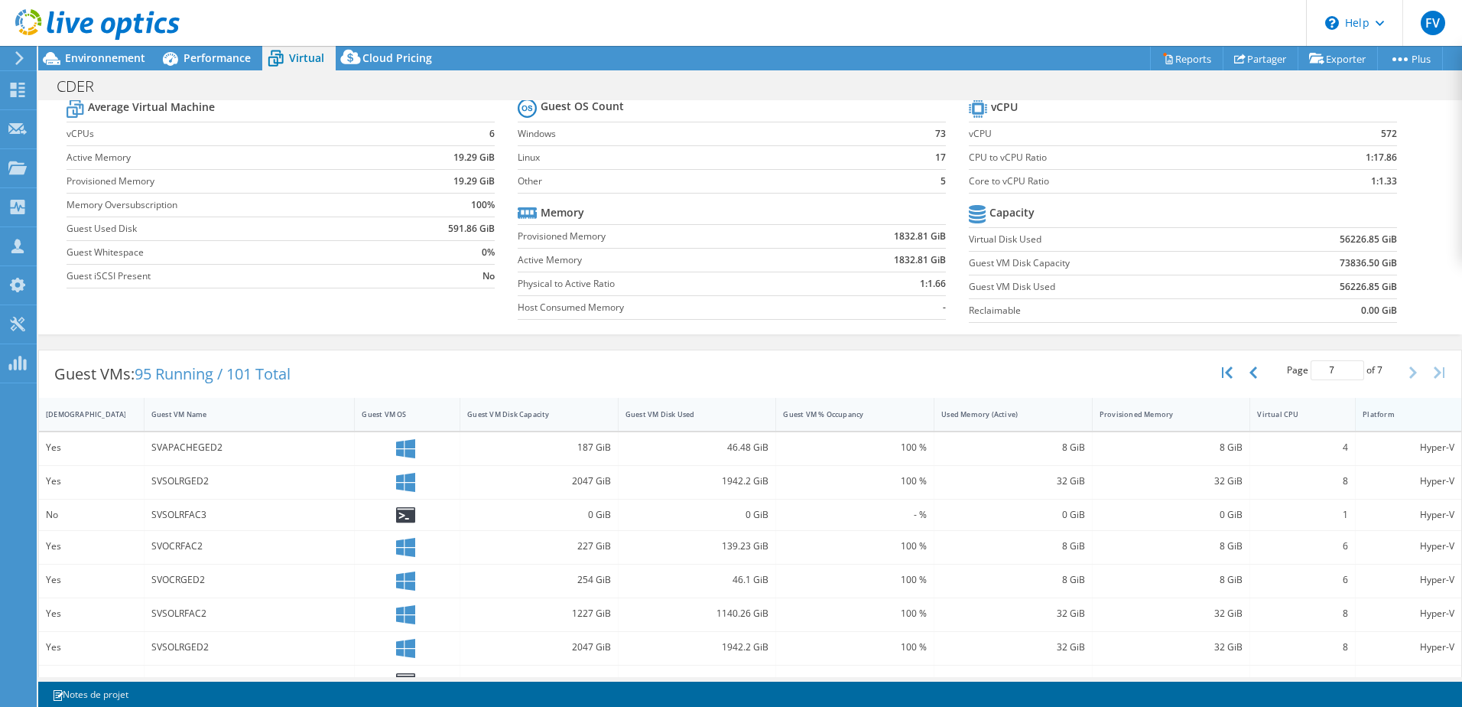
scroll to position [180, 0]
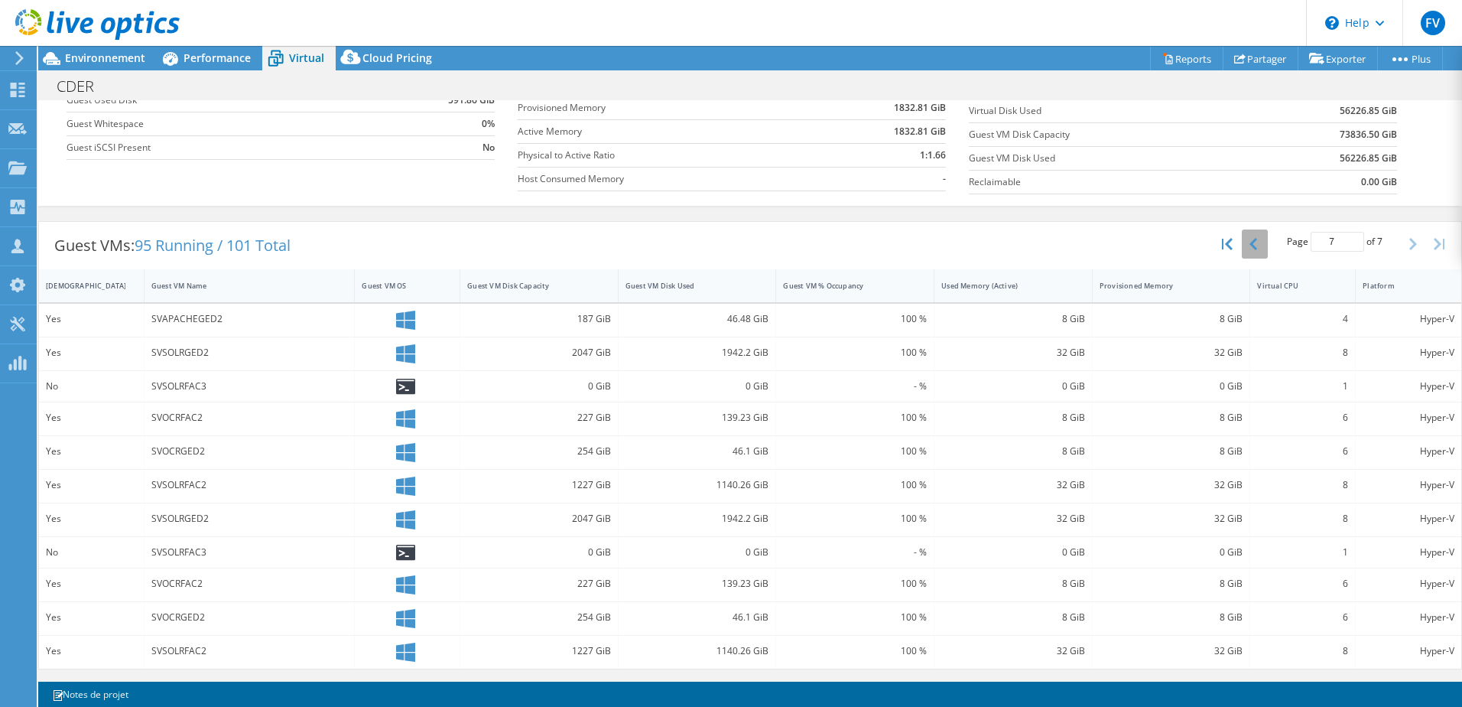
click at [1250, 243] on icon "button" at bounding box center [1254, 244] width 8 height 12
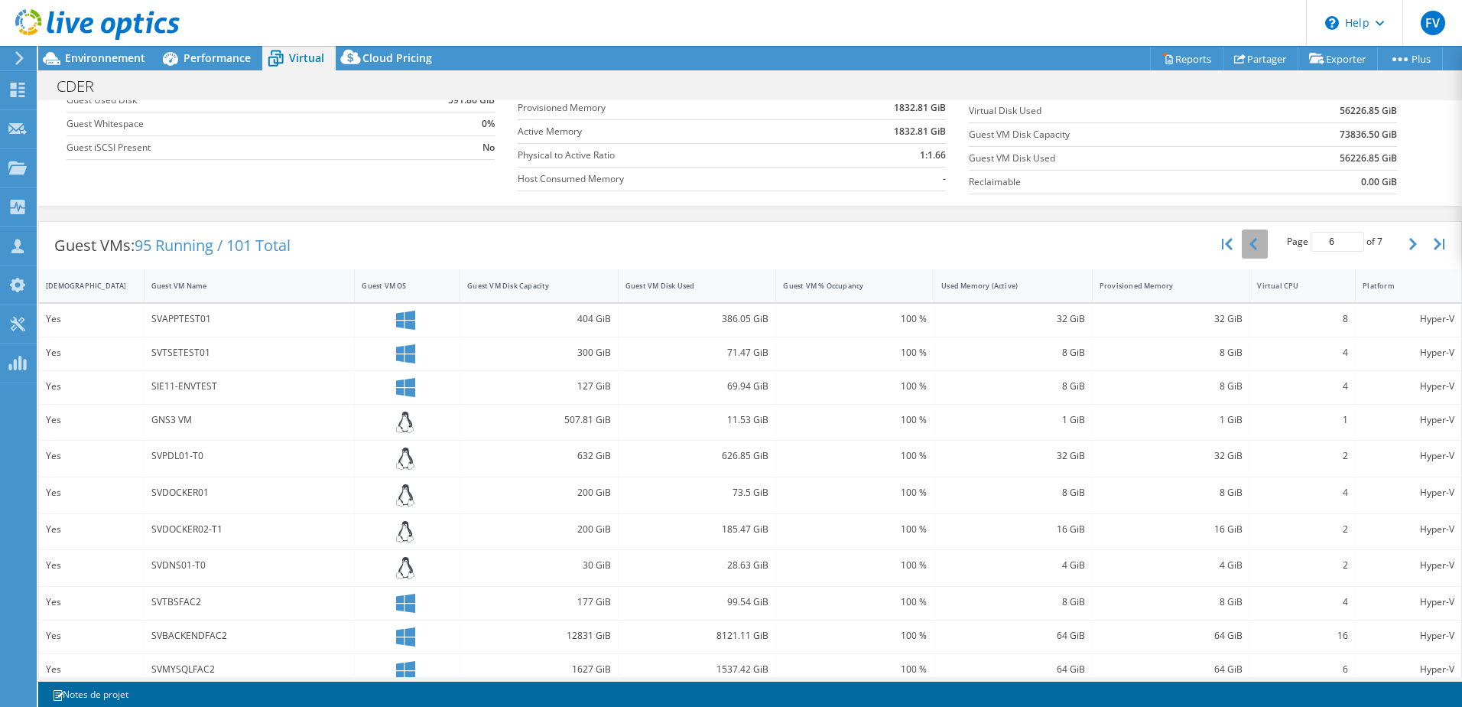
click at [1250, 243] on icon "button" at bounding box center [1254, 244] width 8 height 12
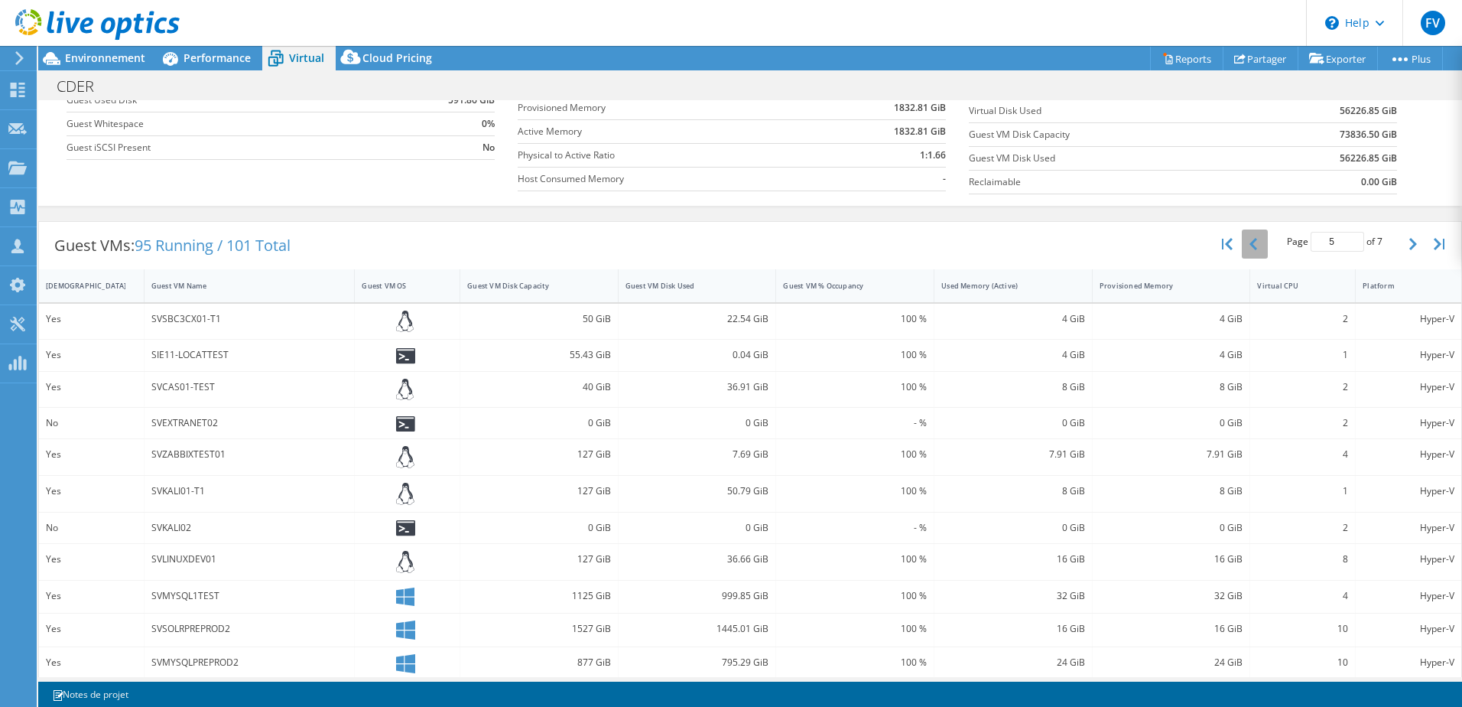
click at [1250, 243] on icon "button" at bounding box center [1254, 244] width 8 height 12
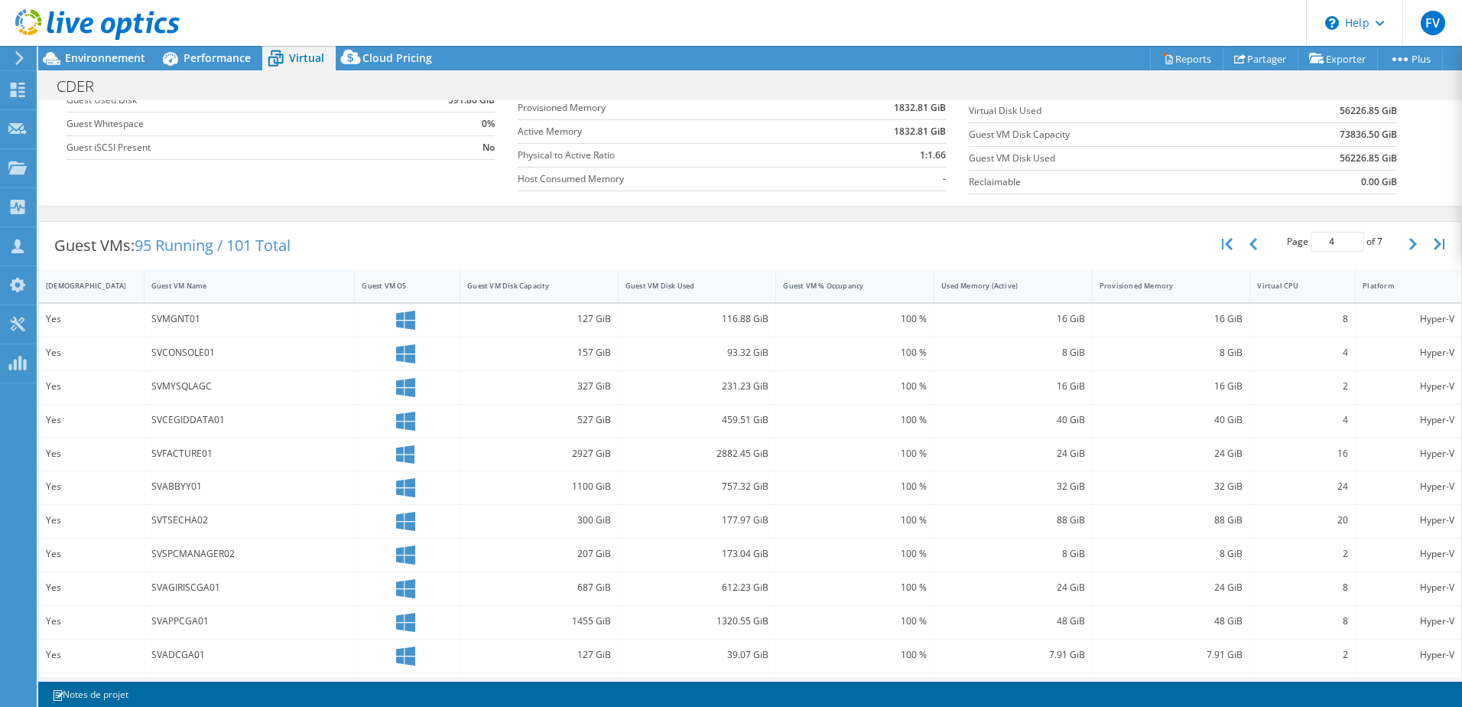
click at [212, 287] on div "Guest VM Name" at bounding box center [240, 286] width 178 height 10
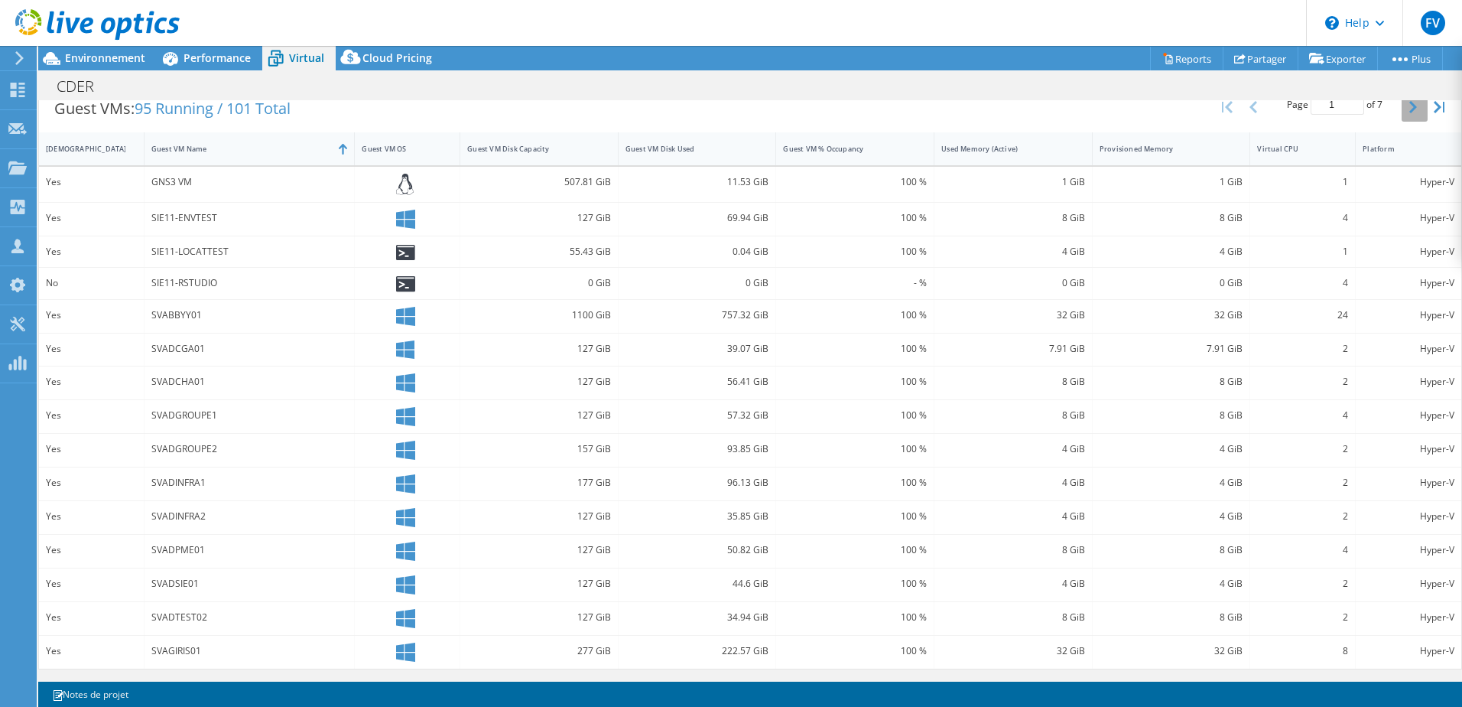
click at [1402, 112] on button "button" at bounding box center [1415, 107] width 26 height 29
click at [1402, 111] on button "button" at bounding box center [1415, 107] width 26 height 29
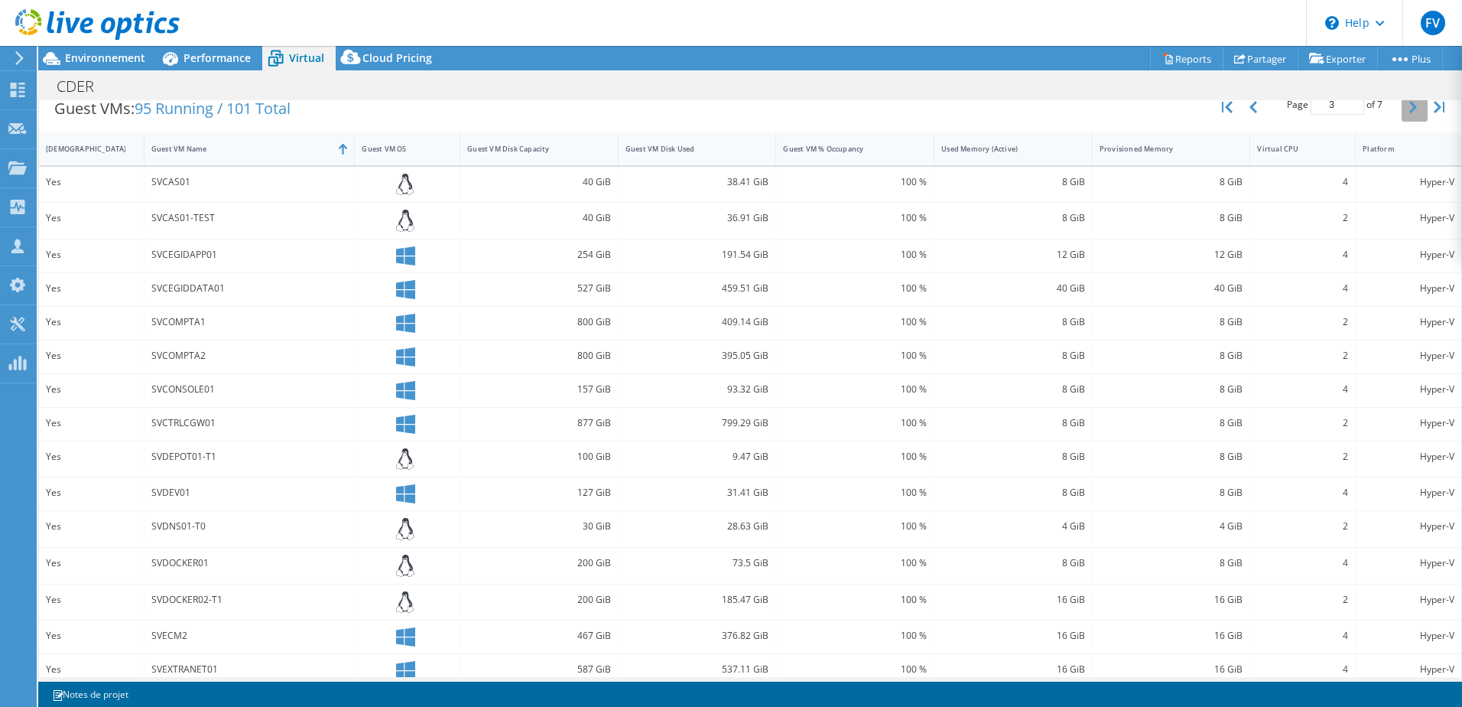
click at [1409, 107] on icon "button" at bounding box center [1413, 107] width 8 height 12
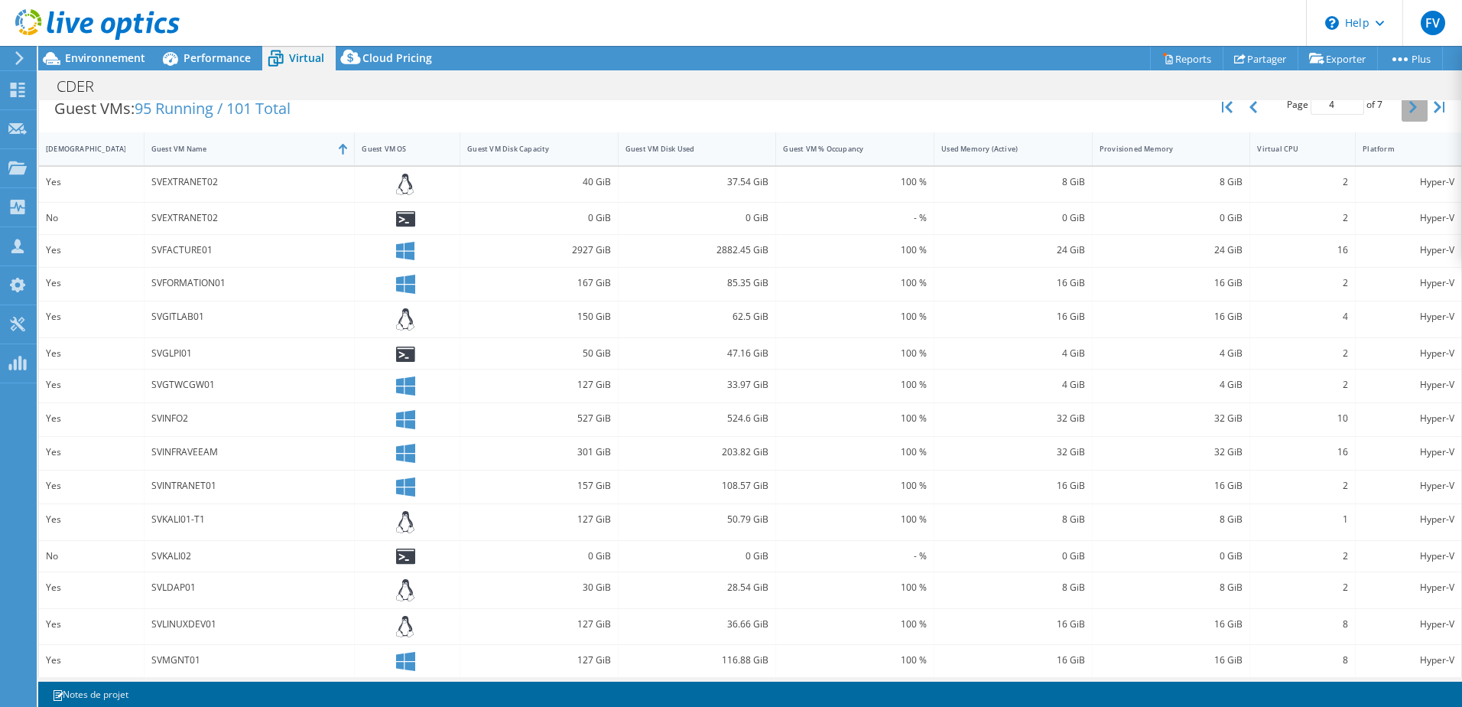
click at [1409, 107] on icon "button" at bounding box center [1413, 107] width 8 height 12
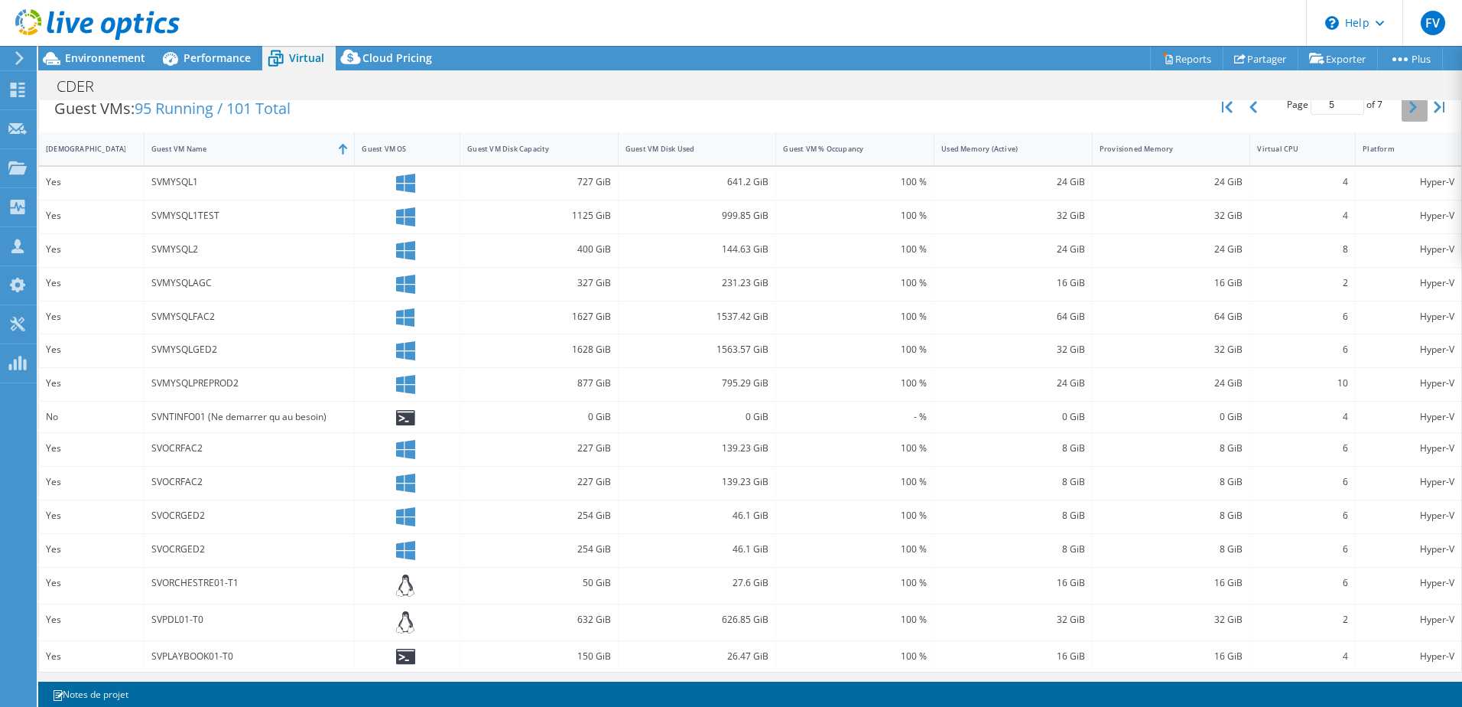
click at [1409, 107] on icon "button" at bounding box center [1413, 107] width 8 height 12
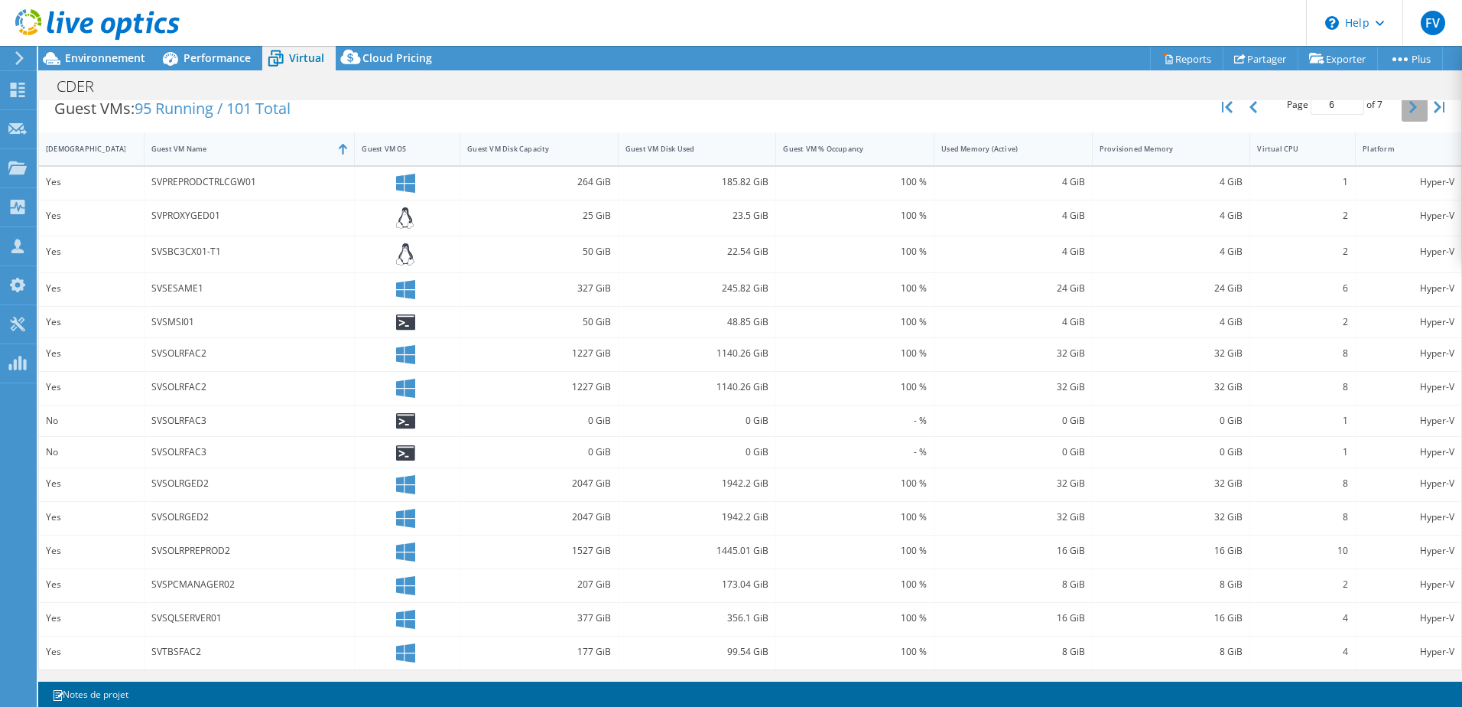
click at [1402, 112] on button "button" at bounding box center [1415, 107] width 26 height 29
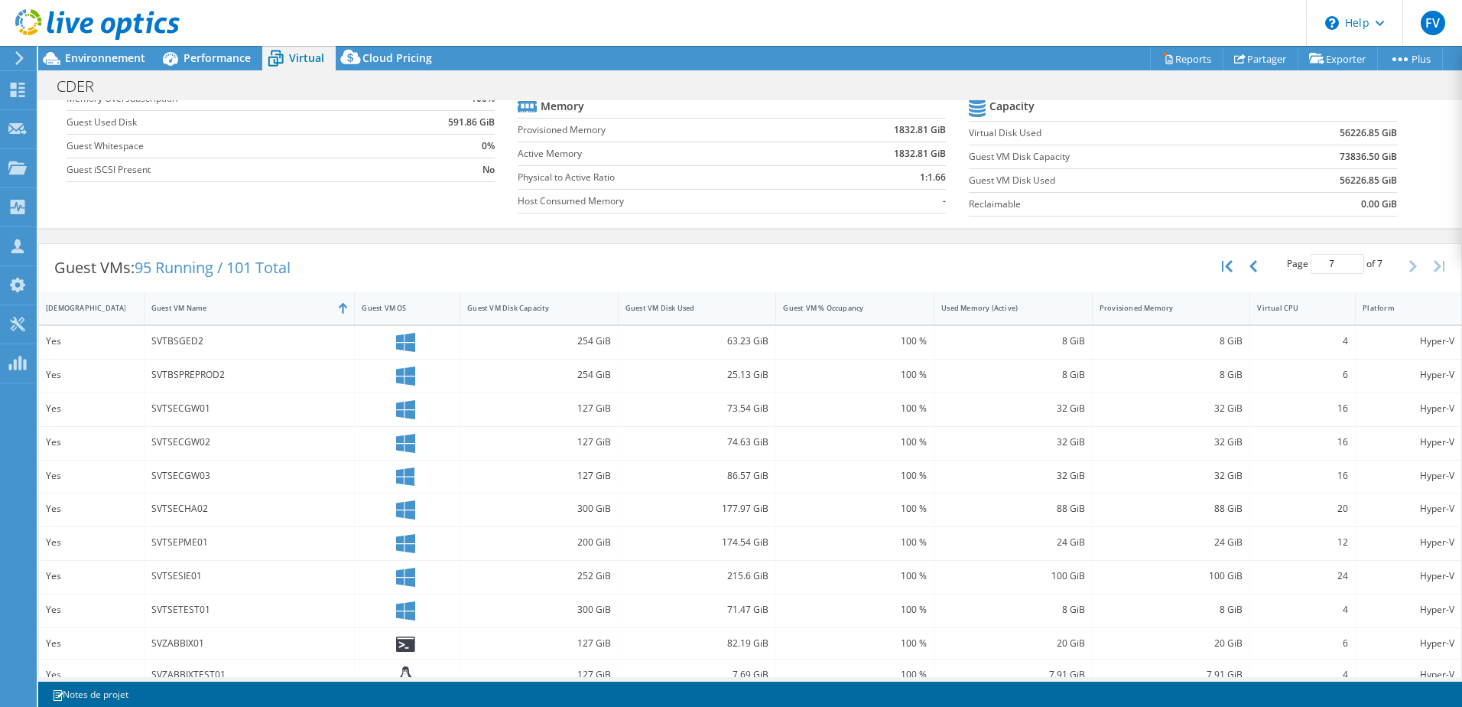
scroll to position [184, 0]
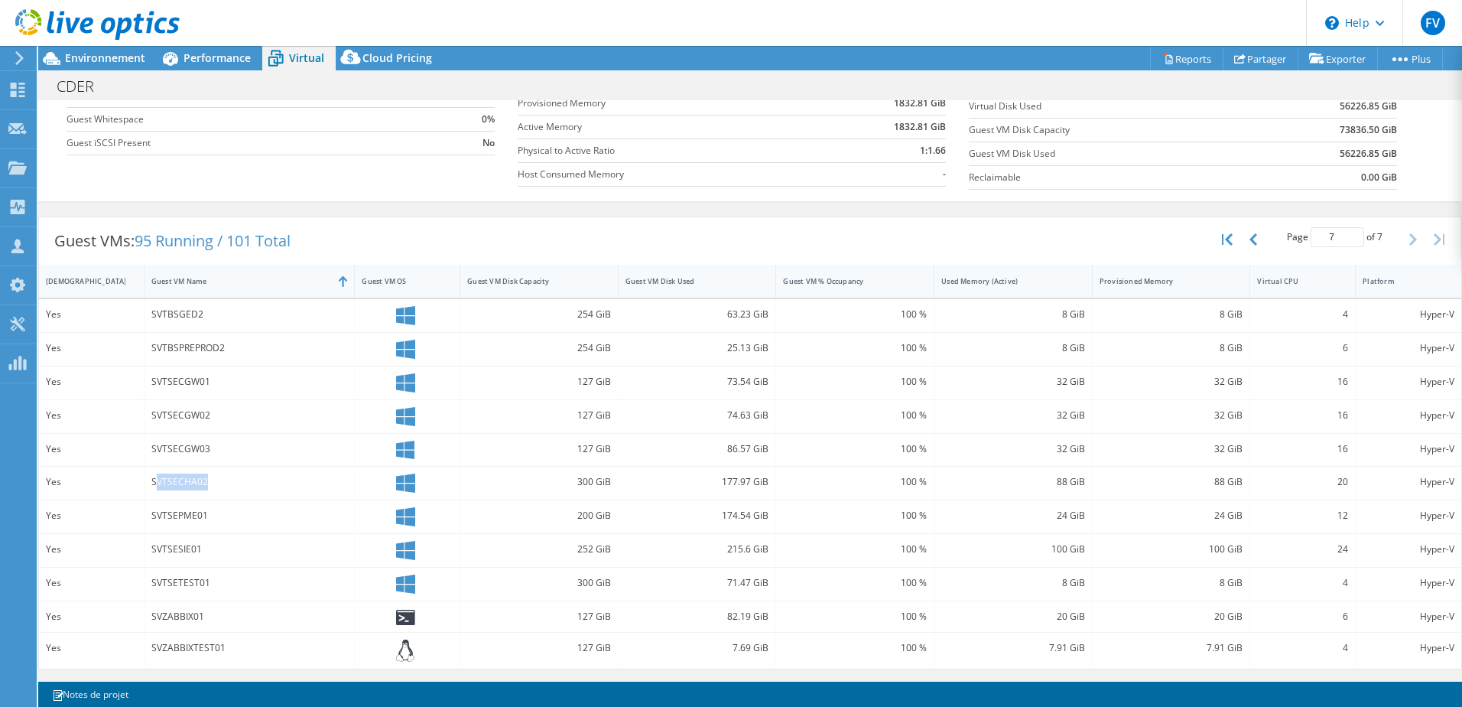
drag, startPoint x: 210, startPoint y: 483, endPoint x: 155, endPoint y: 483, distance: 55.1
click at [155, 483] on div "SVTSECHA02" at bounding box center [249, 481] width 197 height 17
drag, startPoint x: 1339, startPoint y: 483, endPoint x: 1288, endPoint y: 483, distance: 51.2
click at [1289, 483] on div "20" at bounding box center [1303, 483] width 106 height 33
drag, startPoint x: 1288, startPoint y: 483, endPoint x: 1292, endPoint y: 281, distance: 201.9
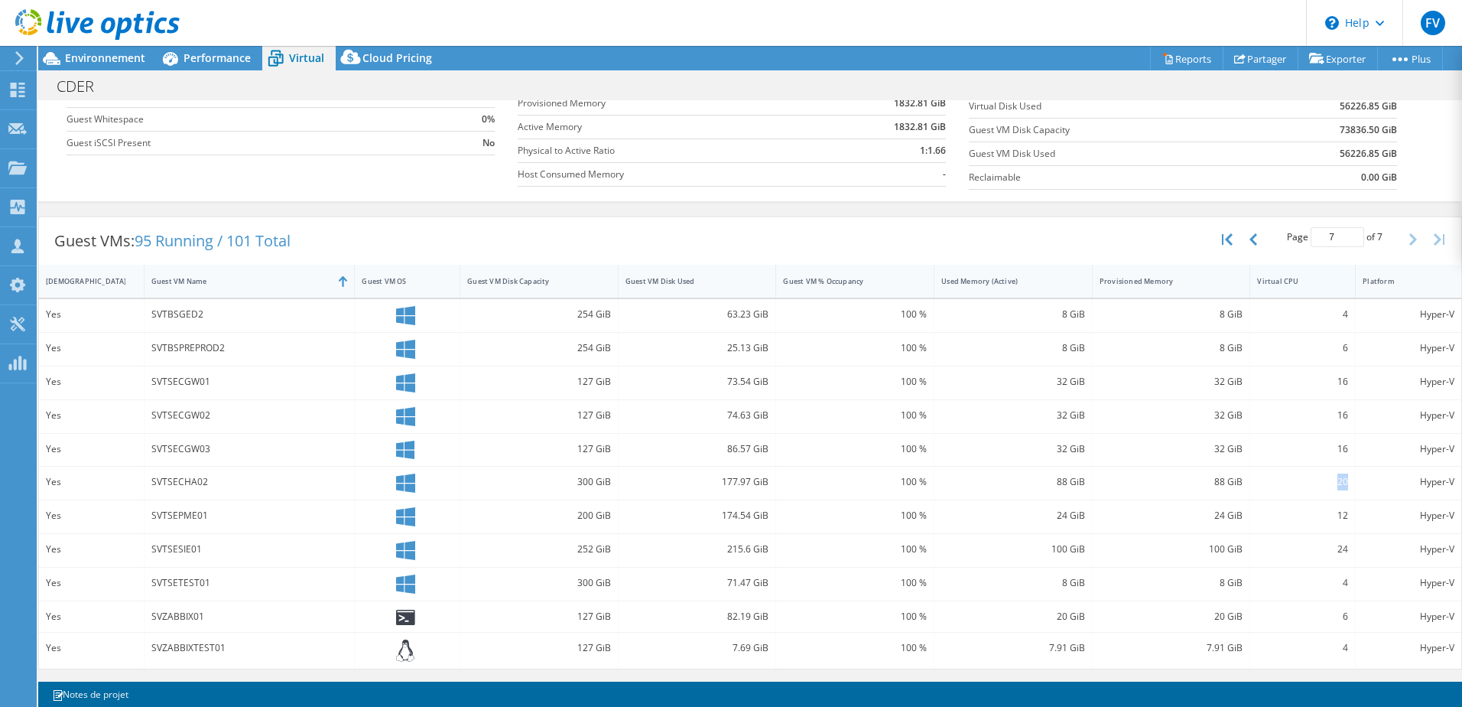
click at [1292, 281] on div "Virtual CPU" at bounding box center [1293, 281] width 73 height 10
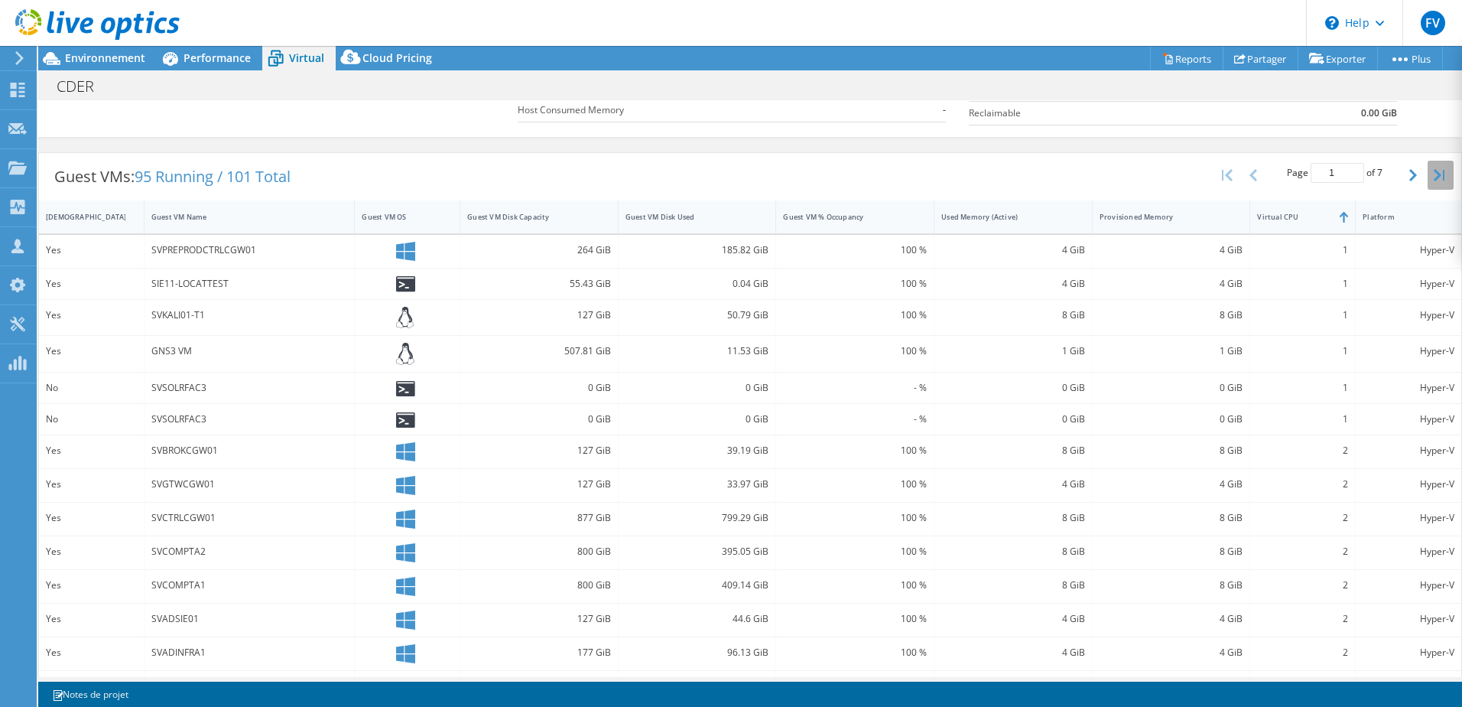
click at [1434, 174] on icon "button" at bounding box center [1439, 175] width 11 height 12
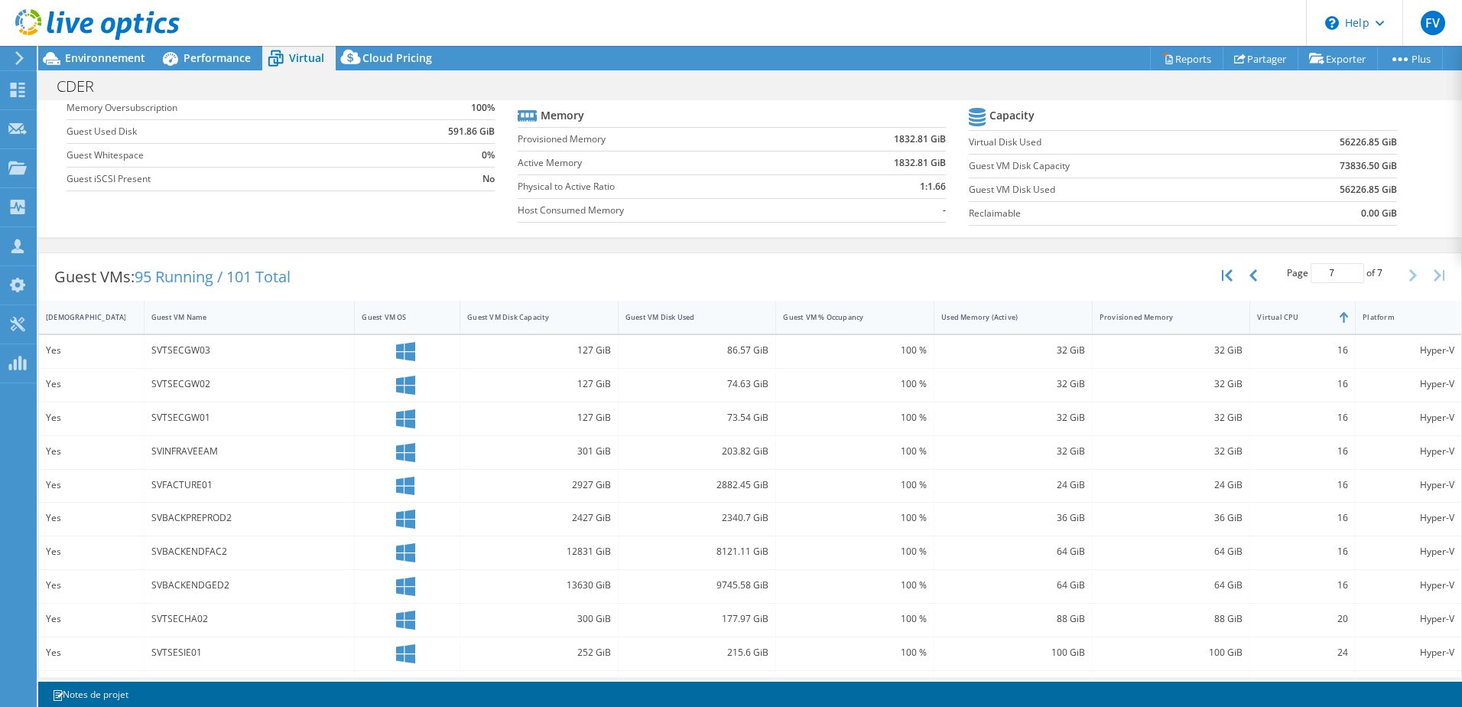
scroll to position [184, 0]
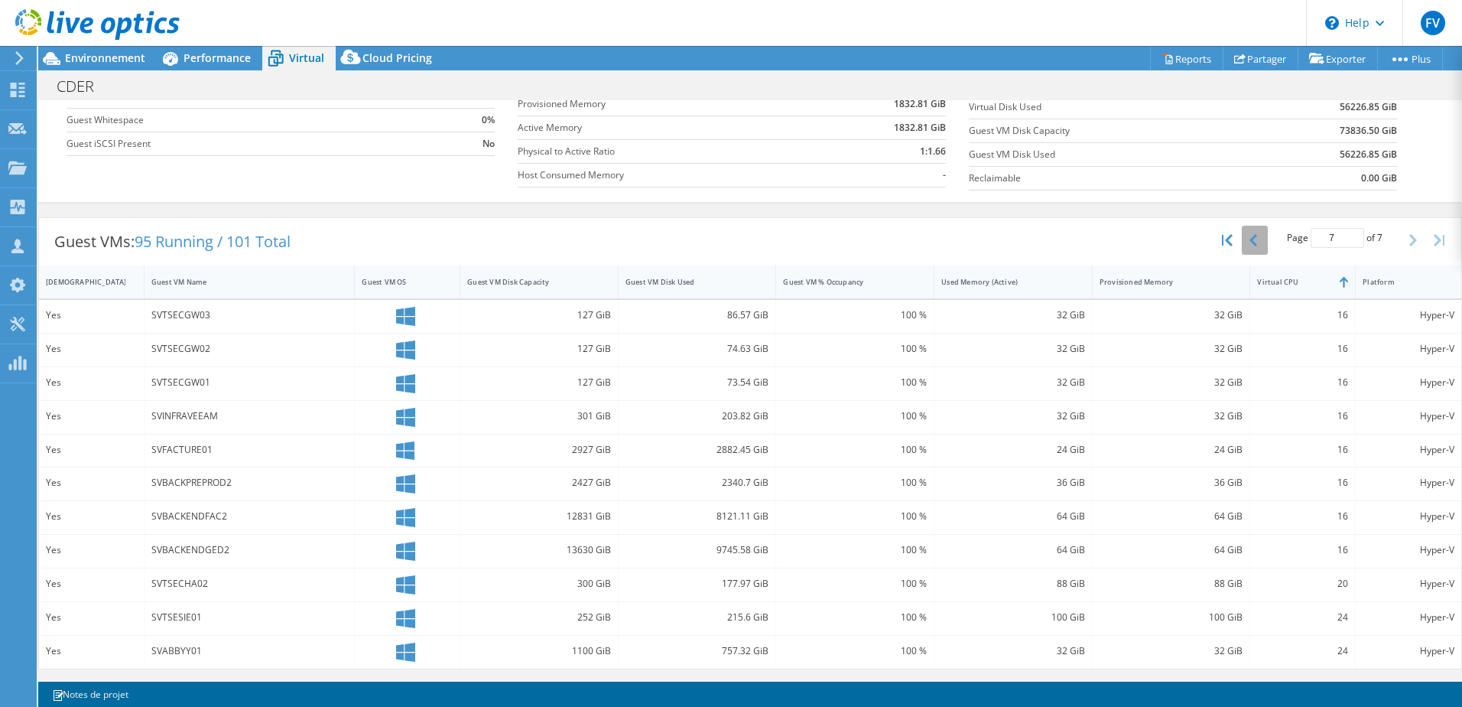
click at [1250, 239] on icon "button" at bounding box center [1254, 240] width 8 height 12
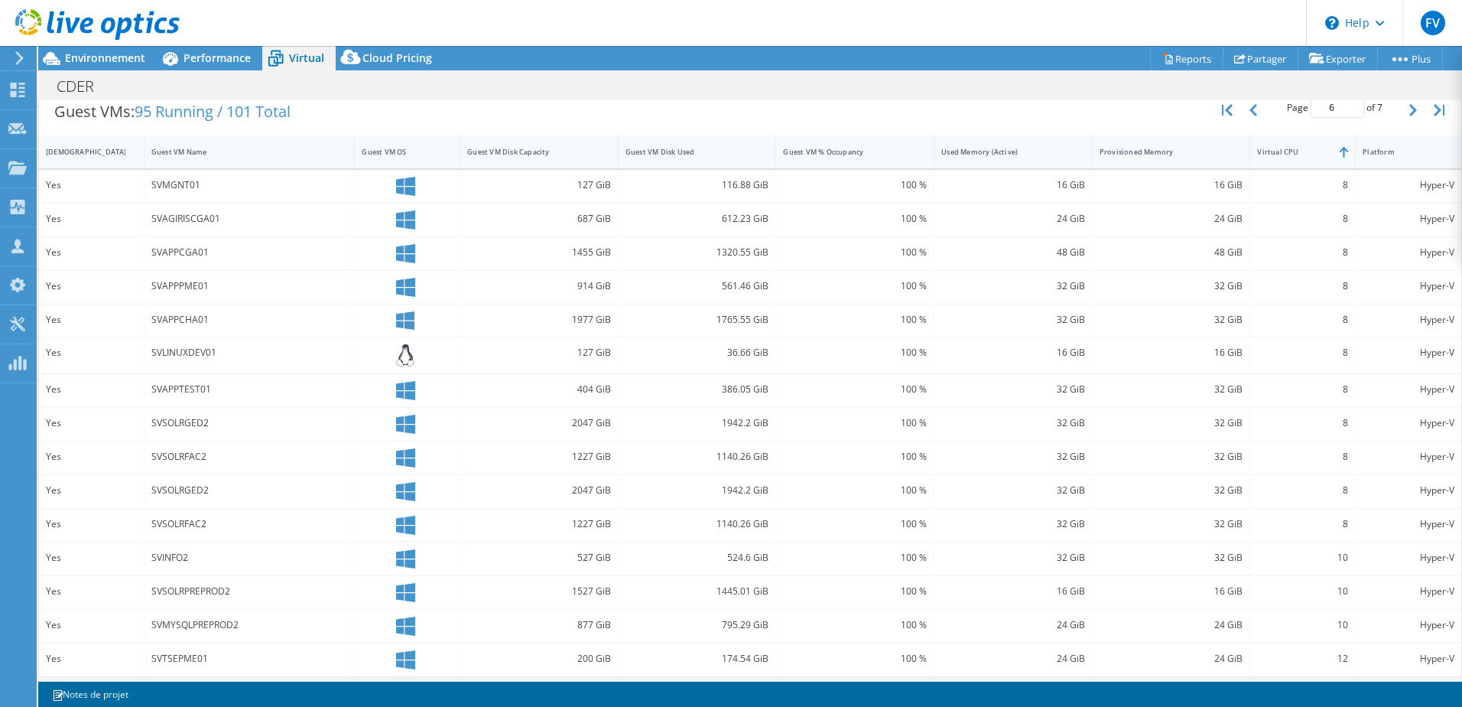
scroll to position [321, 0]
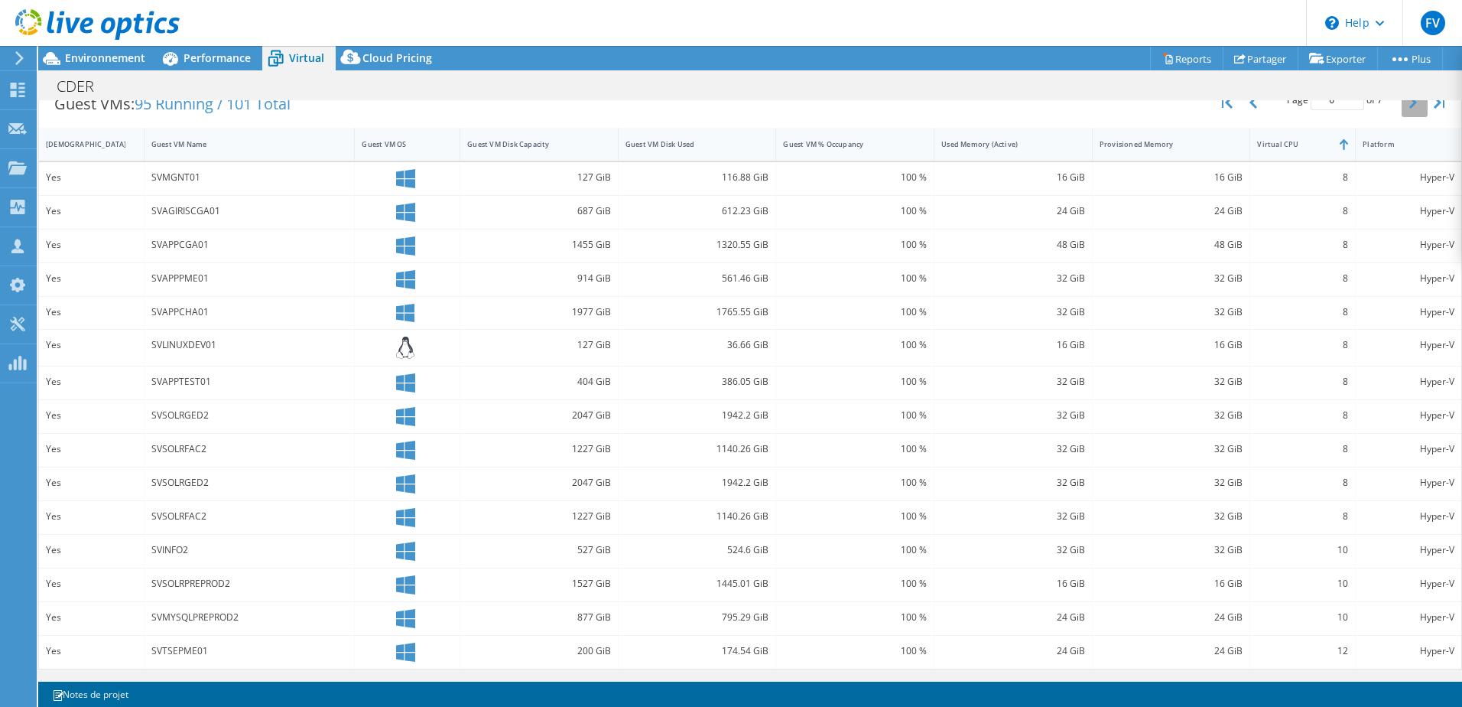
click at [1409, 105] on icon "button" at bounding box center [1413, 102] width 8 height 12
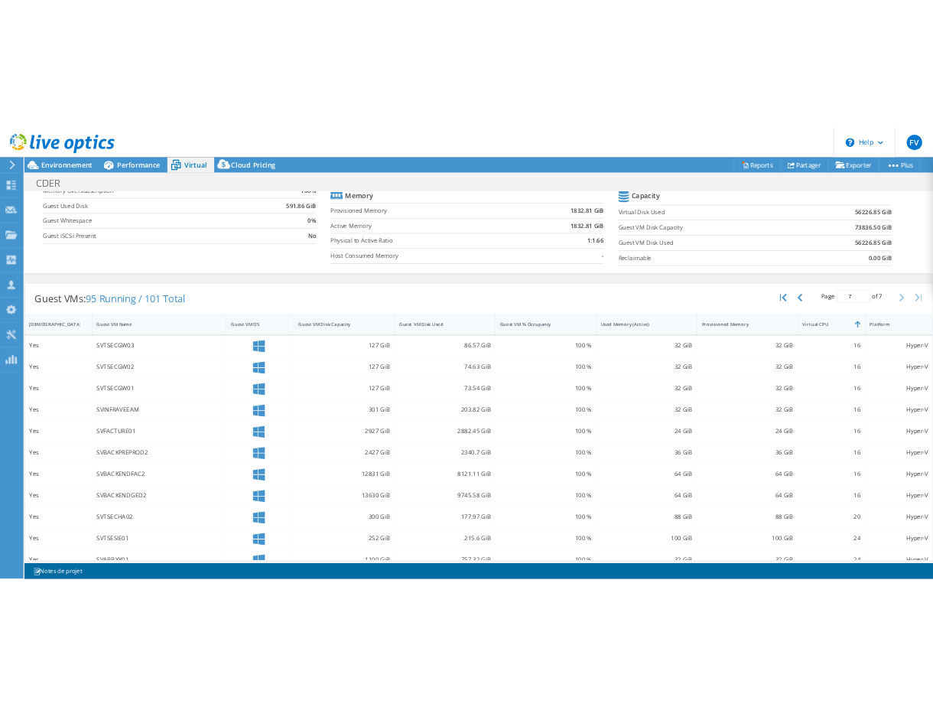
scroll to position [184, 0]
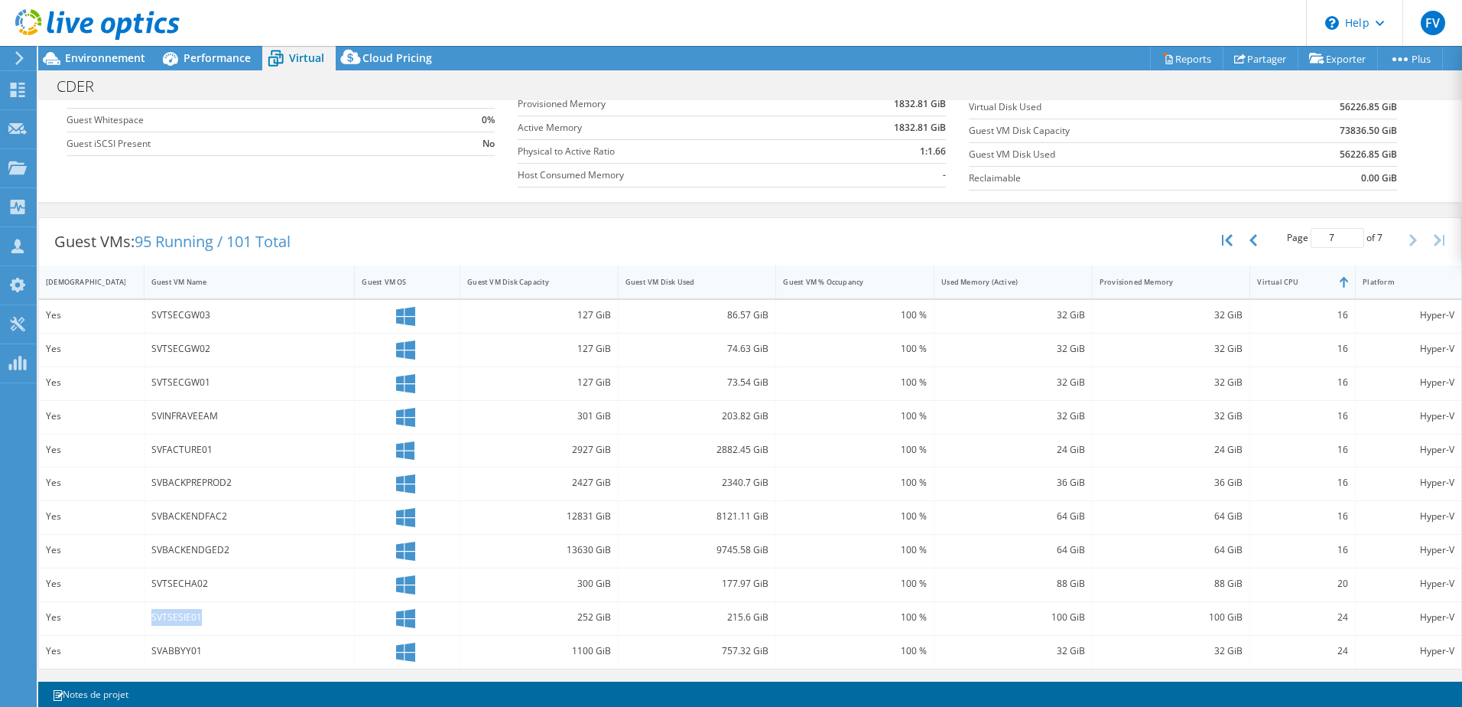
drag, startPoint x: 149, startPoint y: 616, endPoint x: 214, endPoint y: 616, distance: 65.0
click at [214, 616] on div "SVTSESIE01" at bounding box center [250, 618] width 211 height 33
drag, startPoint x: 1322, startPoint y: 623, endPoint x: 1341, endPoint y: 619, distance: 20.4
click at [1341, 619] on div "24" at bounding box center [1303, 618] width 106 height 33
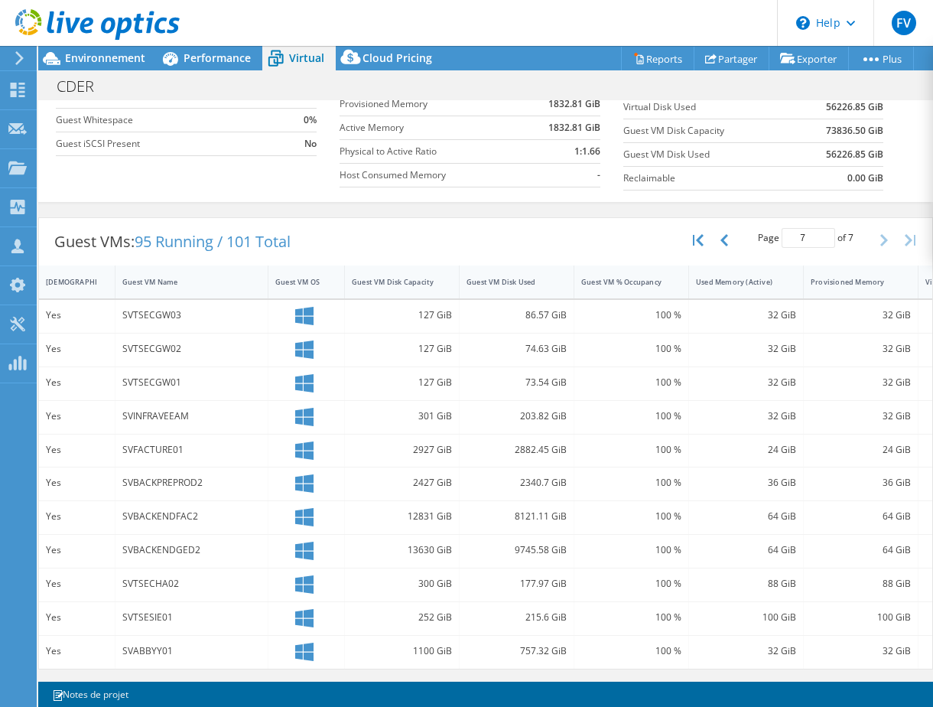
click at [438, 675] on div "Guest VMs: 95 Running / 101 Total Page 7 of 7 5 rows 10 rows 20 rows 25 rows 50…" at bounding box center [485, 443] width 895 height 467
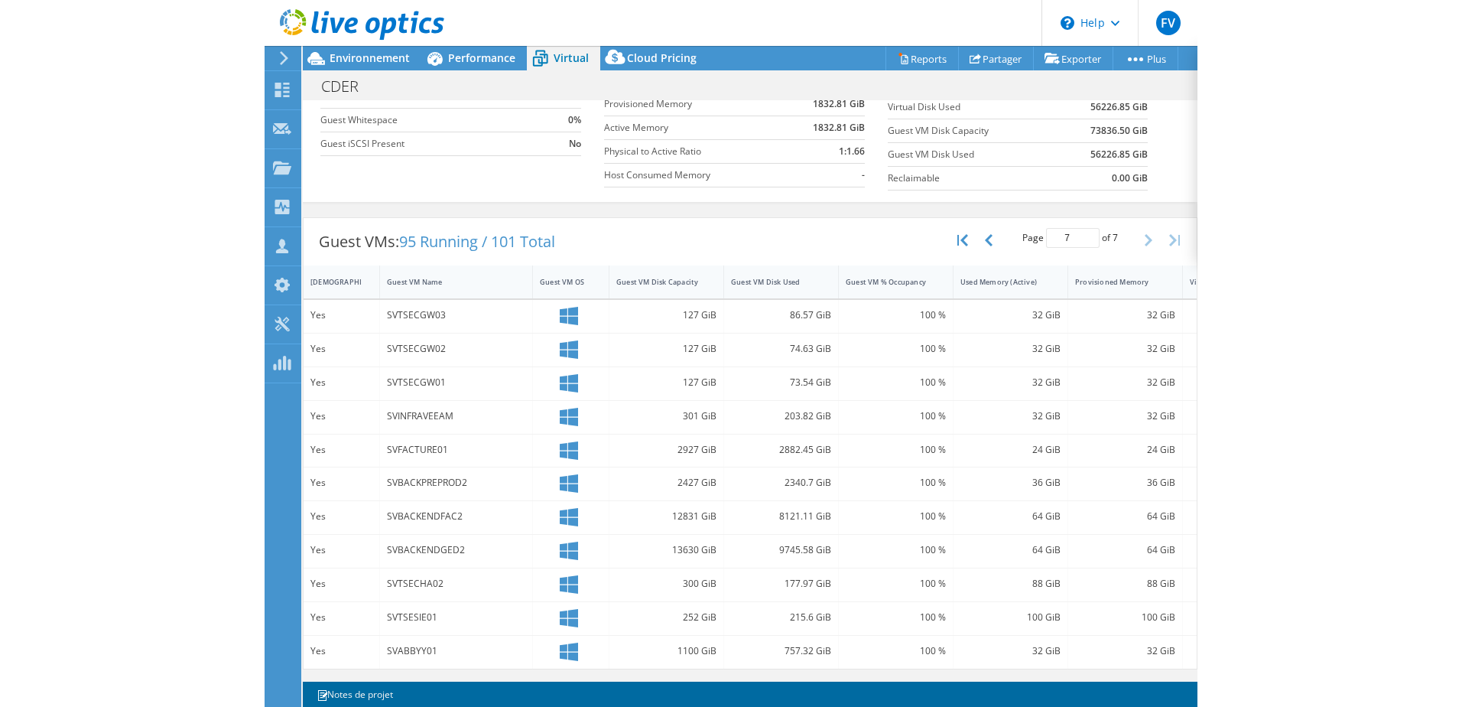
scroll to position [184, 0]
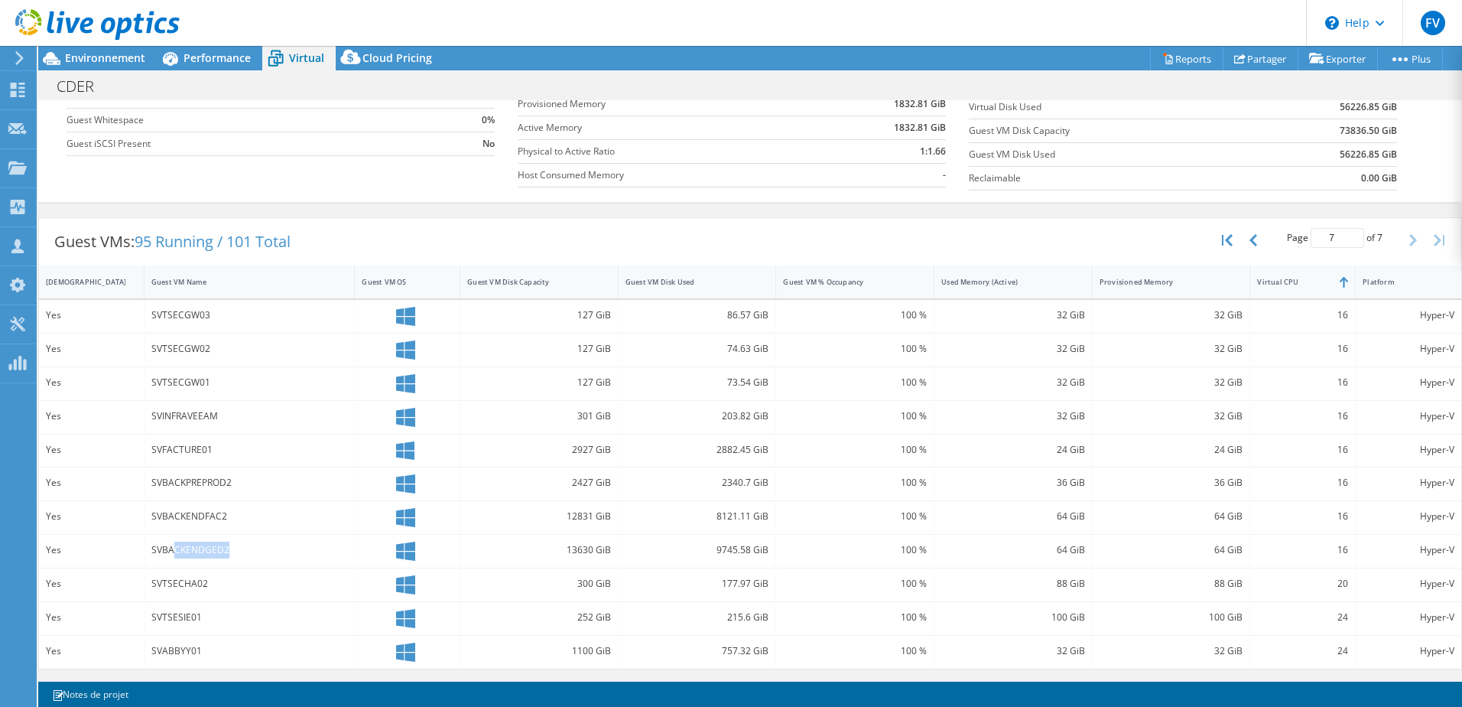
drag, startPoint x: 233, startPoint y: 549, endPoint x: 171, endPoint y: 548, distance: 62.7
click at [171, 548] on div "SVBACKENDGED2" at bounding box center [249, 549] width 197 height 17
drag, startPoint x: 171, startPoint y: 548, endPoint x: 232, endPoint y: 515, distance: 69.5
click at [232, 515] on div "SVBACKENDFAC2" at bounding box center [249, 516] width 197 height 17
drag, startPoint x: 232, startPoint y: 517, endPoint x: 152, endPoint y: 512, distance: 80.5
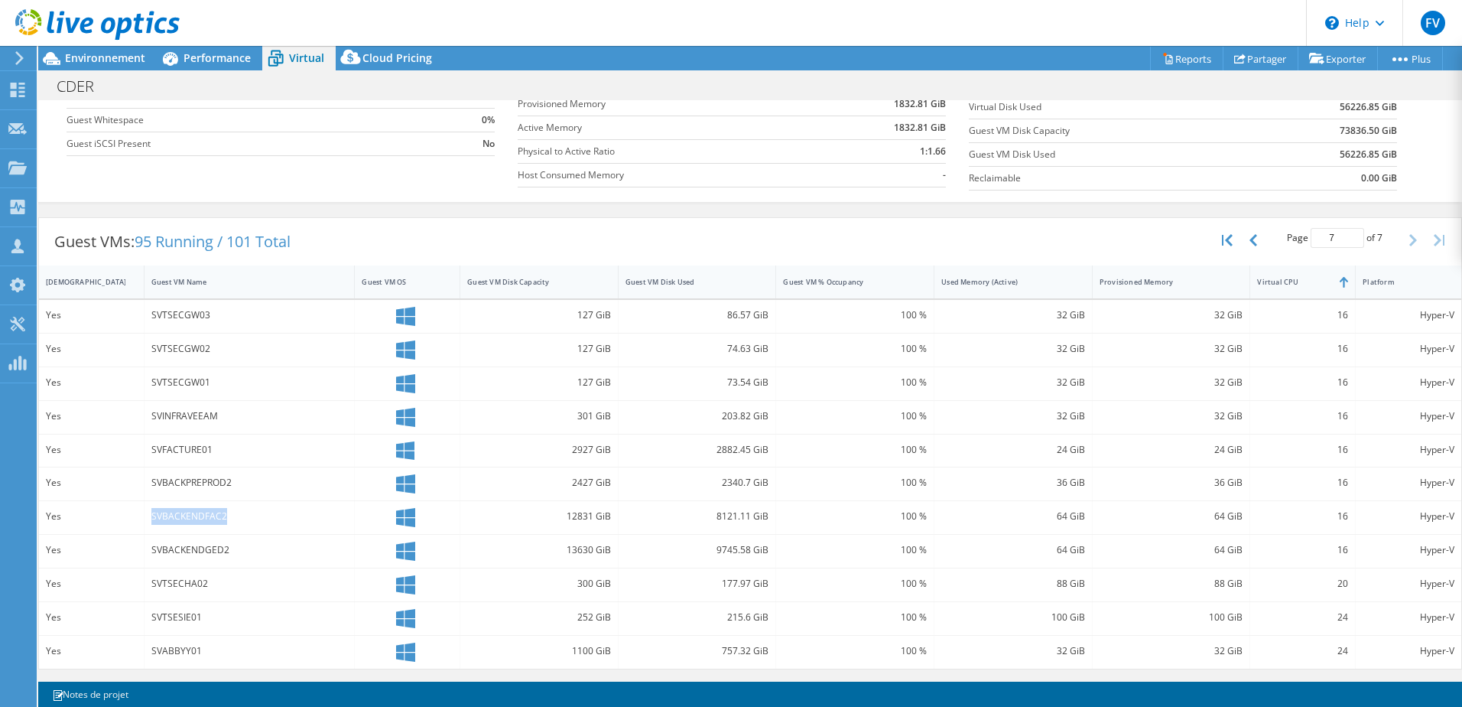
click at [152, 512] on div "SVBACKENDFAC2" at bounding box center [249, 516] width 197 height 17
drag, startPoint x: 152, startPoint y: 512, endPoint x: 242, endPoint y: 522, distance: 90.0
click at [245, 522] on div "SVBACKENDFAC2" at bounding box center [249, 516] width 197 height 17
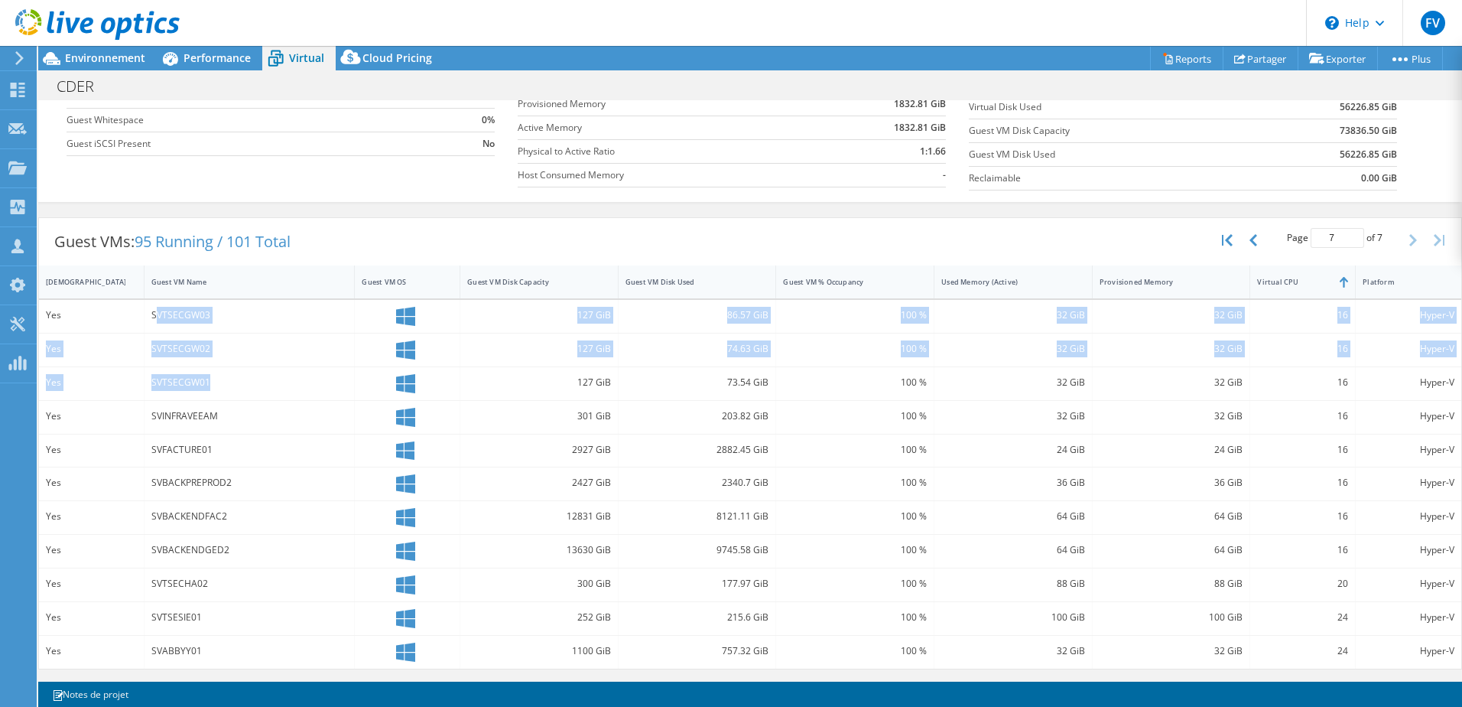
drag, startPoint x: 154, startPoint y: 317, endPoint x: 208, endPoint y: 378, distance: 81.8
click at [208, 378] on div "Yes SVTSECGW03 127 GiB 86.57 GiB 100 % 32 GiB 32 GiB 16 Hyper-V Yes SVTSECGW02 …" at bounding box center [750, 484] width 1422 height 369
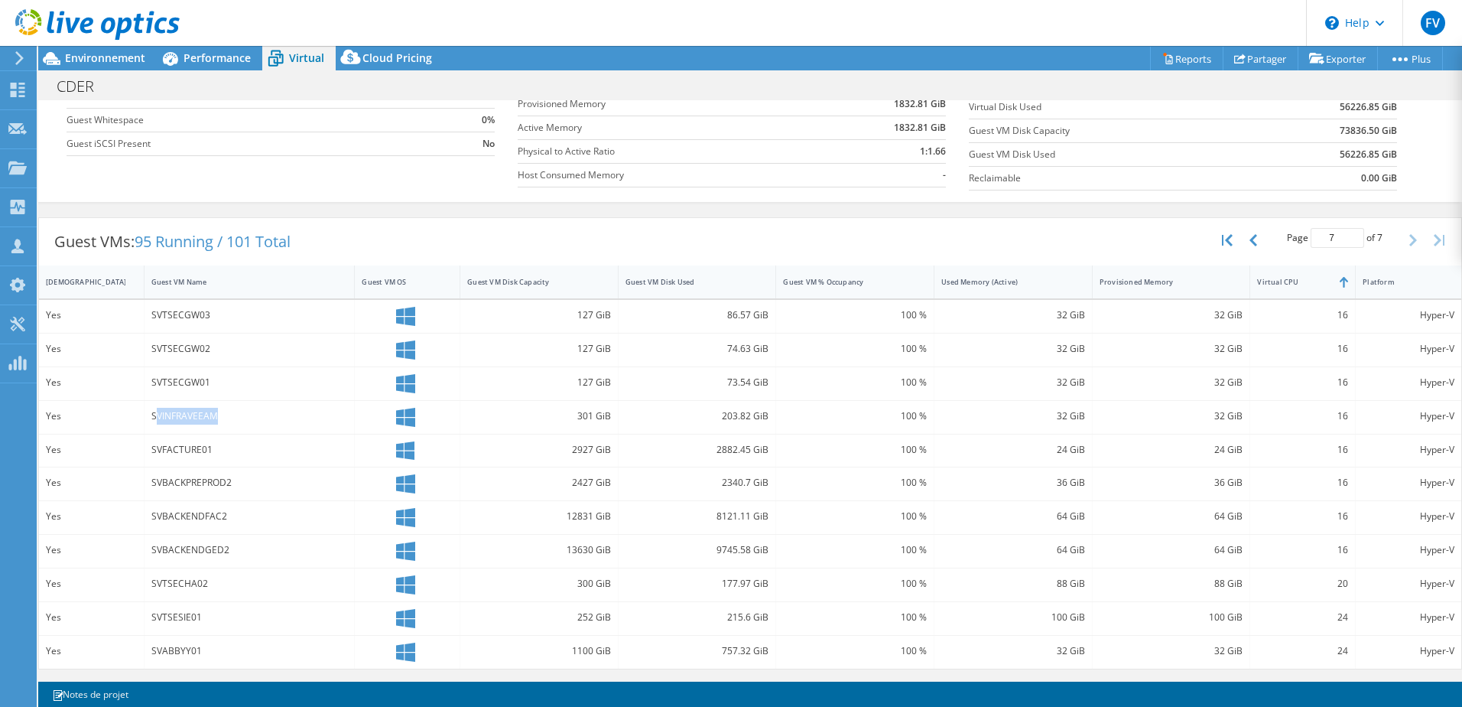
drag, startPoint x: 208, startPoint y: 378, endPoint x: 224, endPoint y: 414, distance: 39.4
click at [224, 414] on div "SVINFRAVEEAM" at bounding box center [249, 416] width 197 height 17
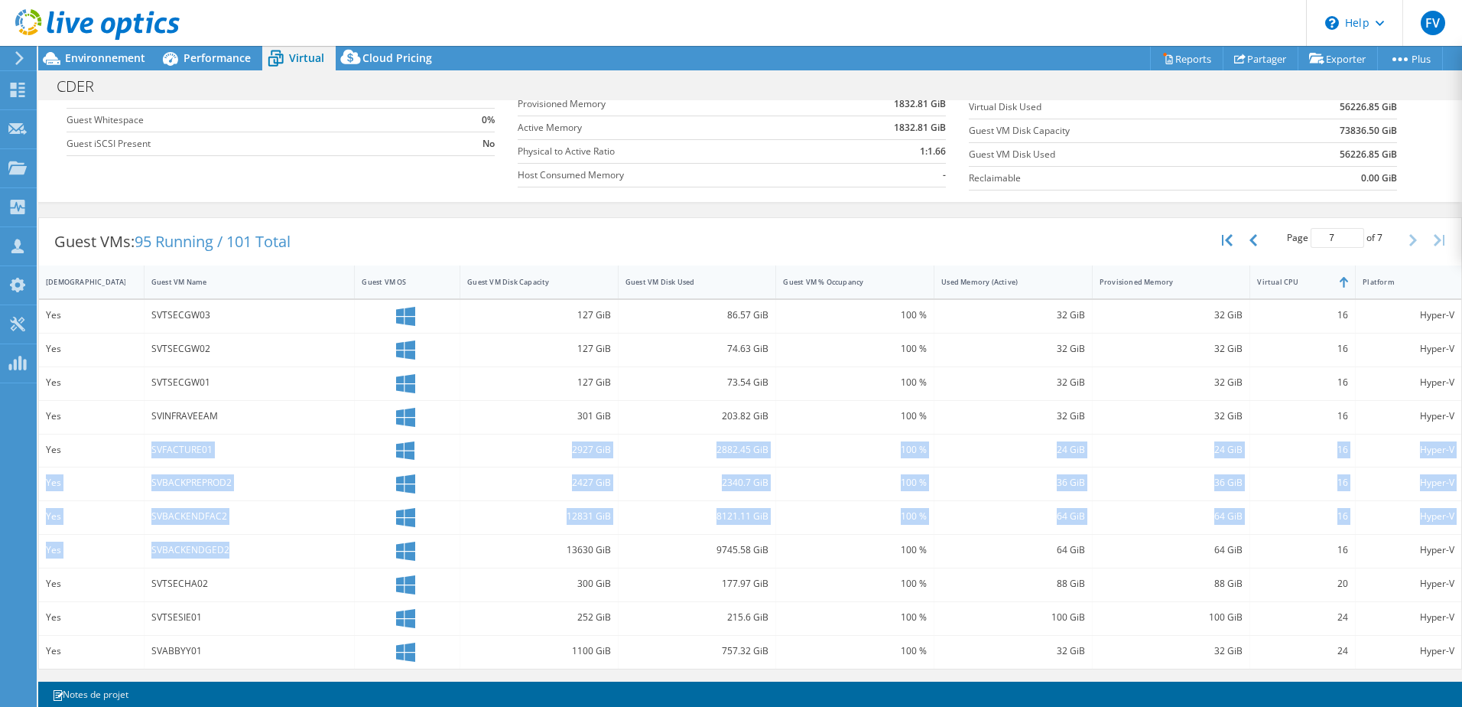
drag, startPoint x: 224, startPoint y: 414, endPoint x: 232, endPoint y: 545, distance: 131.8
click at [238, 545] on div "Yes SVTSECGW03 127 GiB 86.57 GiB 100 % 32 GiB 32 GiB 16 Hyper-V Yes SVTSECGW02 …" at bounding box center [750, 484] width 1422 height 369
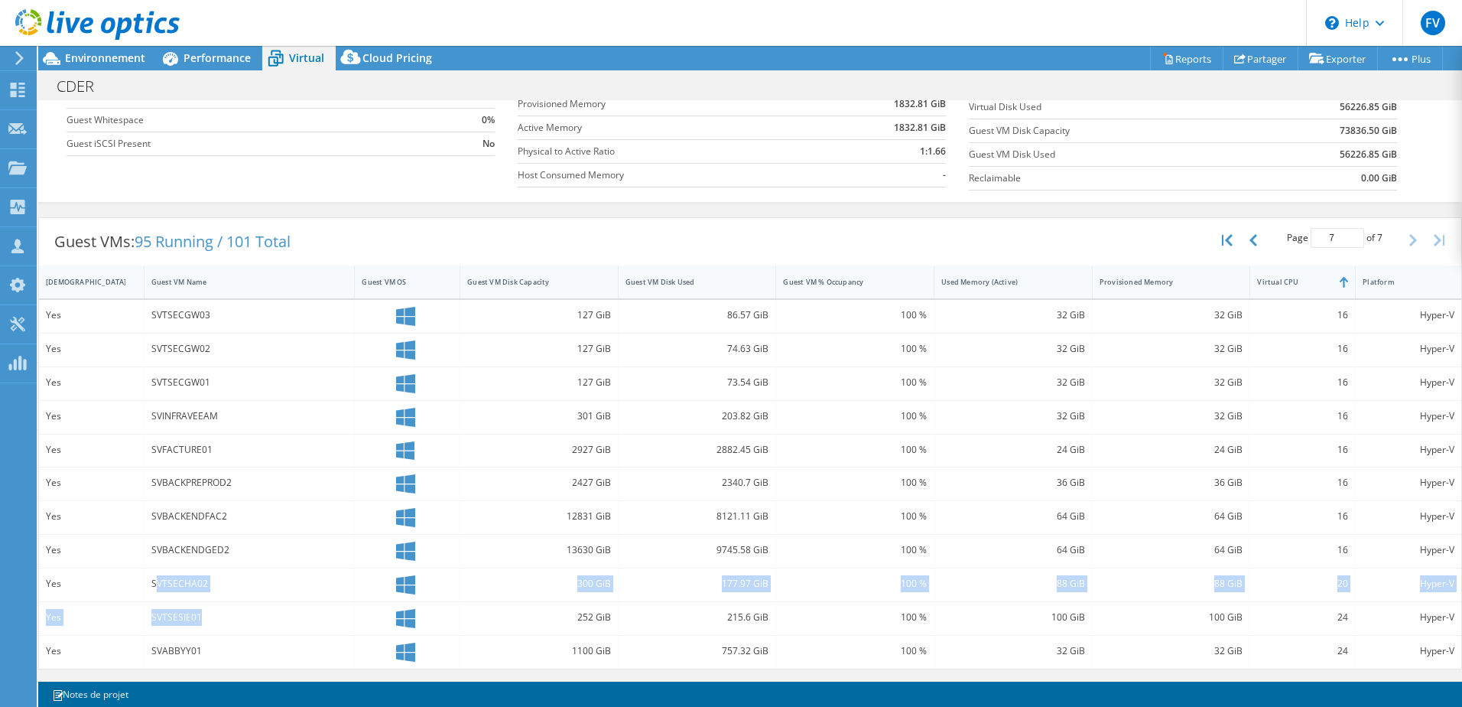
drag, startPoint x: 232, startPoint y: 545, endPoint x: 204, endPoint y: 628, distance: 87.1
click at [204, 628] on div "Yes SVTSECGW03 127 GiB 86.57 GiB 100 % 32 GiB 32 GiB 16 Hyper-V Yes SVTSECGW02 …" at bounding box center [750, 484] width 1422 height 369
drag, startPoint x: 202, startPoint y: 628, endPoint x: 205, endPoint y: 655, distance: 26.9
click at [205, 655] on div "SVABBYY01" at bounding box center [249, 650] width 197 height 17
drag, startPoint x: 205, startPoint y: 655, endPoint x: 193, endPoint y: 463, distance: 192.3
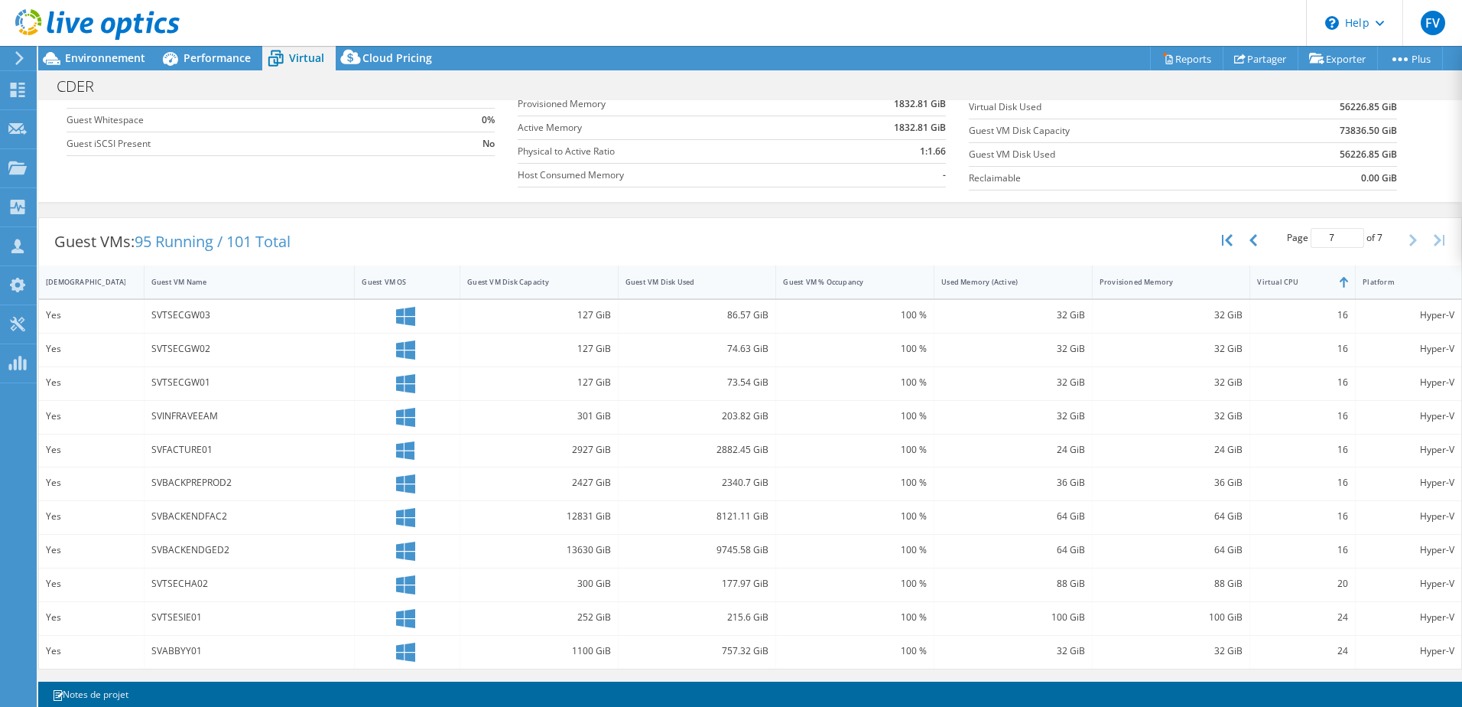
click at [193, 463] on div "SVFACTURE01" at bounding box center [250, 450] width 211 height 33
drag, startPoint x: 1244, startPoint y: 239, endPoint x: 1255, endPoint y: 330, distance: 90.9
click at [1250, 239] on icon "button" at bounding box center [1254, 240] width 8 height 12
type input "6"
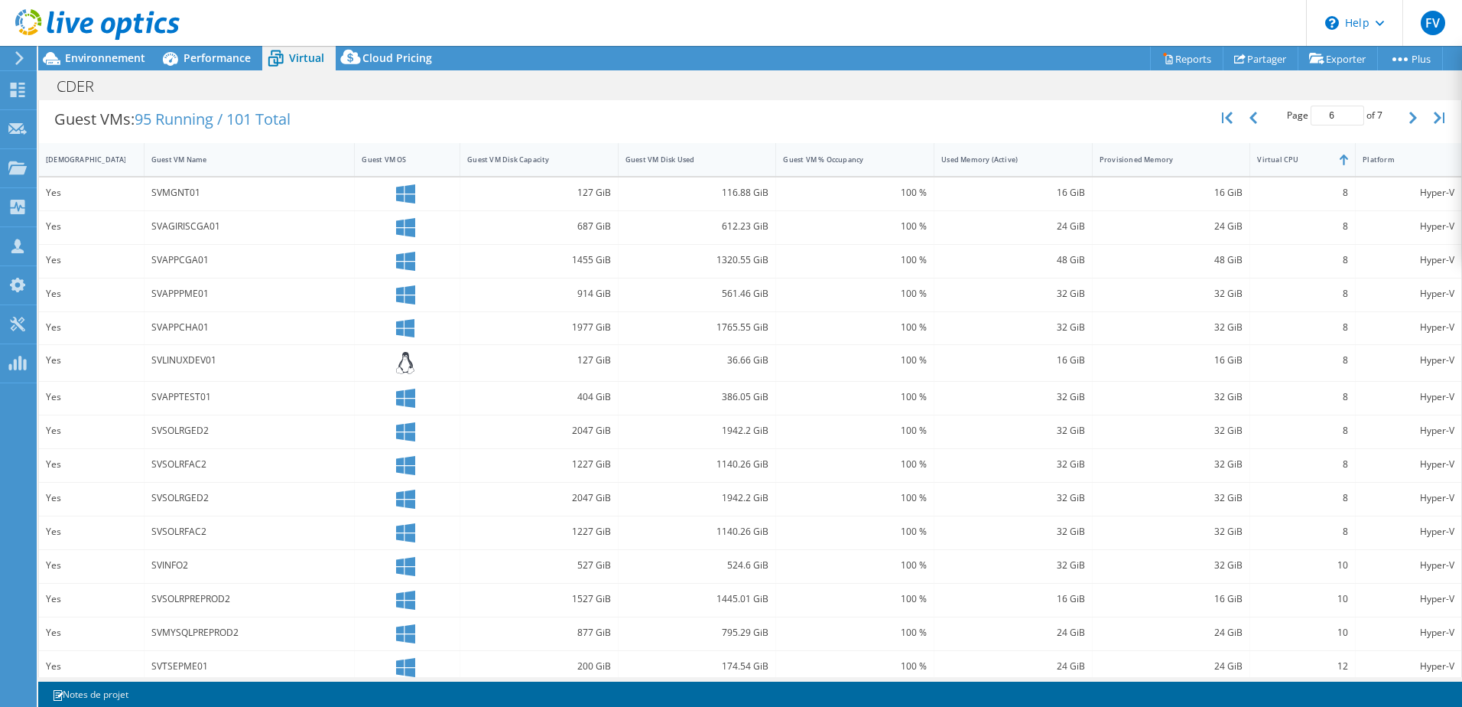
scroll to position [0, 0]
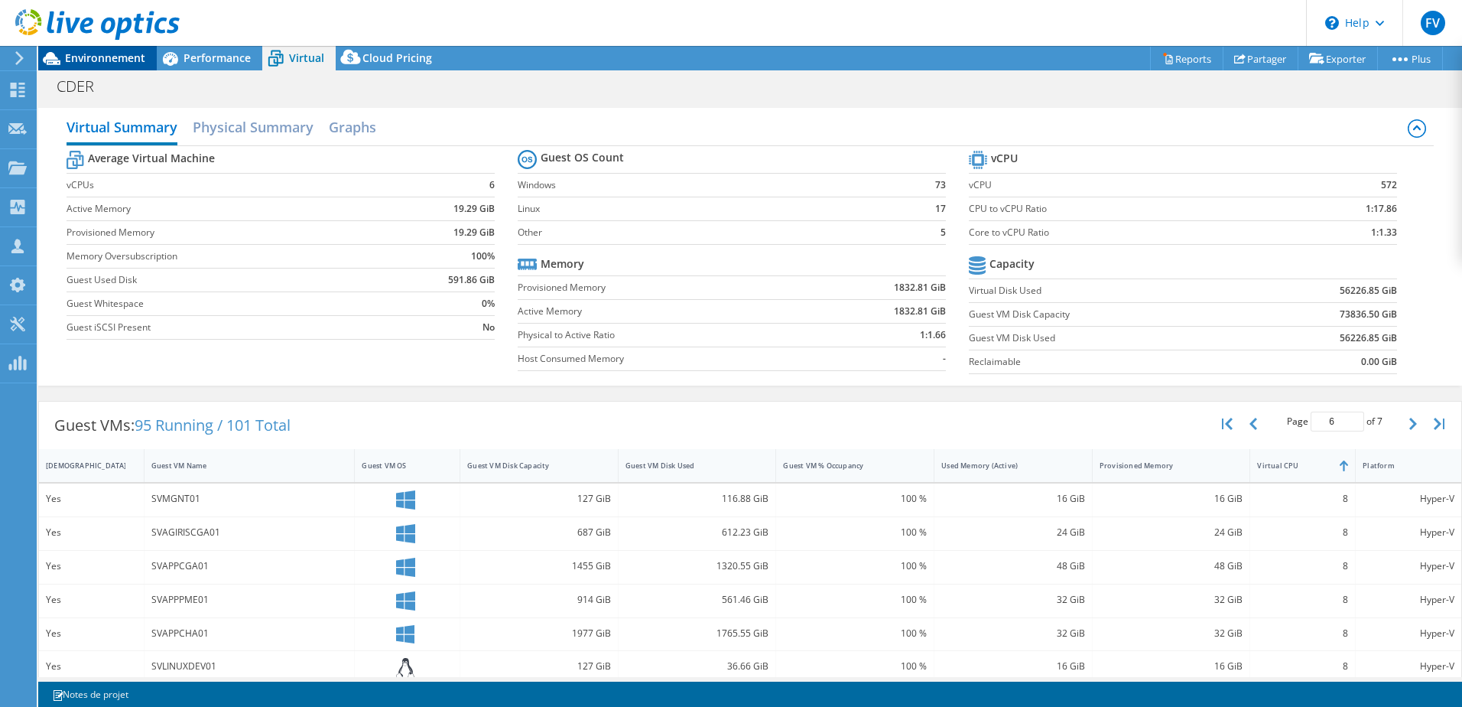
click at [112, 60] on span "Environnement" at bounding box center [105, 57] width 80 height 15
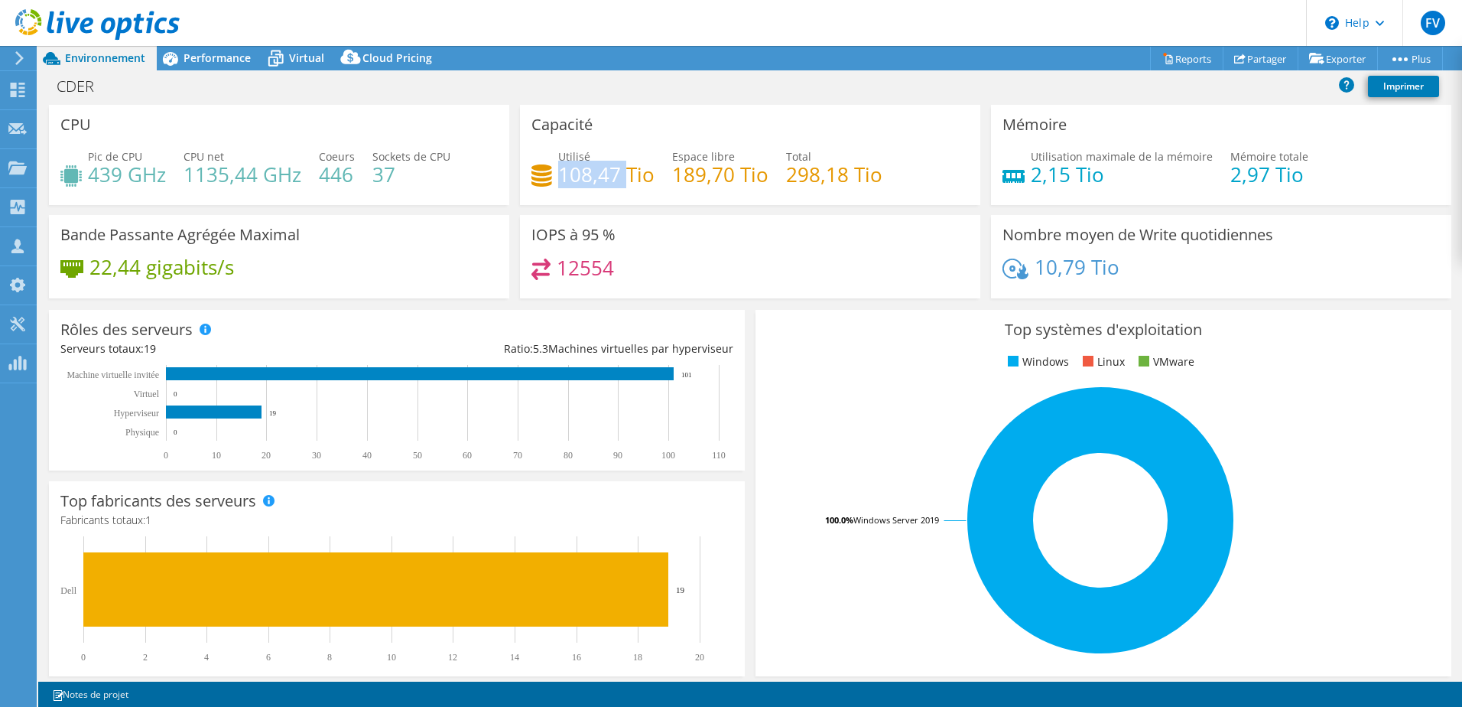
drag, startPoint x: 559, startPoint y: 177, endPoint x: 620, endPoint y: 176, distance: 61.2
click at [620, 176] on h4 "108,47 Tio" at bounding box center [606, 174] width 96 height 17
click at [210, 60] on span "Performance" at bounding box center [217, 57] width 67 height 15
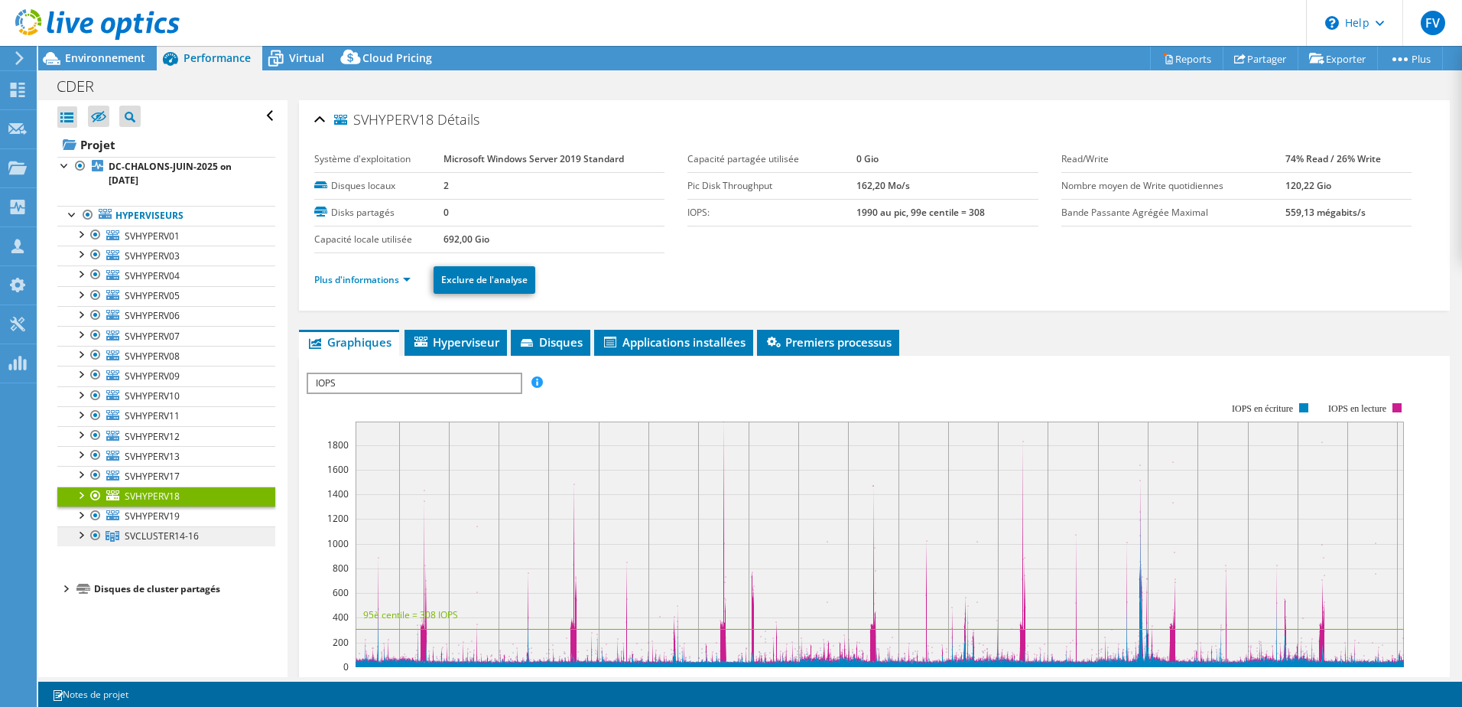
click at [125, 530] on span "SVCLUSTER14-16" at bounding box center [162, 535] width 74 height 13
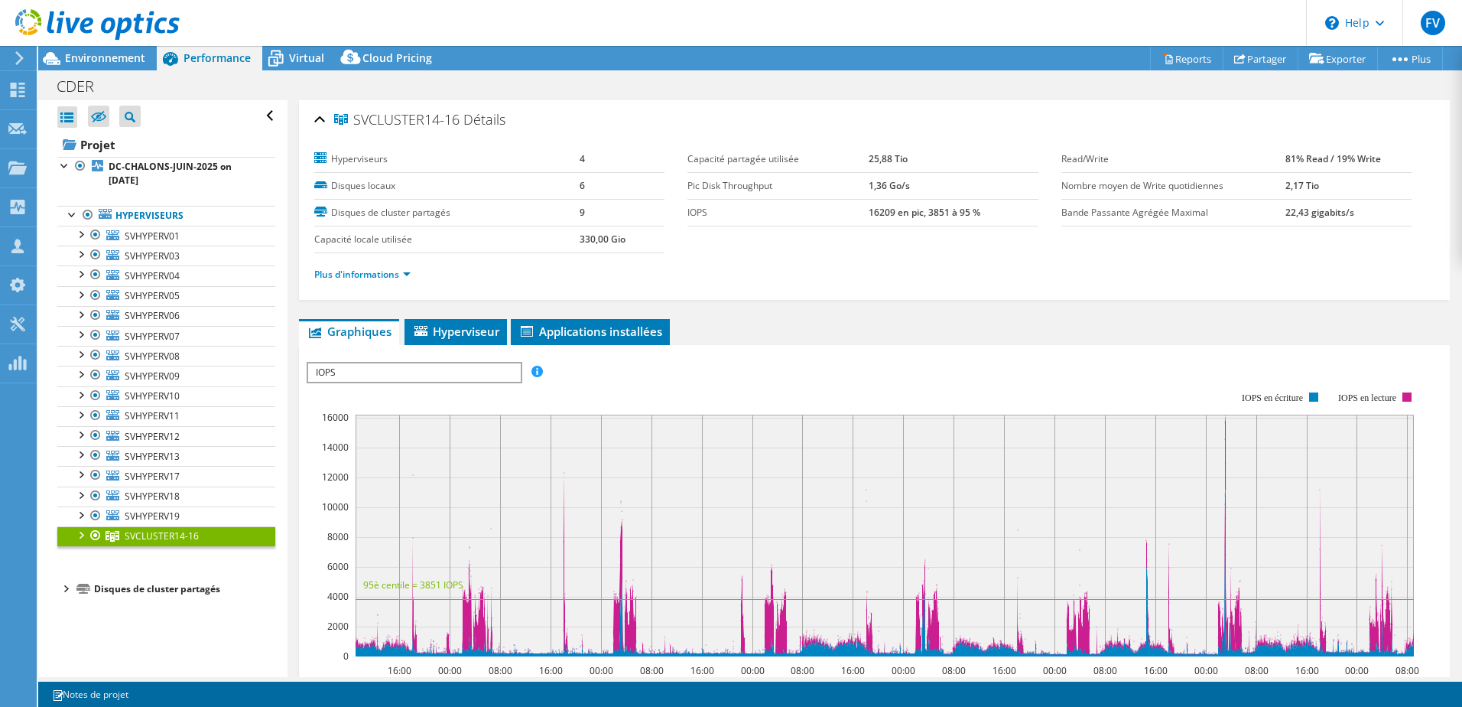
click at [910, 161] on tr "Capacité partagée utilisée 25,88 Tio" at bounding box center [863, 159] width 350 height 27
click at [79, 535] on div at bounding box center [80, 533] width 15 height 15
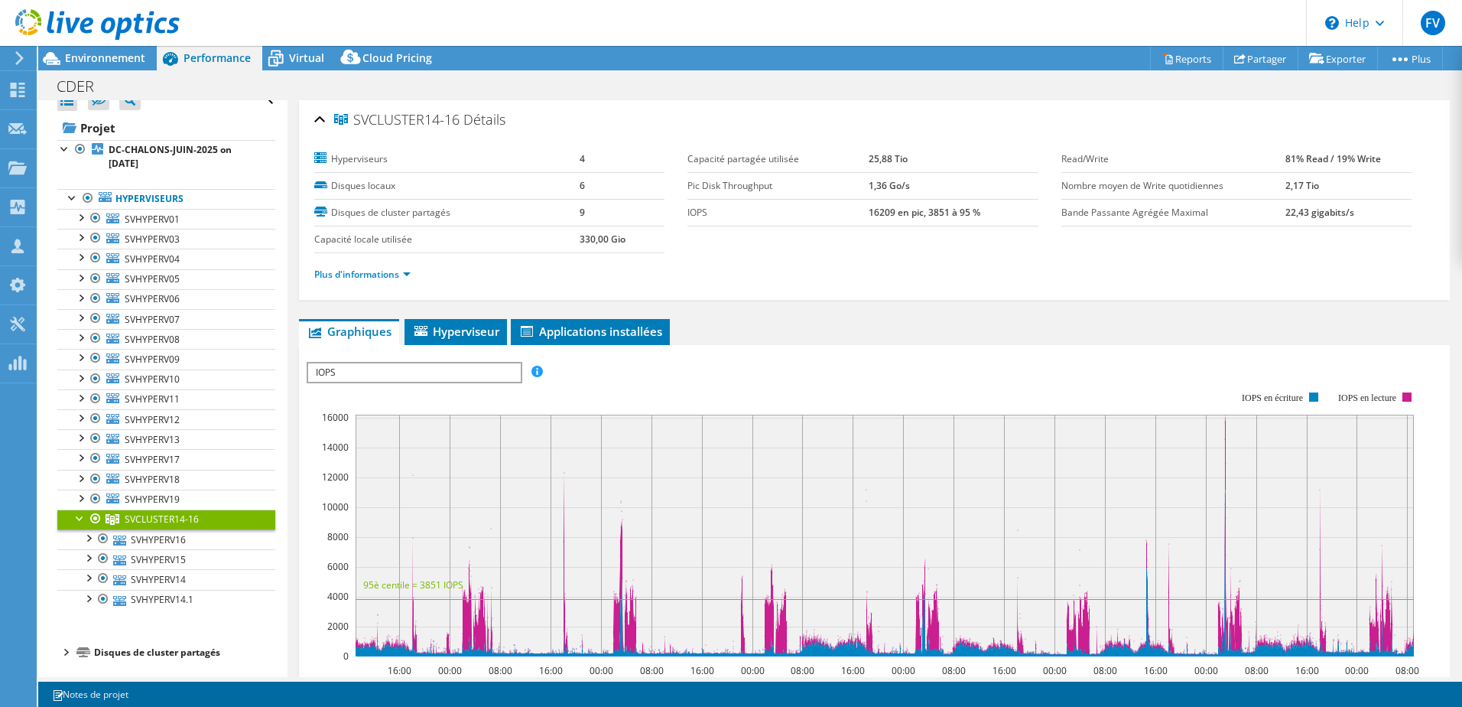
scroll to position [18, 0]
click at [158, 539] on link "SVHYPERV16" at bounding box center [166, 538] width 218 height 20
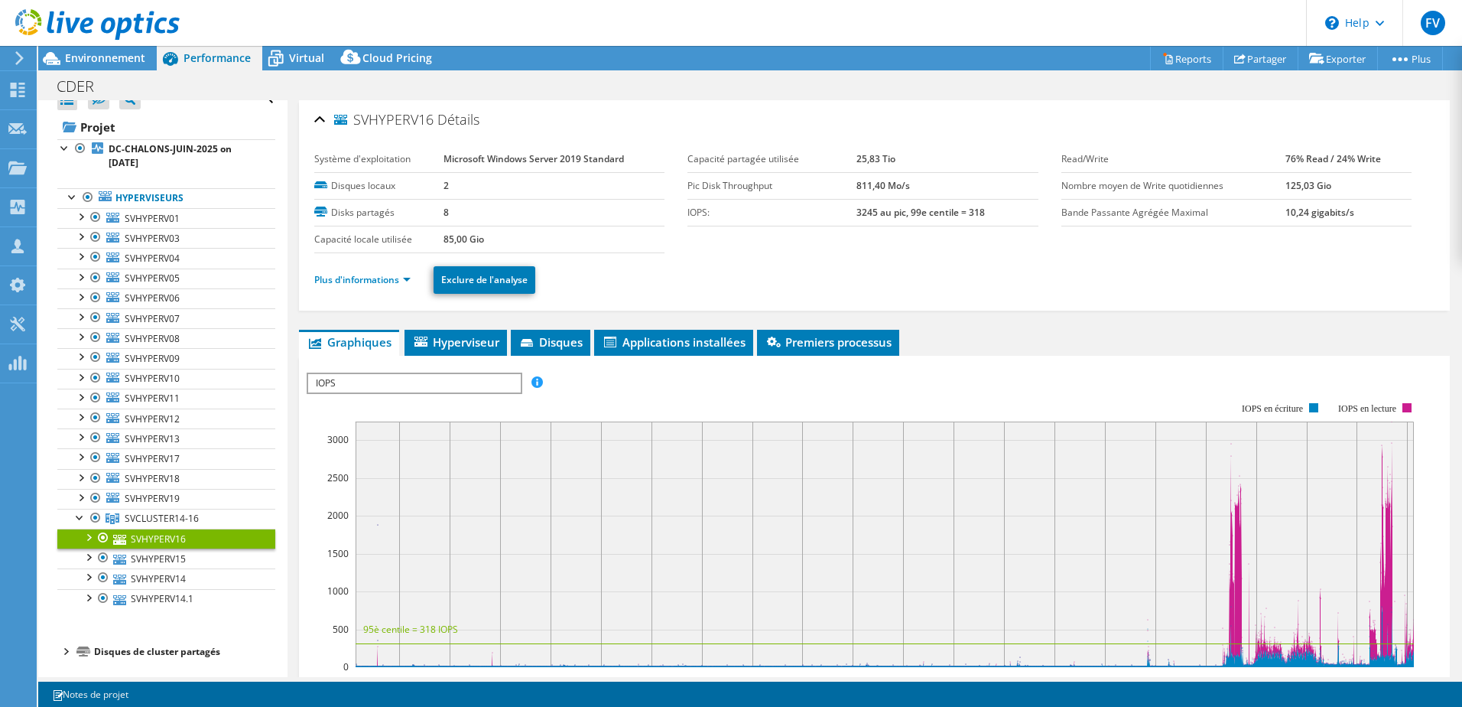
click at [86, 536] on div at bounding box center [87, 535] width 15 height 15
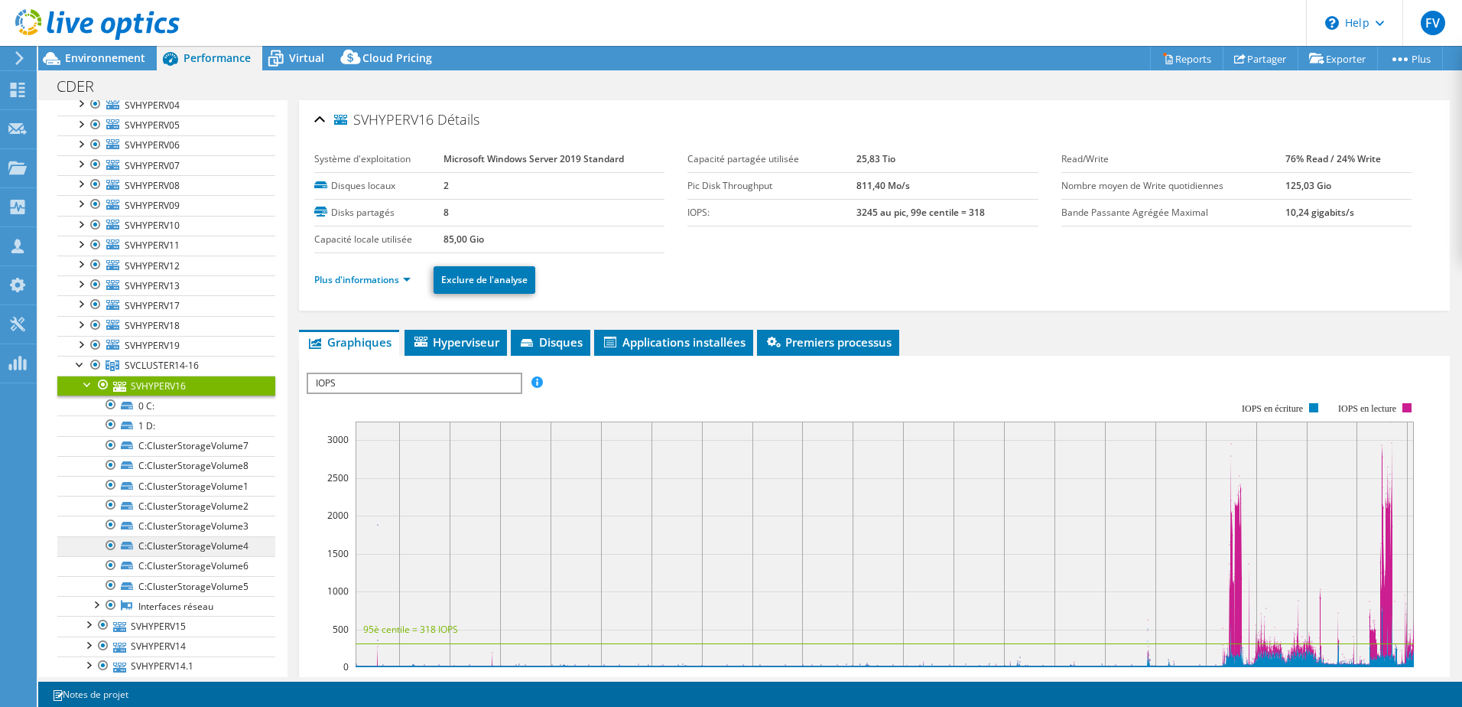
scroll to position [240, 0]
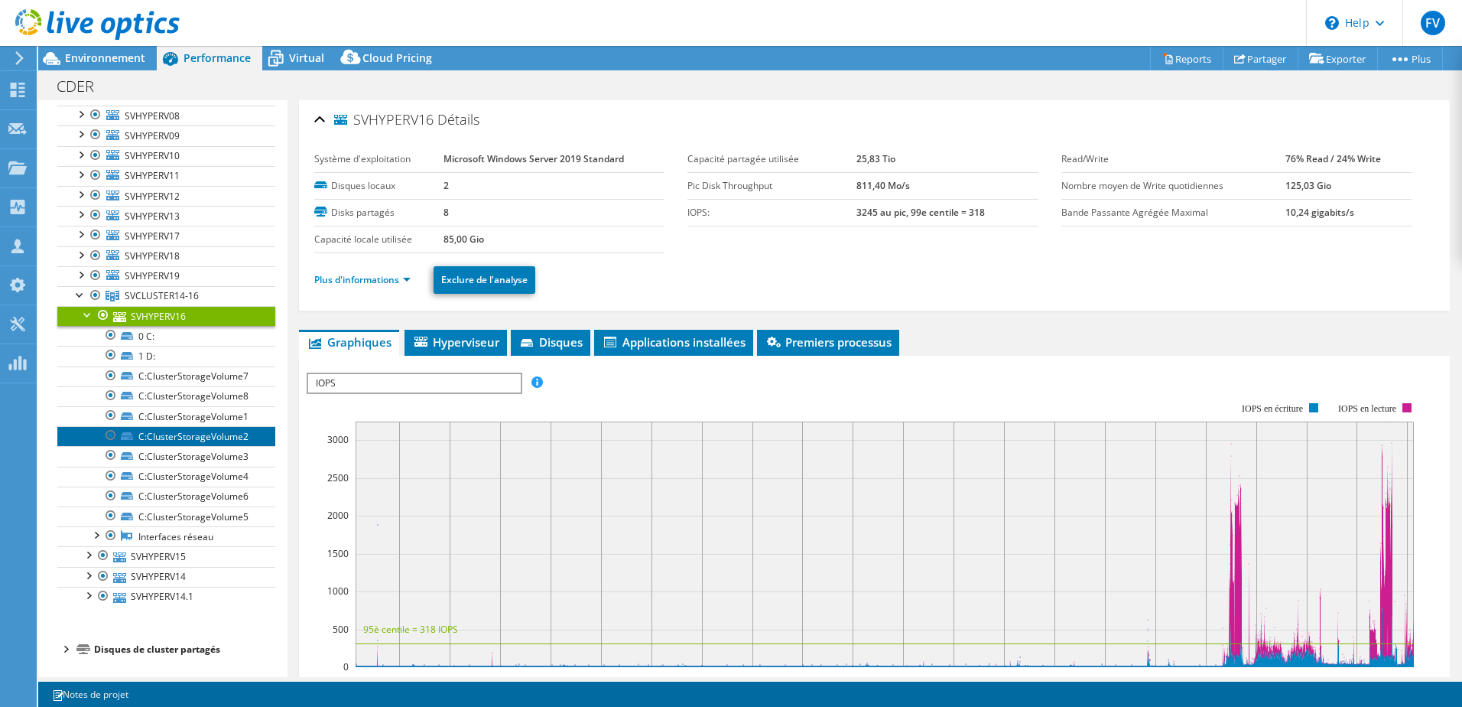
click at [226, 439] on link "C:ClusterStorageVolume2" at bounding box center [166, 436] width 218 height 20
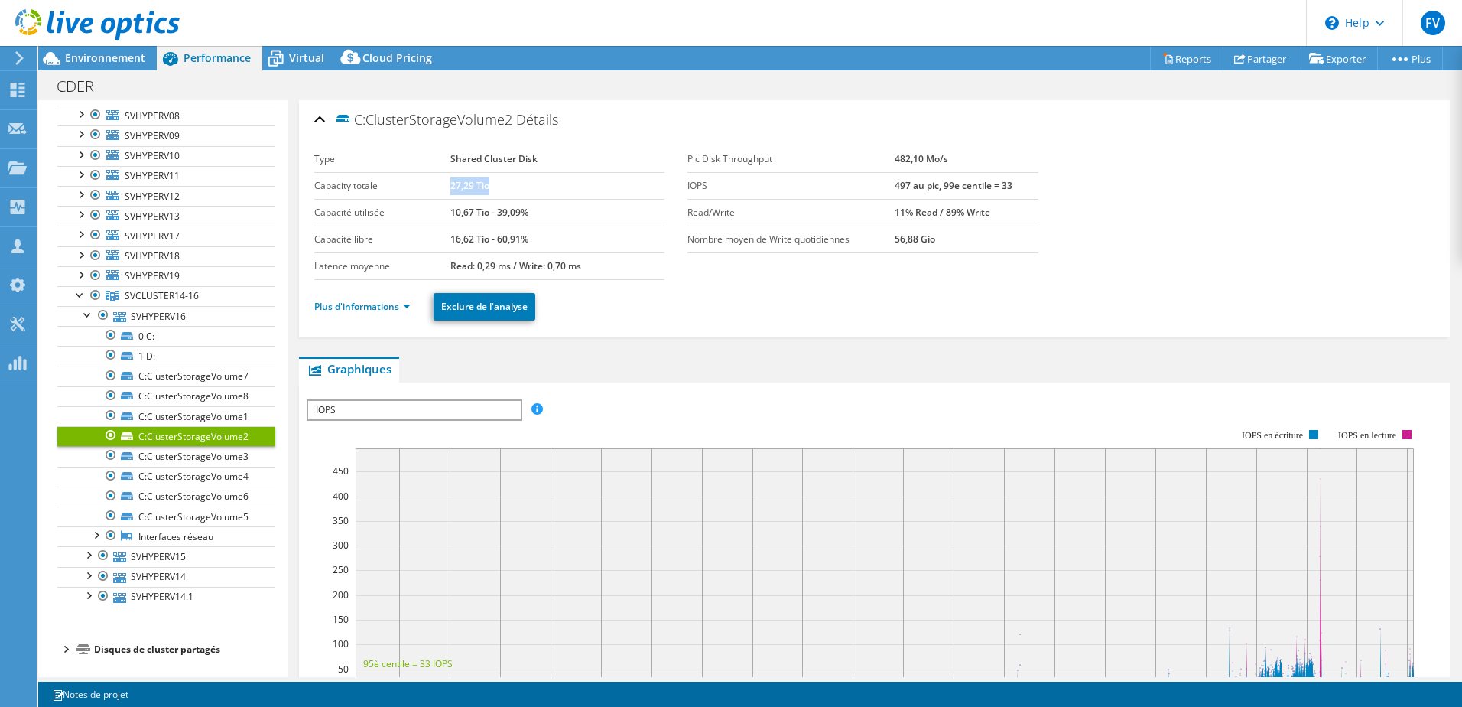
drag, startPoint x: 450, startPoint y: 186, endPoint x: 488, endPoint y: 184, distance: 37.5
click at [488, 184] on td "27,29 Tio" at bounding box center [557, 185] width 214 height 27
drag, startPoint x: 488, startPoint y: 184, endPoint x: 435, endPoint y: 210, distance: 58.8
click at [435, 210] on label "Capacité utilisée" at bounding box center [382, 212] width 136 height 15
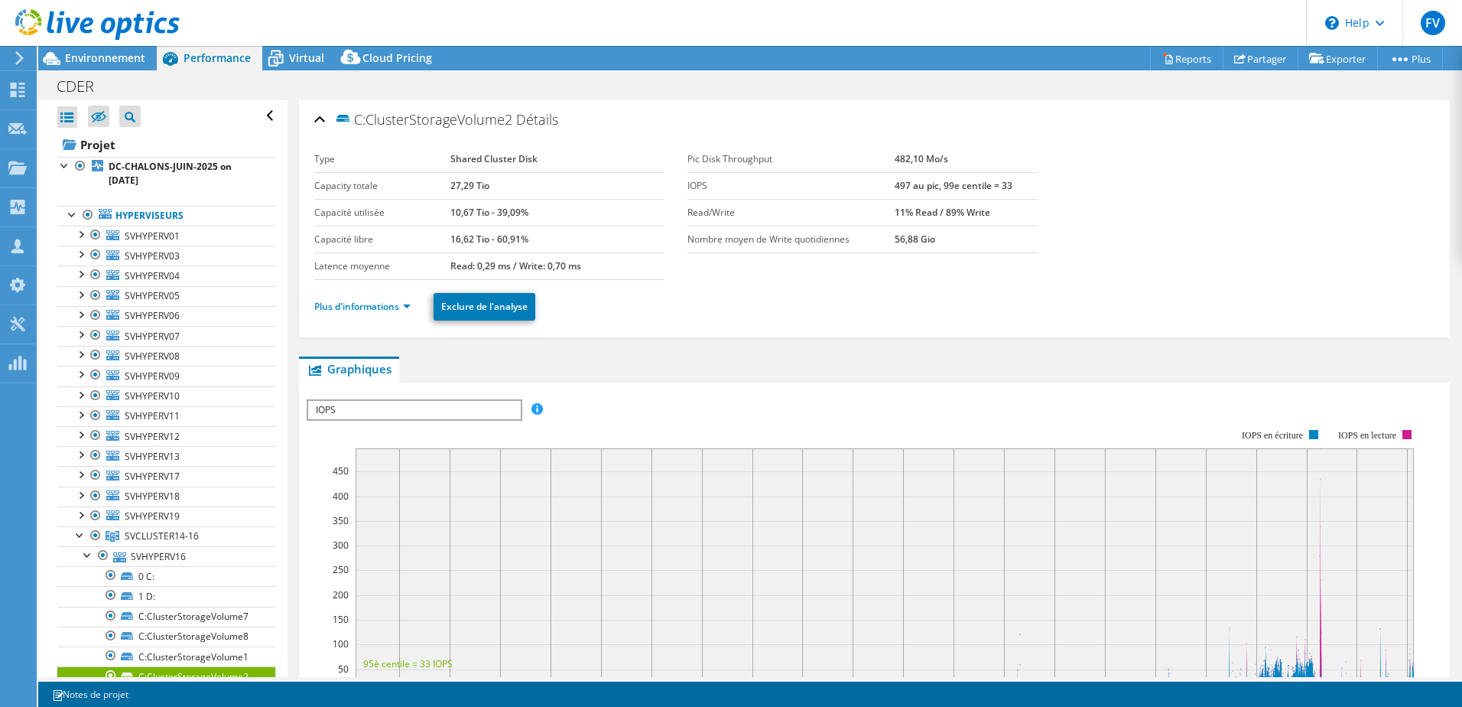
select select "USD"
click at [506, 190] on tr "Capacity totale 27,29 Tio" at bounding box center [489, 185] width 350 height 27
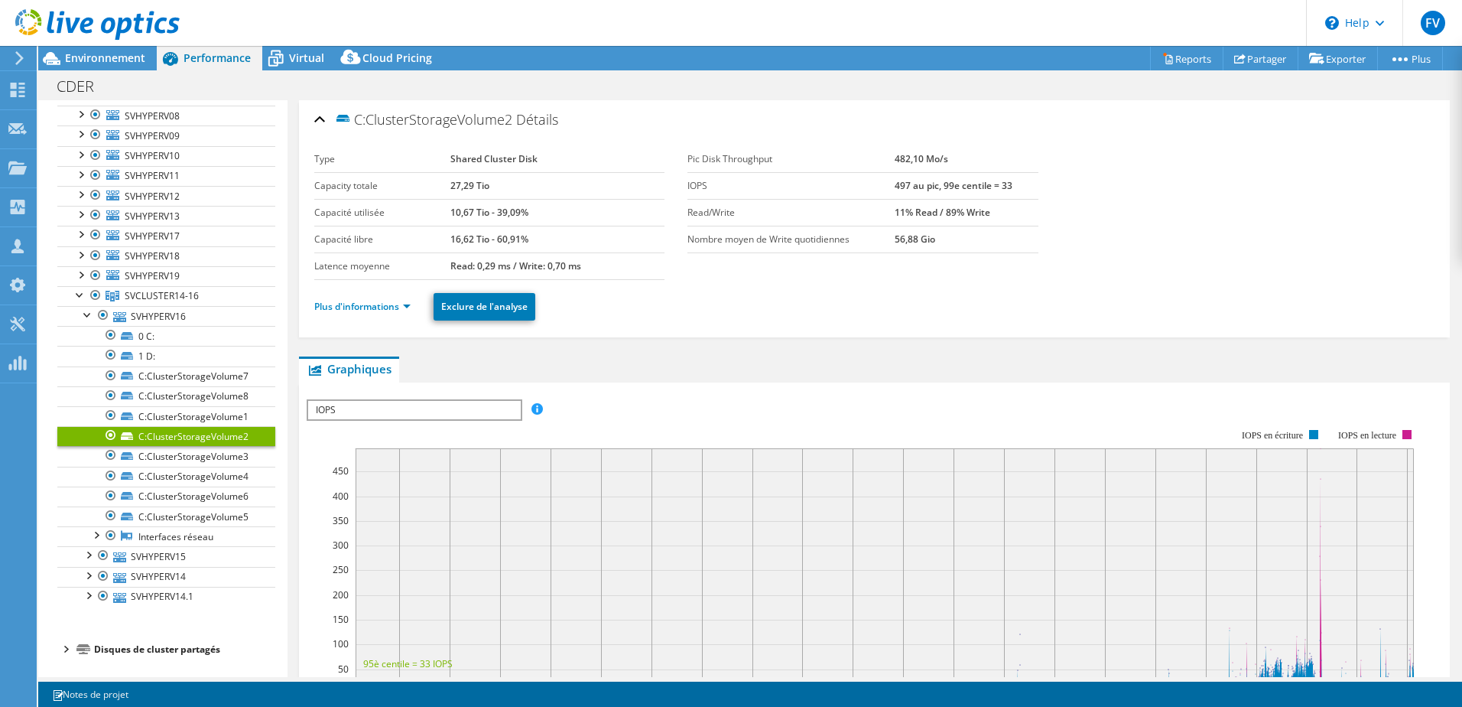
drag, startPoint x: 493, startPoint y: 190, endPoint x: 480, endPoint y: 213, distance: 26.4
click at [480, 213] on tr "Capacité utilisée 10,67 Tio - 39,09%" at bounding box center [489, 212] width 350 height 27
click at [159, 319] on link "SVHYPERV16" at bounding box center [166, 316] width 218 height 20
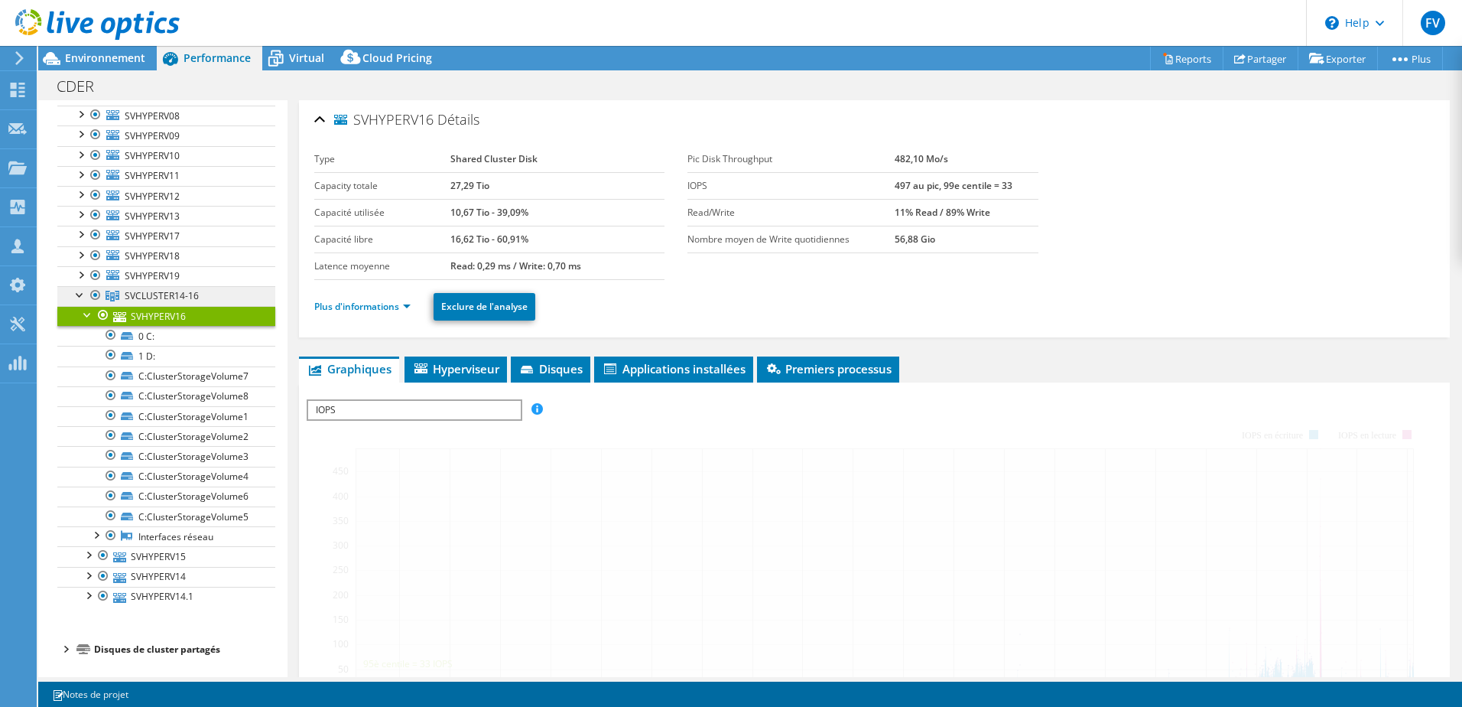
click at [134, 297] on span "SVCLUSTER14-16" at bounding box center [162, 295] width 74 height 13
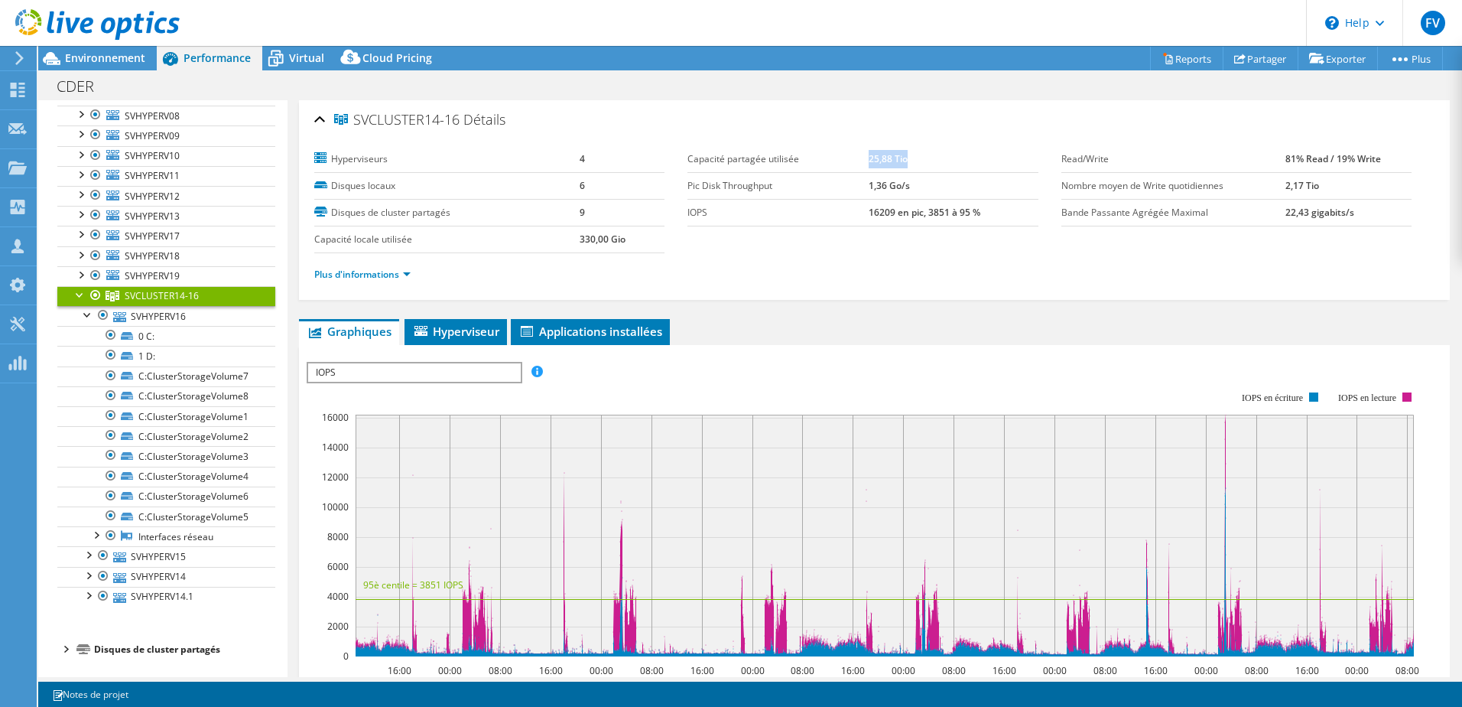
drag, startPoint x: 861, startPoint y: 161, endPoint x: 907, endPoint y: 160, distance: 45.9
click at [907, 160] on td "25,88 Tio" at bounding box center [954, 159] width 170 height 27
click at [81, 295] on div at bounding box center [80, 293] width 15 height 15
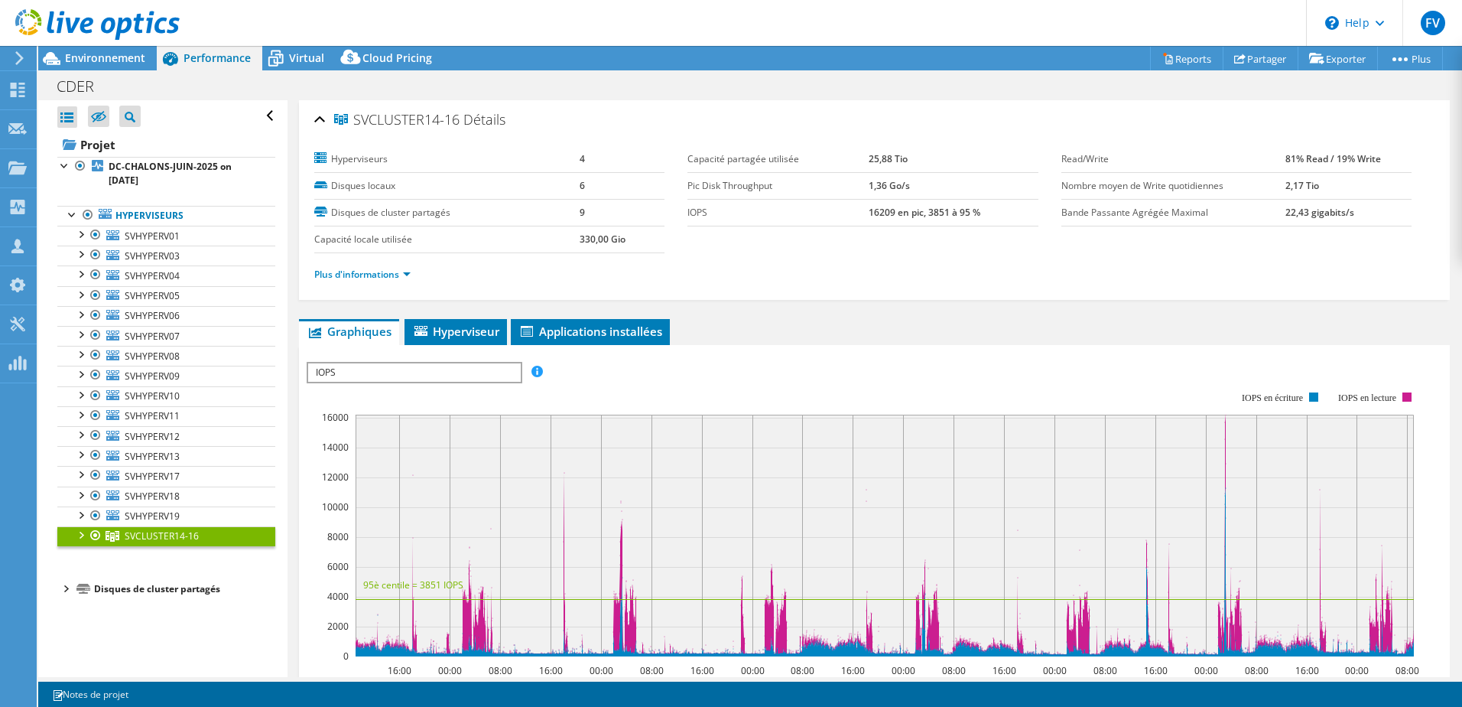
scroll to position [0, 0]
click at [157, 234] on span "SVHYPERV01" at bounding box center [152, 235] width 55 height 13
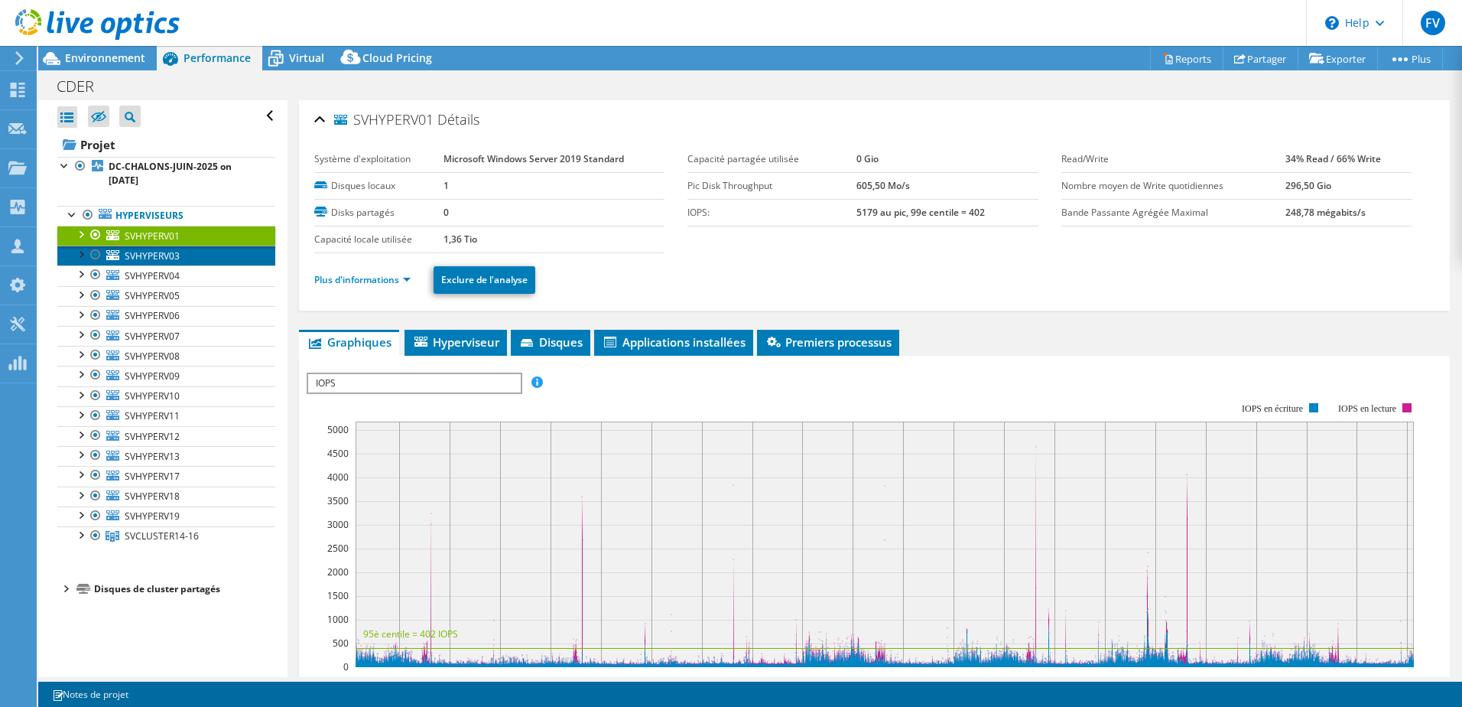
click at [173, 253] on span "SVHYPERV03" at bounding box center [152, 255] width 55 height 13
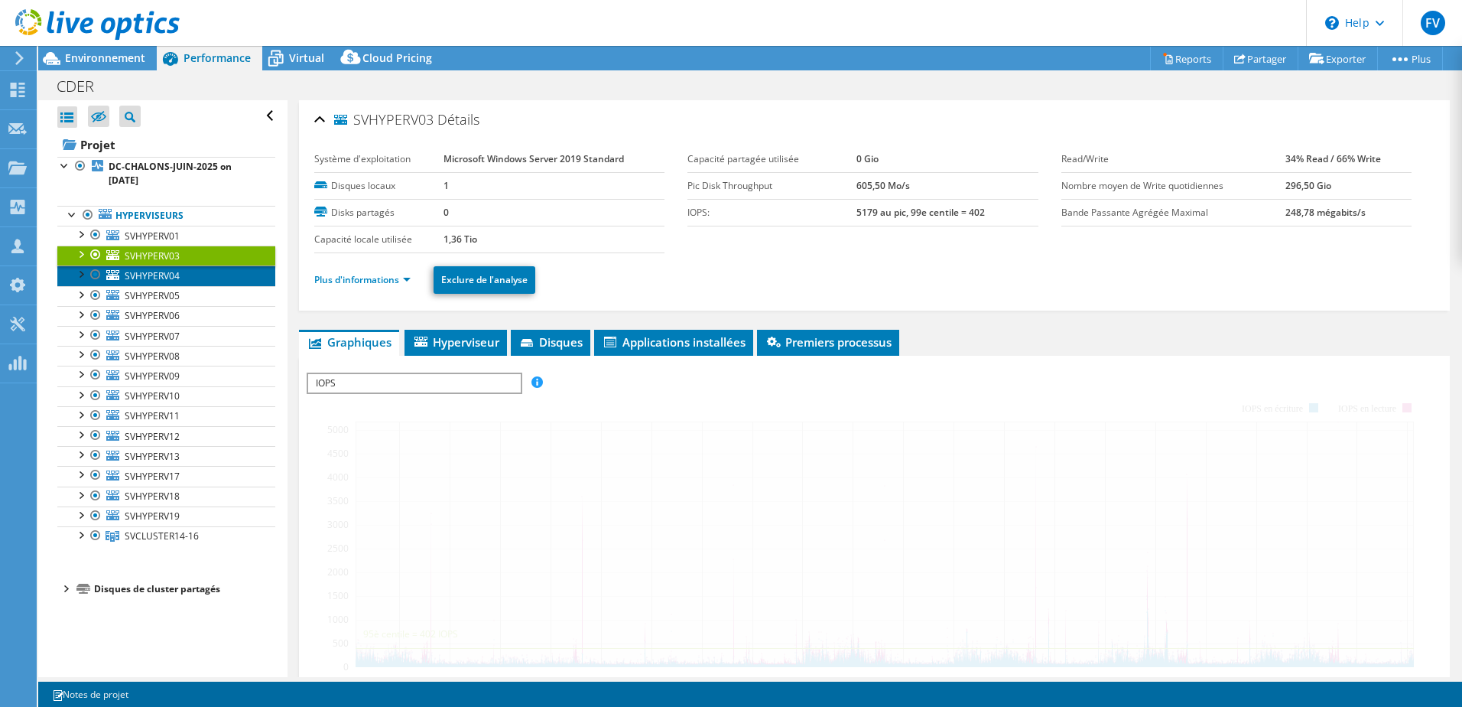
click at [168, 275] on span "SVHYPERV04" at bounding box center [152, 275] width 55 height 13
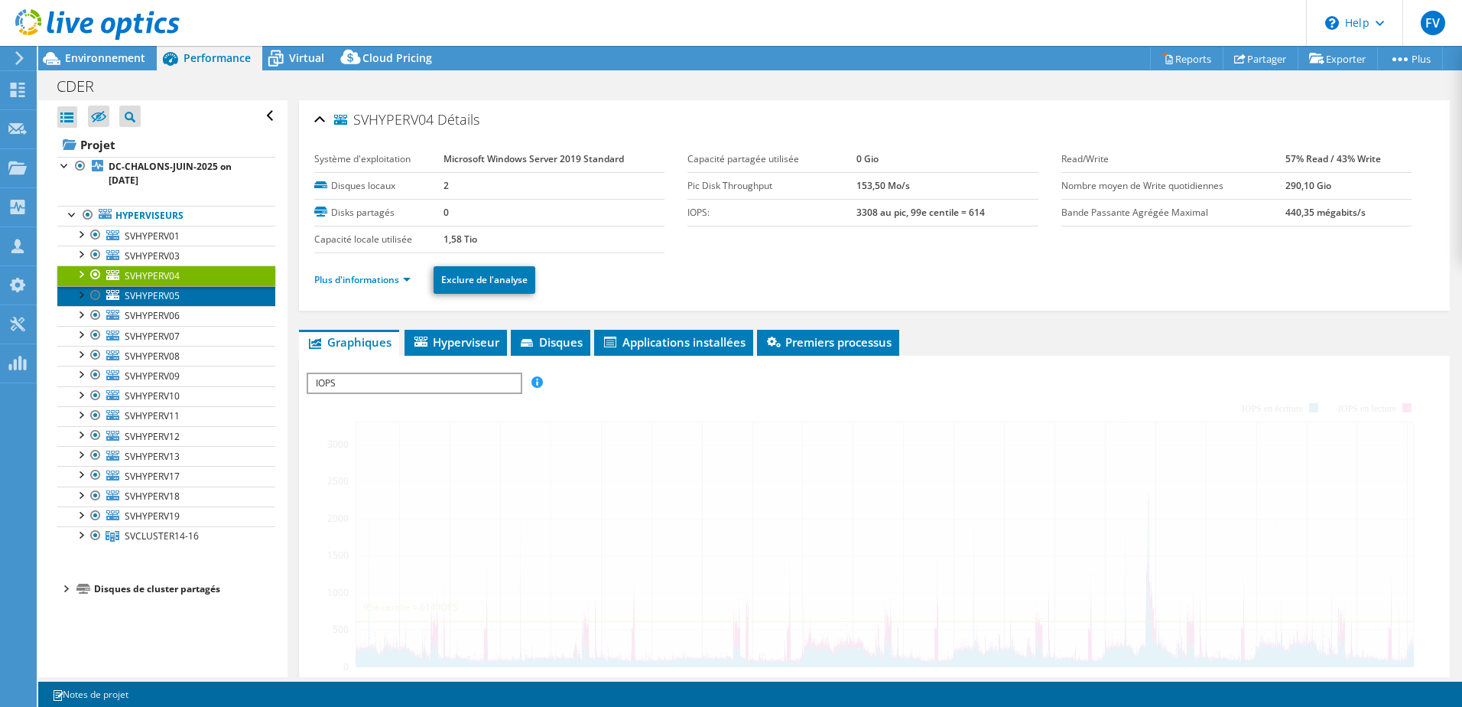
click at [174, 298] on span "SVHYPERV05" at bounding box center [152, 295] width 55 height 13
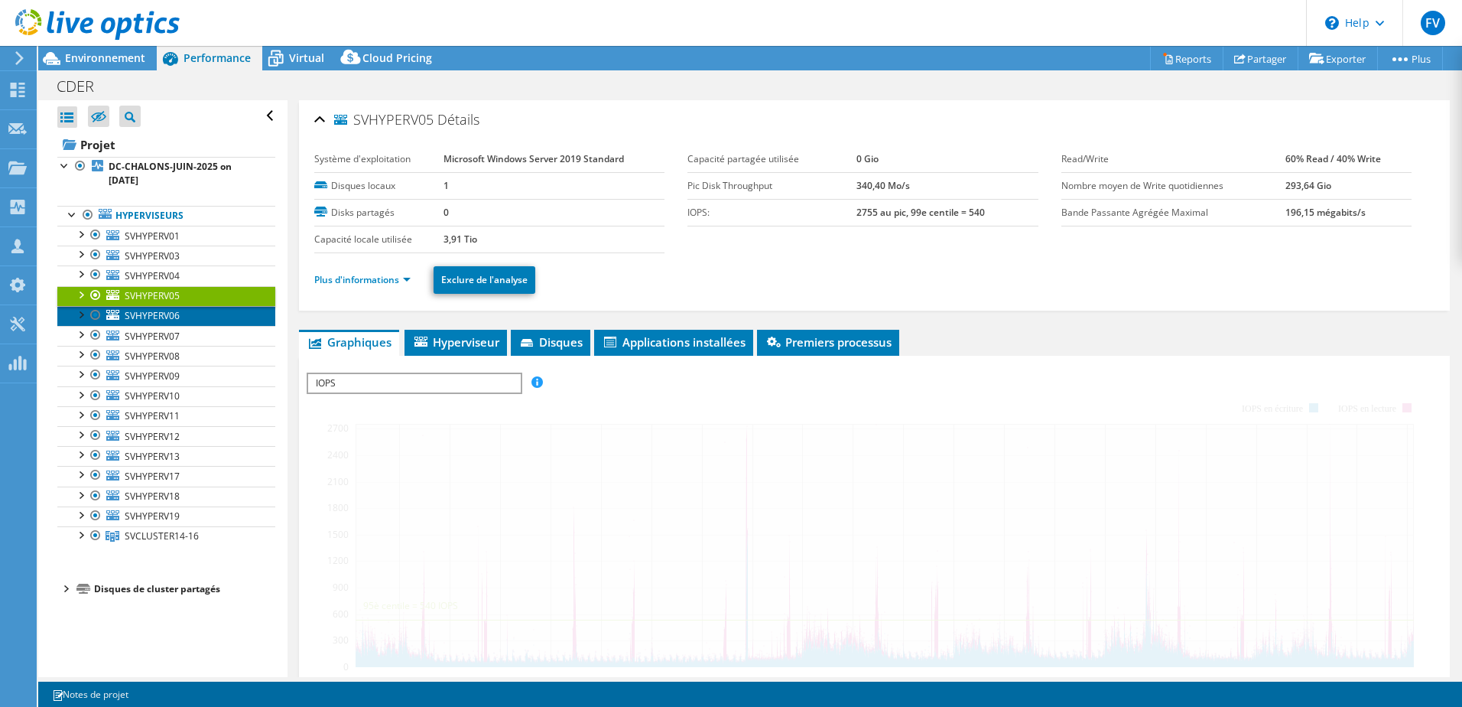
click at [167, 311] on span "SVHYPERV06" at bounding box center [152, 315] width 55 height 13
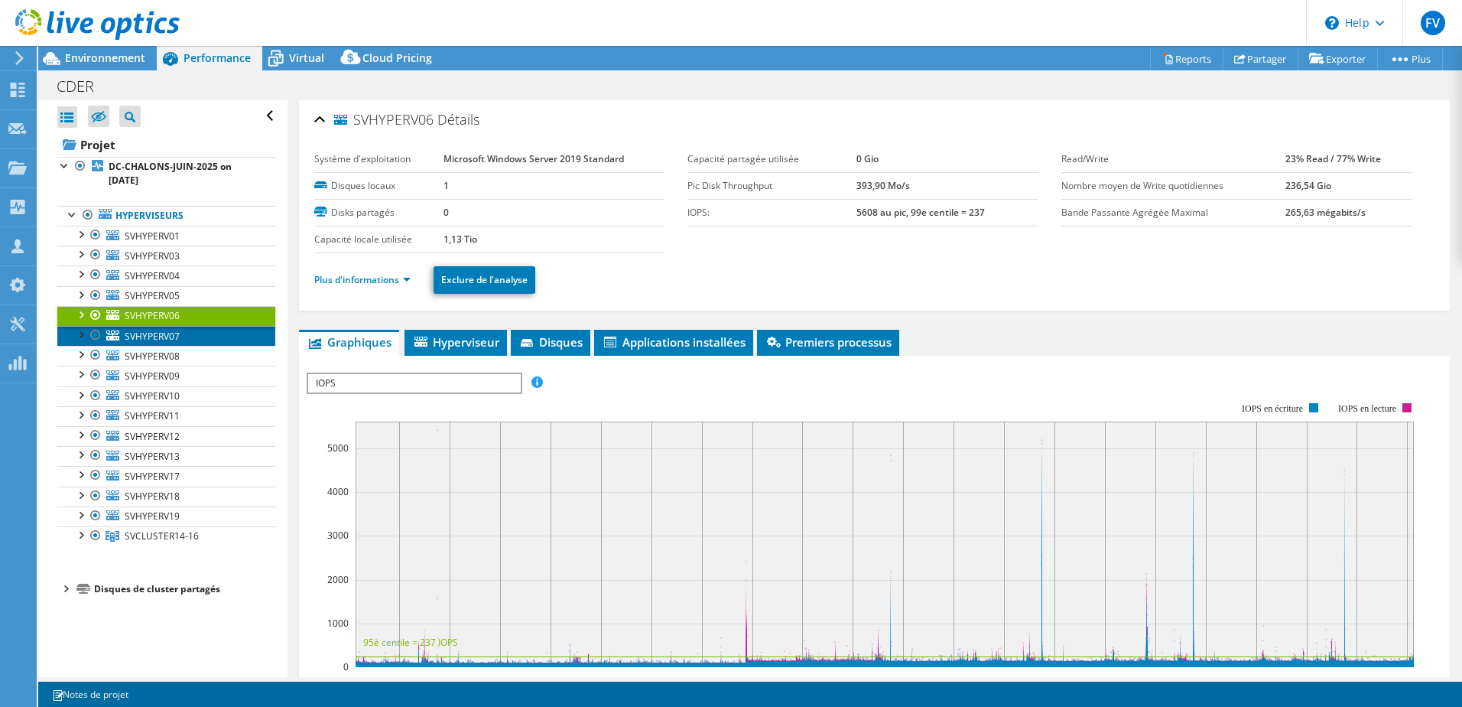
click at [158, 333] on span "SVHYPERV07" at bounding box center [152, 336] width 55 height 13
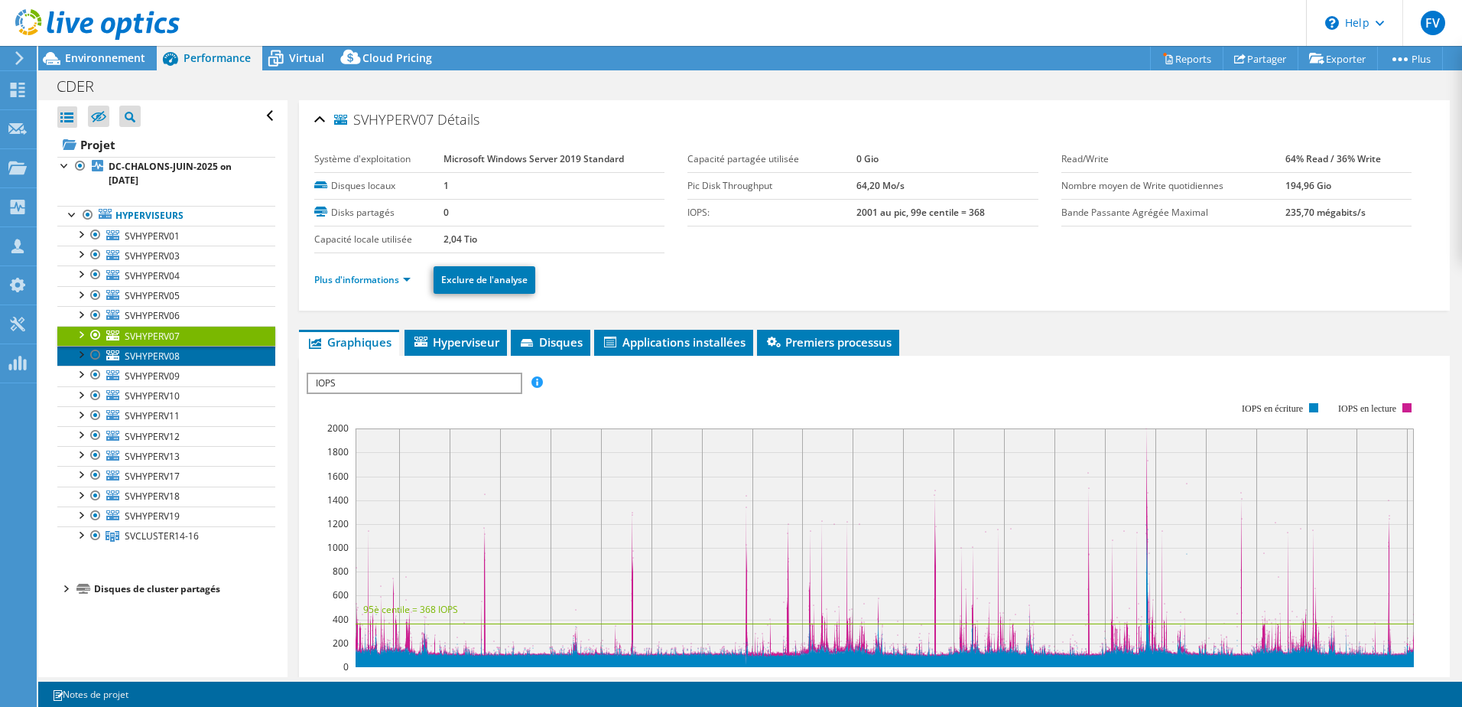
click at [161, 357] on span "SVHYPERV08" at bounding box center [152, 356] width 55 height 13
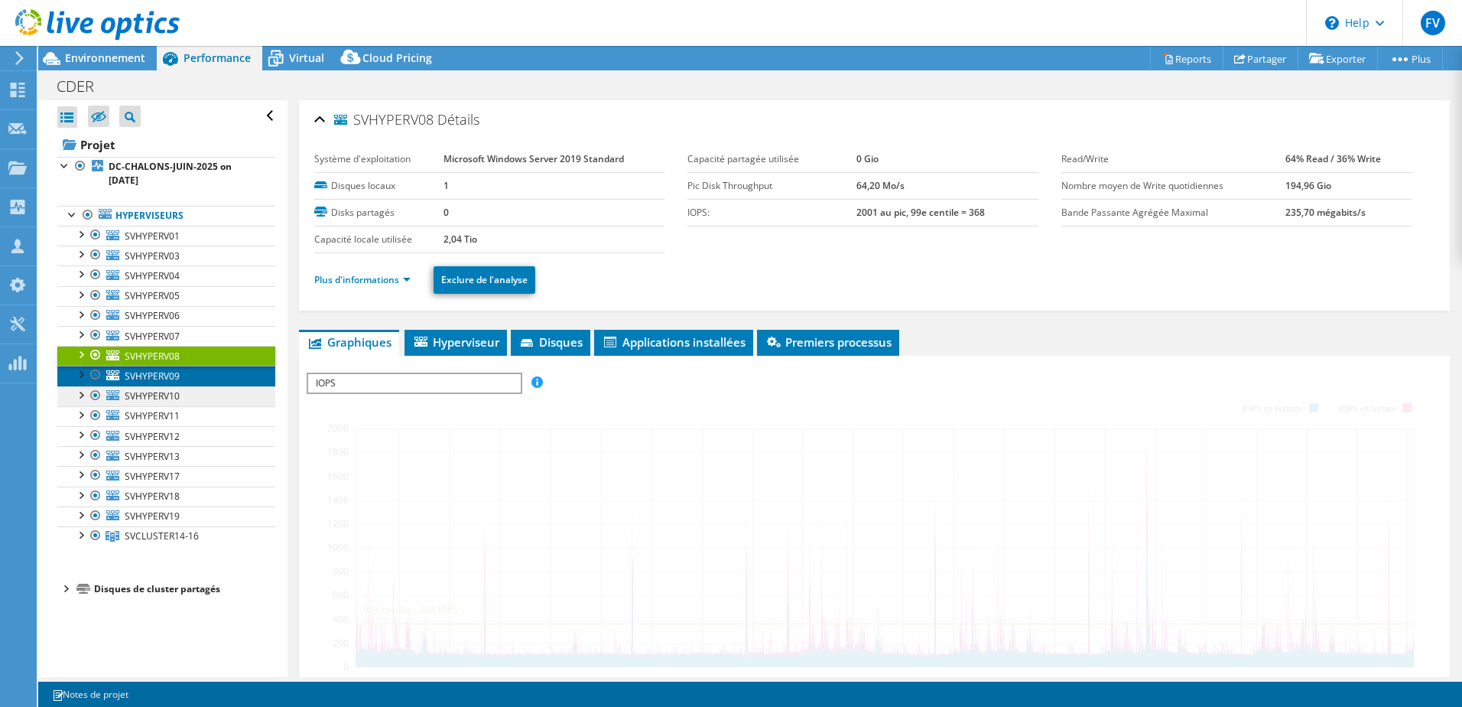
click at [166, 376] on span "SVHYPERV09" at bounding box center [152, 375] width 55 height 13
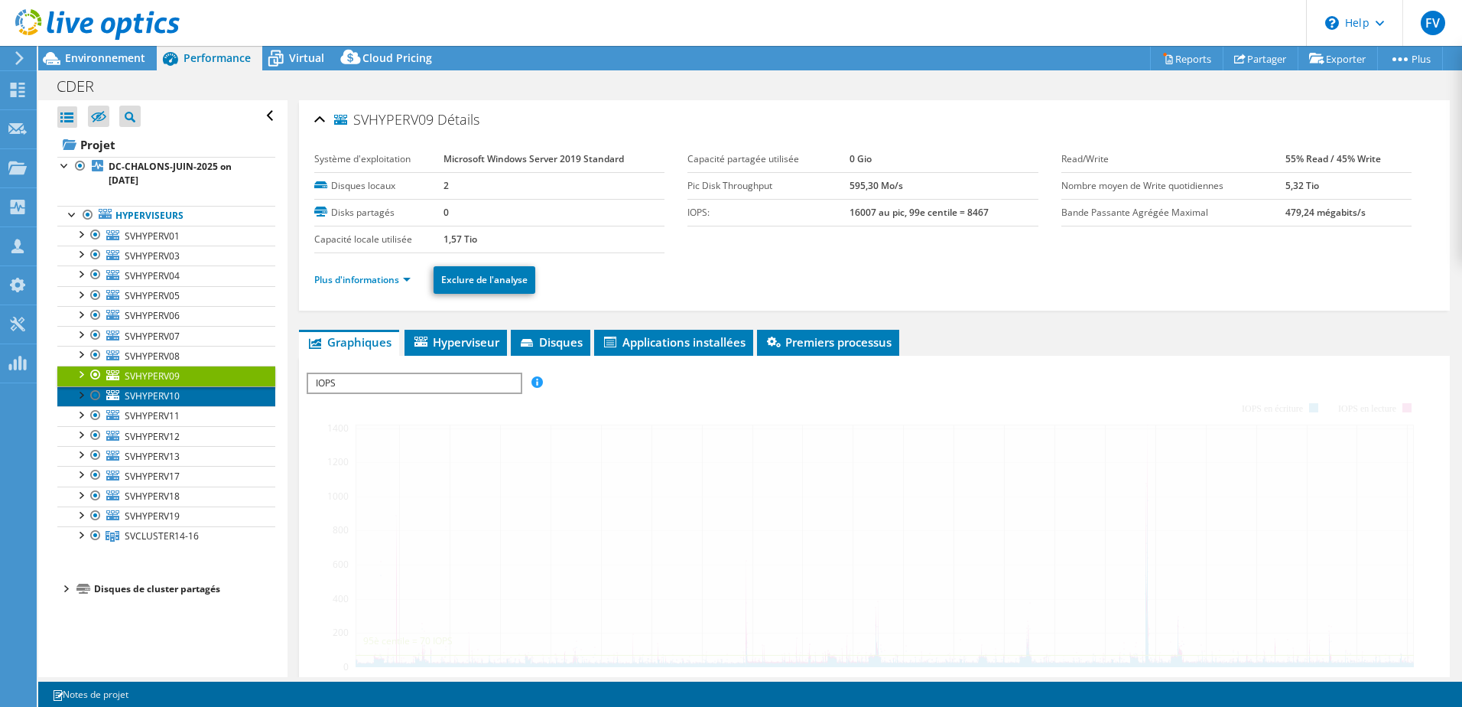
click at [170, 391] on span "SVHYPERV10" at bounding box center [152, 395] width 55 height 13
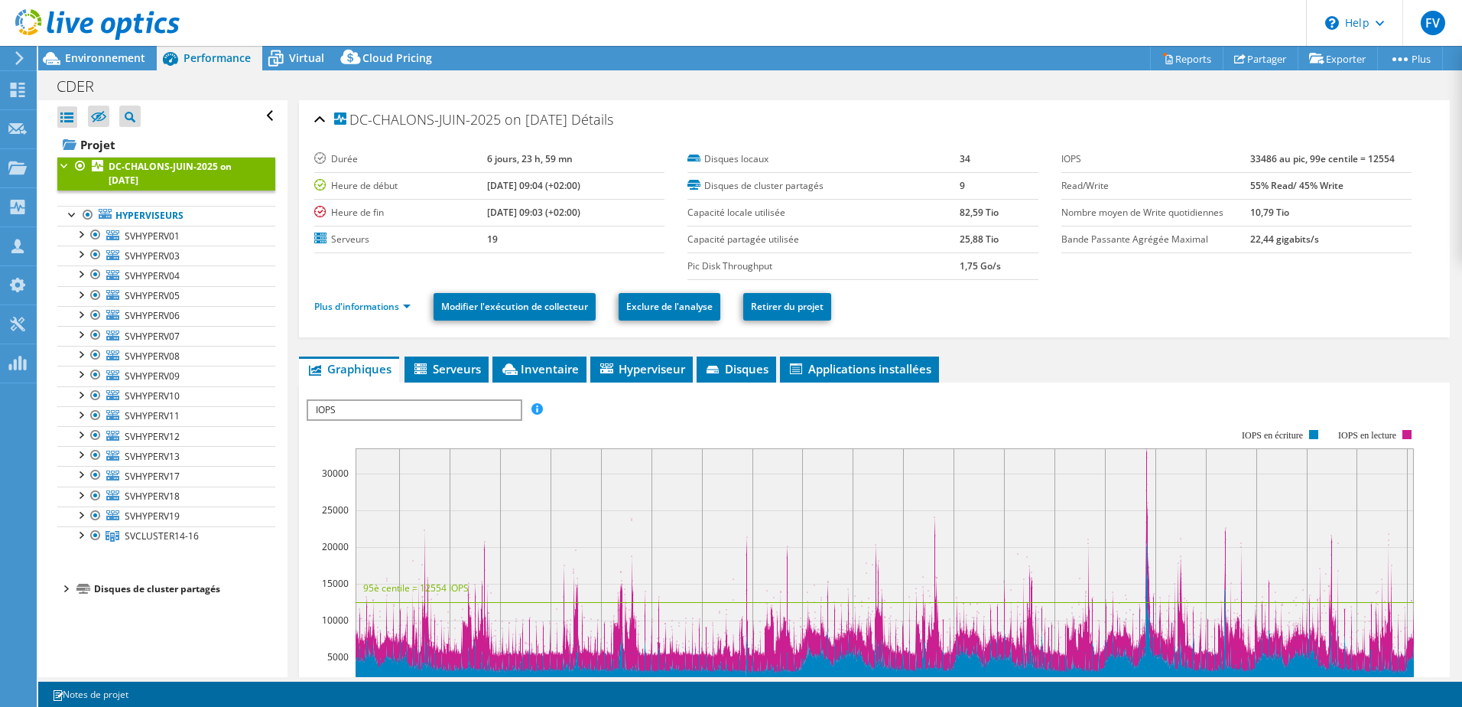
select select "USD"
drag, startPoint x: 954, startPoint y: 213, endPoint x: 1010, endPoint y: 213, distance: 56.6
click at [1010, 213] on td "82,59 Tio" at bounding box center [999, 212] width 78 height 27
drag, startPoint x: 1010, startPoint y: 213, endPoint x: 1001, endPoint y: 241, distance: 29.7
click at [1001, 241] on td "25,88 Tio" at bounding box center [999, 239] width 78 height 27
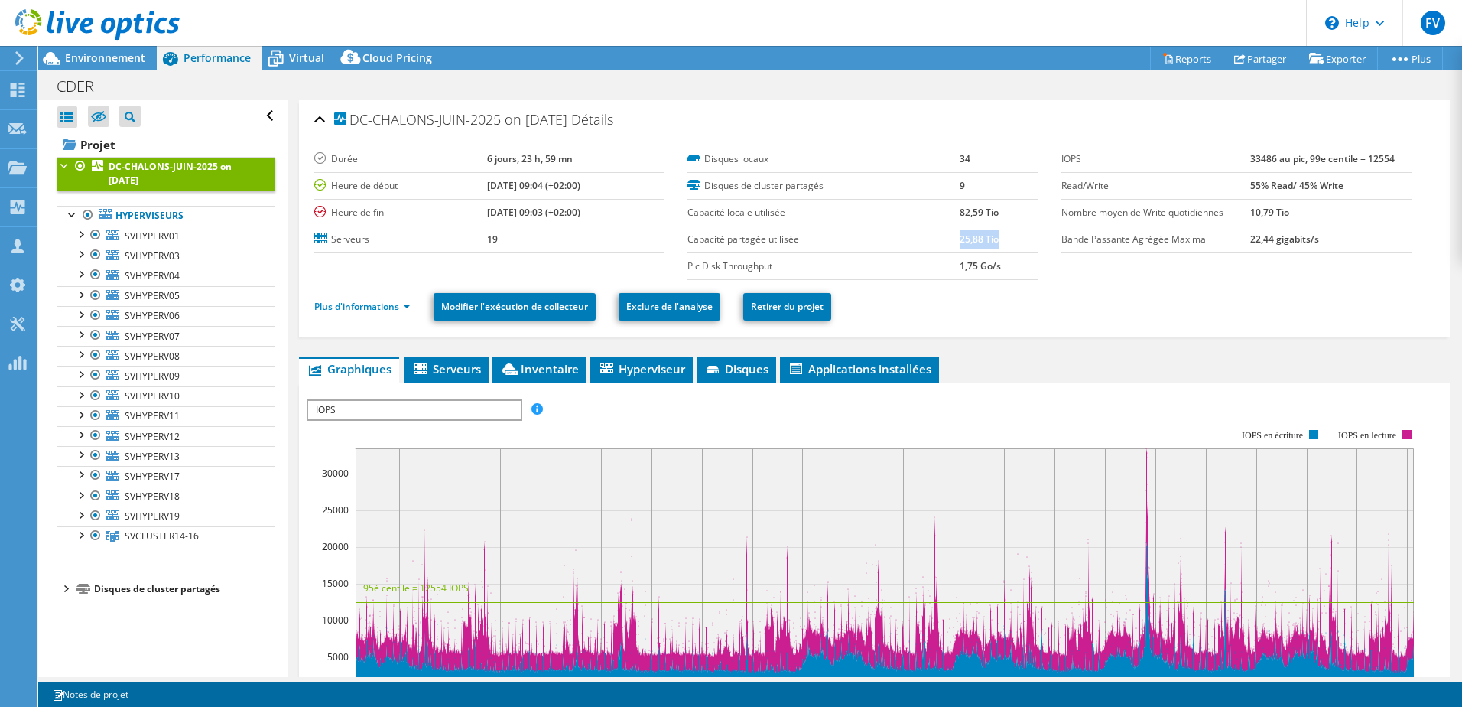
drag, startPoint x: 1001, startPoint y: 241, endPoint x: 989, endPoint y: 210, distance: 32.9
click at [989, 210] on tr "Capacité locale utilisée 82,59 Tio" at bounding box center [863, 212] width 350 height 27
drag, startPoint x: 989, startPoint y: 210, endPoint x: 998, endPoint y: 218, distance: 12.4
click at [997, 218] on td "82,59 Tio" at bounding box center [999, 212] width 78 height 27
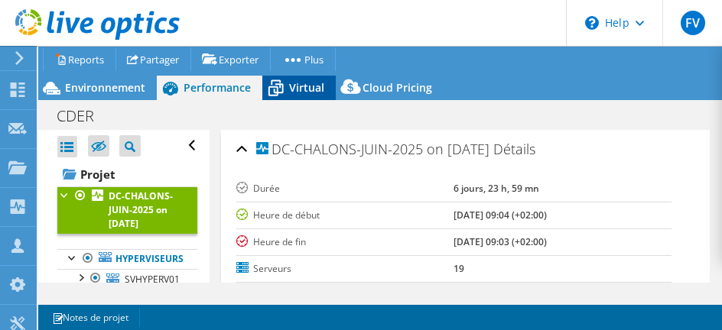
click at [223, 96] on div "Performance" at bounding box center [210, 88] width 106 height 24
click at [292, 92] on span "Virtual" at bounding box center [306, 87] width 35 height 15
click at [219, 90] on span "Performance" at bounding box center [217, 87] width 67 height 15
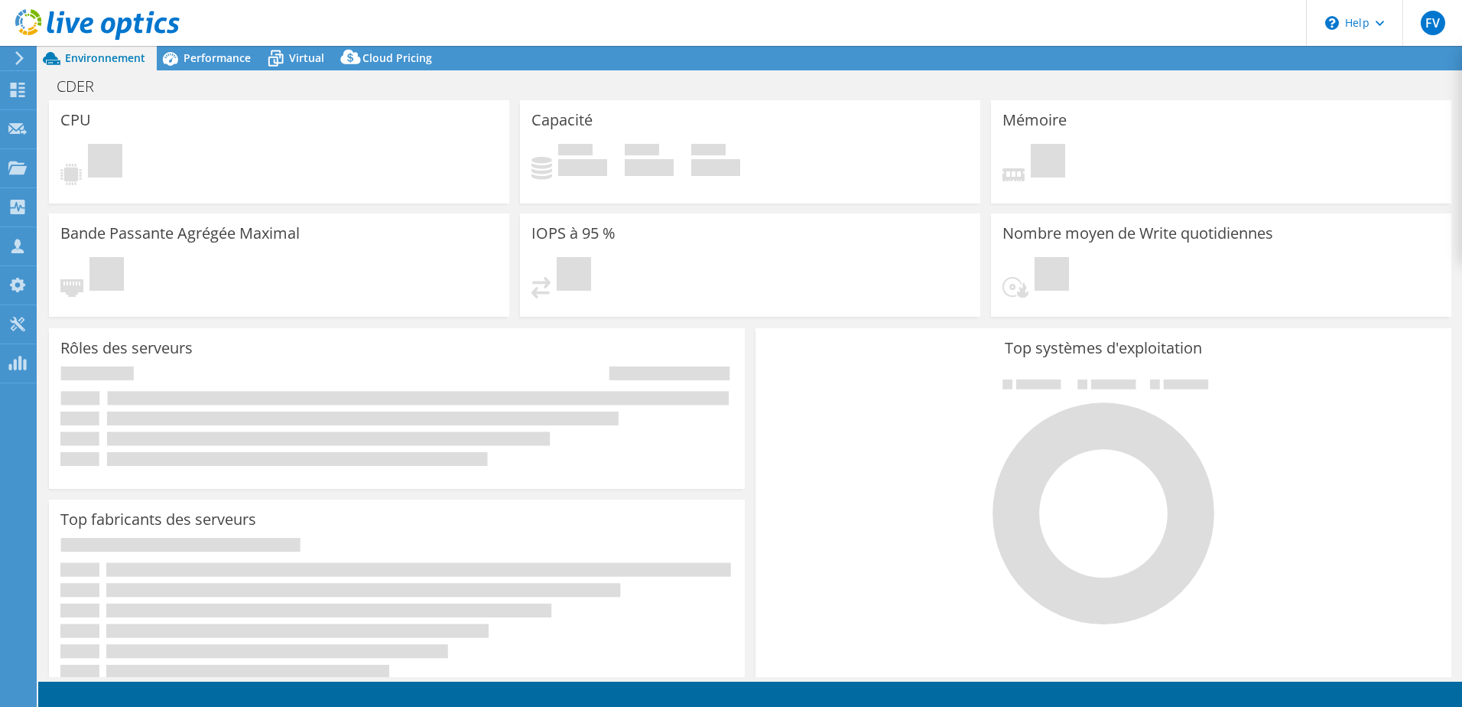
drag, startPoint x: 0, startPoint y: 0, endPoint x: 564, endPoint y: 179, distance: 591.4
click at [229, 62] on span "Performance" at bounding box center [217, 57] width 67 height 15
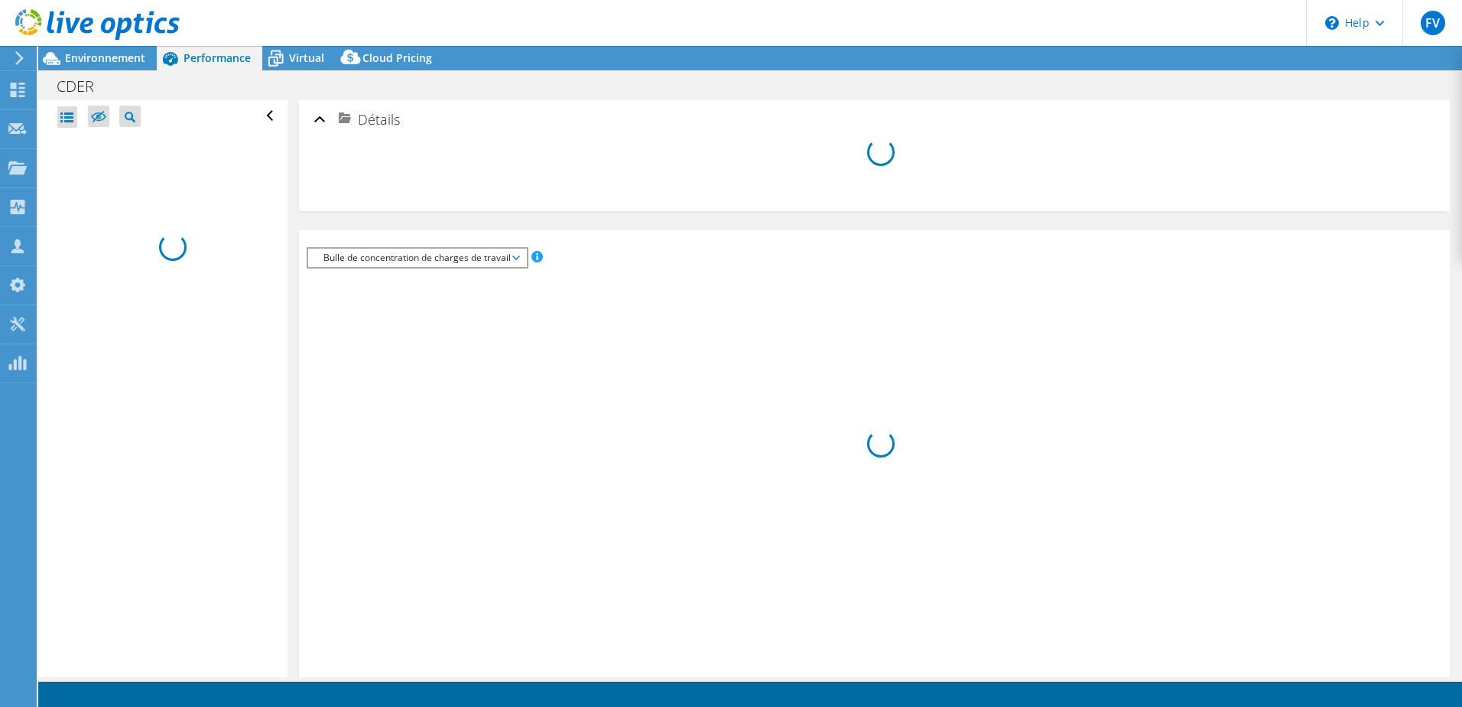
select select "USD"
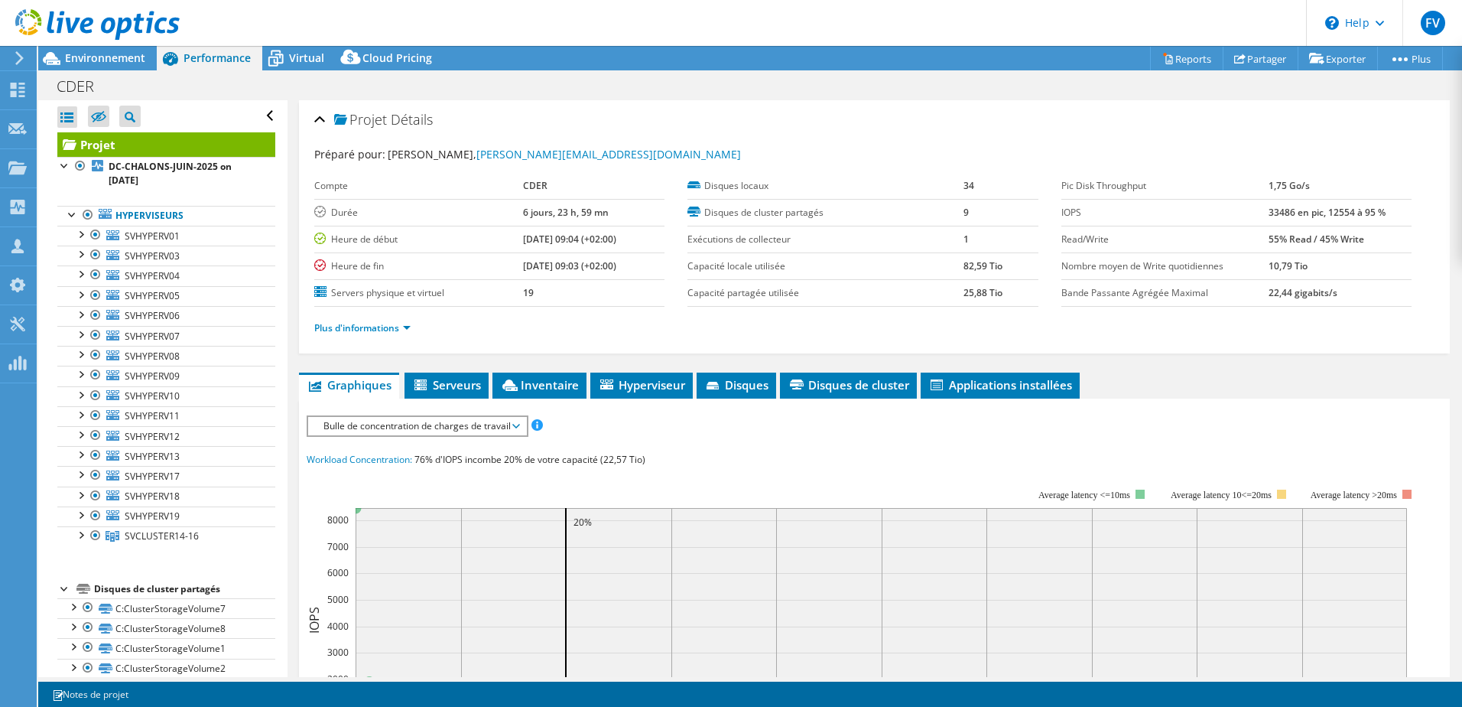
click at [964, 268] on b "82,59 Tio" at bounding box center [983, 265] width 39 height 13
drag, startPoint x: 957, startPoint y: 266, endPoint x: 977, endPoint y: 262, distance: 21.0
click at [979, 262] on b "82,59 Tio" at bounding box center [983, 265] width 39 height 13
copy b "82,59"
drag, startPoint x: 954, startPoint y: 292, endPoint x: 1002, endPoint y: 295, distance: 48.3
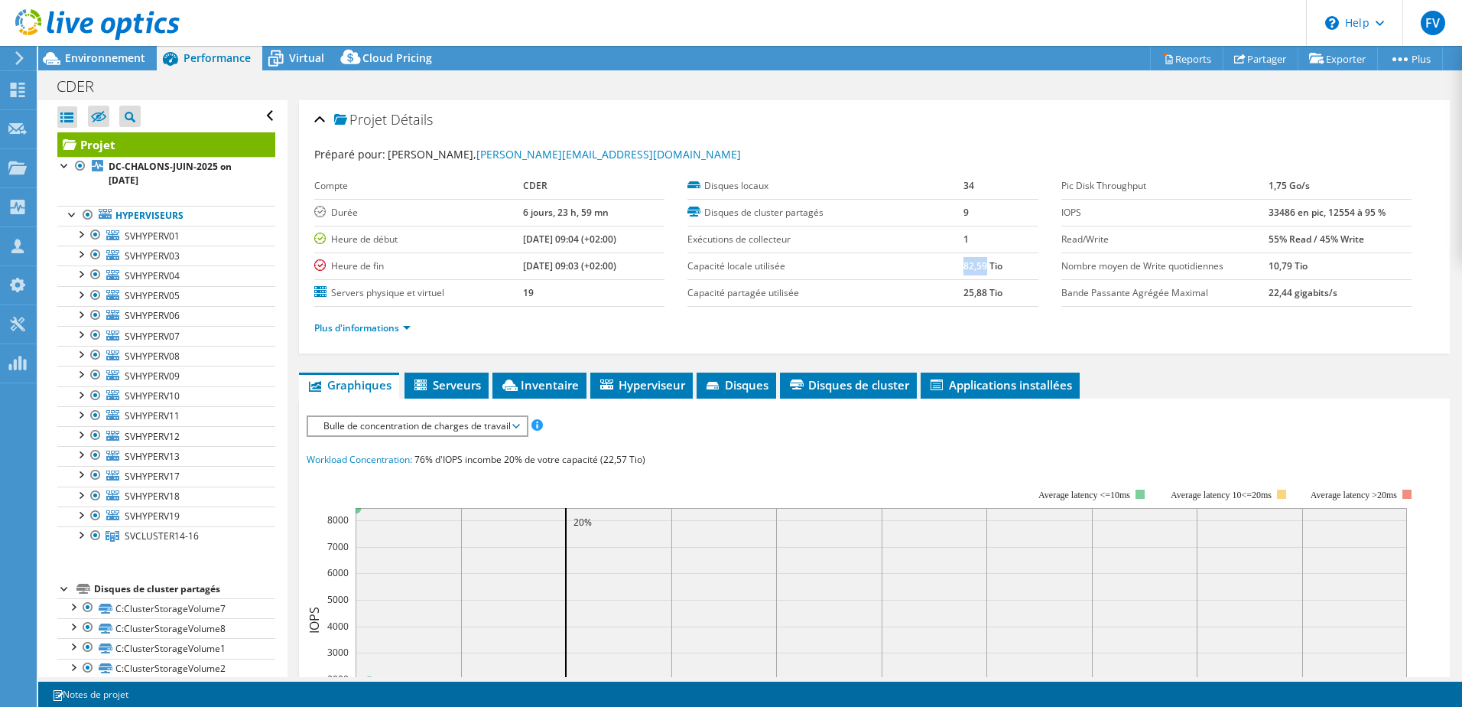
click at [1002, 295] on tr "Capacité partagée utilisée 25,88 Tio" at bounding box center [863, 292] width 350 height 27
click at [294, 60] on span "Virtual" at bounding box center [306, 57] width 35 height 15
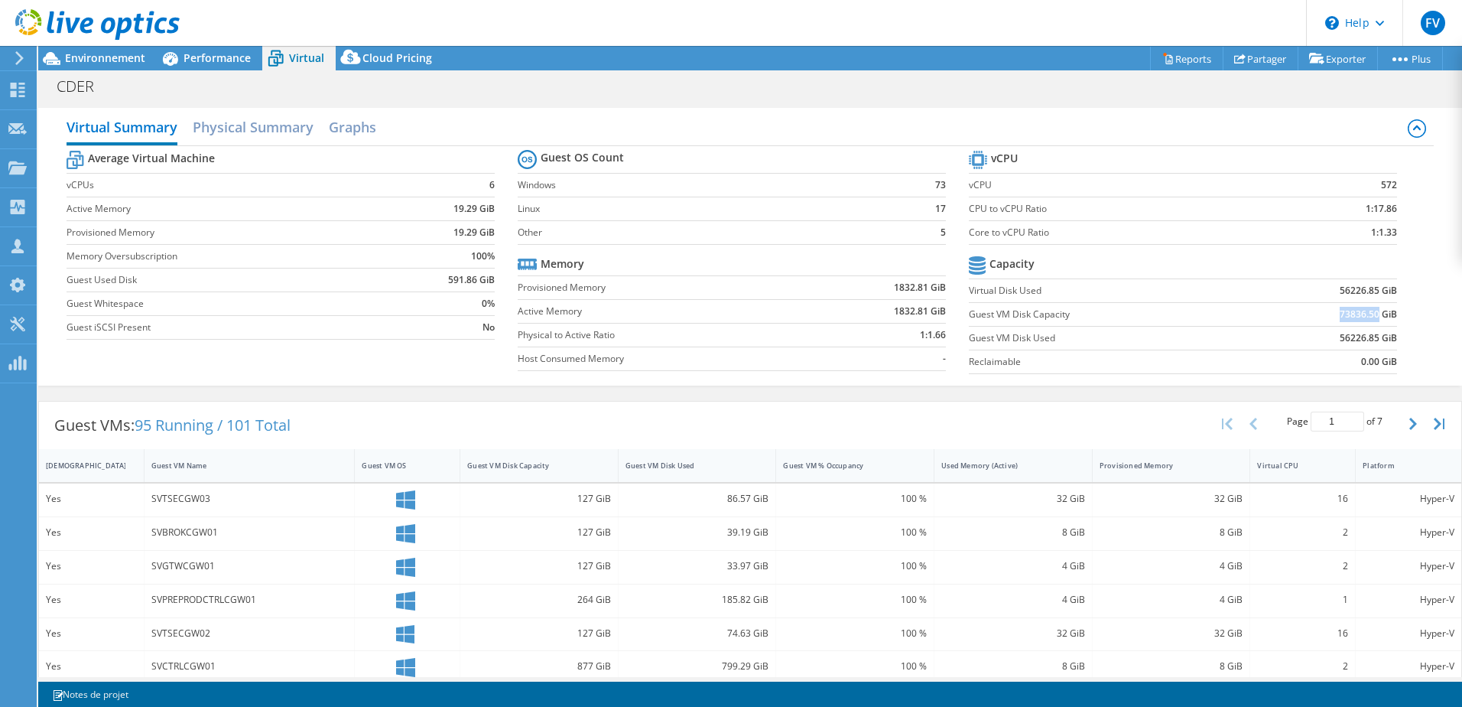
drag, startPoint x: 1331, startPoint y: 315, endPoint x: 1369, endPoint y: 314, distance: 38.2
click at [1369, 314] on b "73836.50 GiB" at bounding box center [1368, 314] width 57 height 15
drag, startPoint x: 1331, startPoint y: 337, endPoint x: 1376, endPoint y: 337, distance: 44.4
click at [1376, 337] on b "56226.85 GiB" at bounding box center [1368, 337] width 57 height 15
drag, startPoint x: 1376, startPoint y: 337, endPoint x: 1347, endPoint y: 342, distance: 29.4
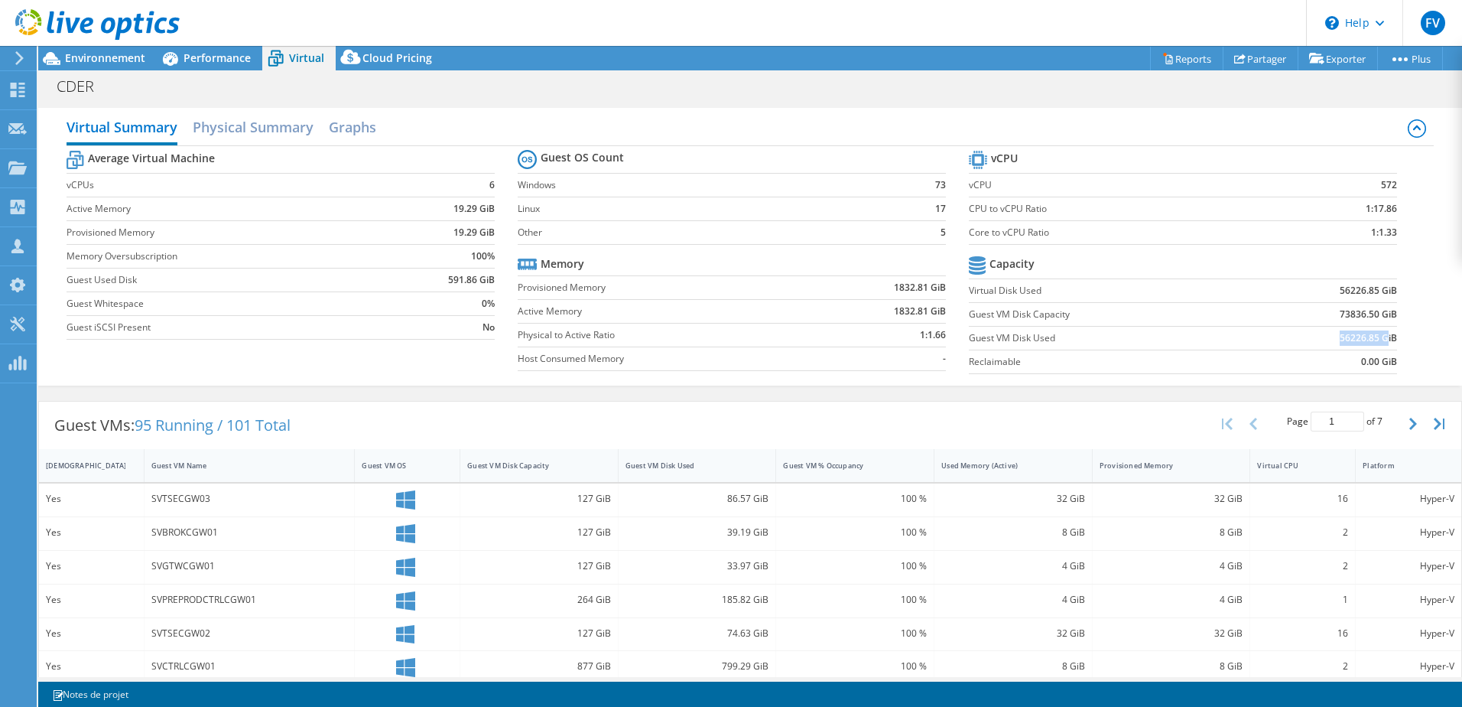
click at [1347, 342] on b "56226.85 GiB" at bounding box center [1368, 337] width 57 height 15
drag, startPoint x: 1331, startPoint y: 313, endPoint x: 1341, endPoint y: 310, distance: 11.1
click at [1341, 311] on b "73836.50 GiB" at bounding box center [1368, 314] width 57 height 15
click at [264, 135] on h2 "Physical Summary" at bounding box center [253, 129] width 121 height 34
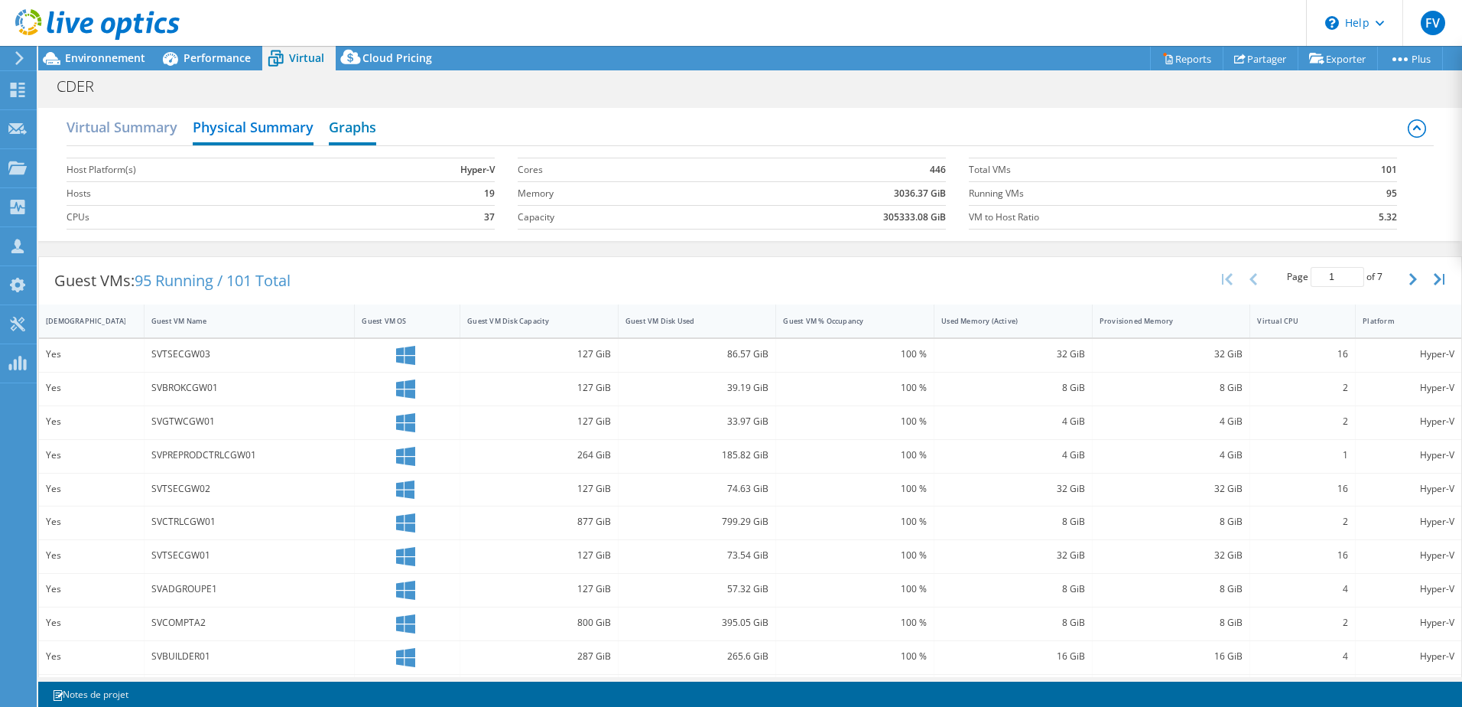
click at [376, 122] on h2 "Graphs" at bounding box center [352, 129] width 47 height 34
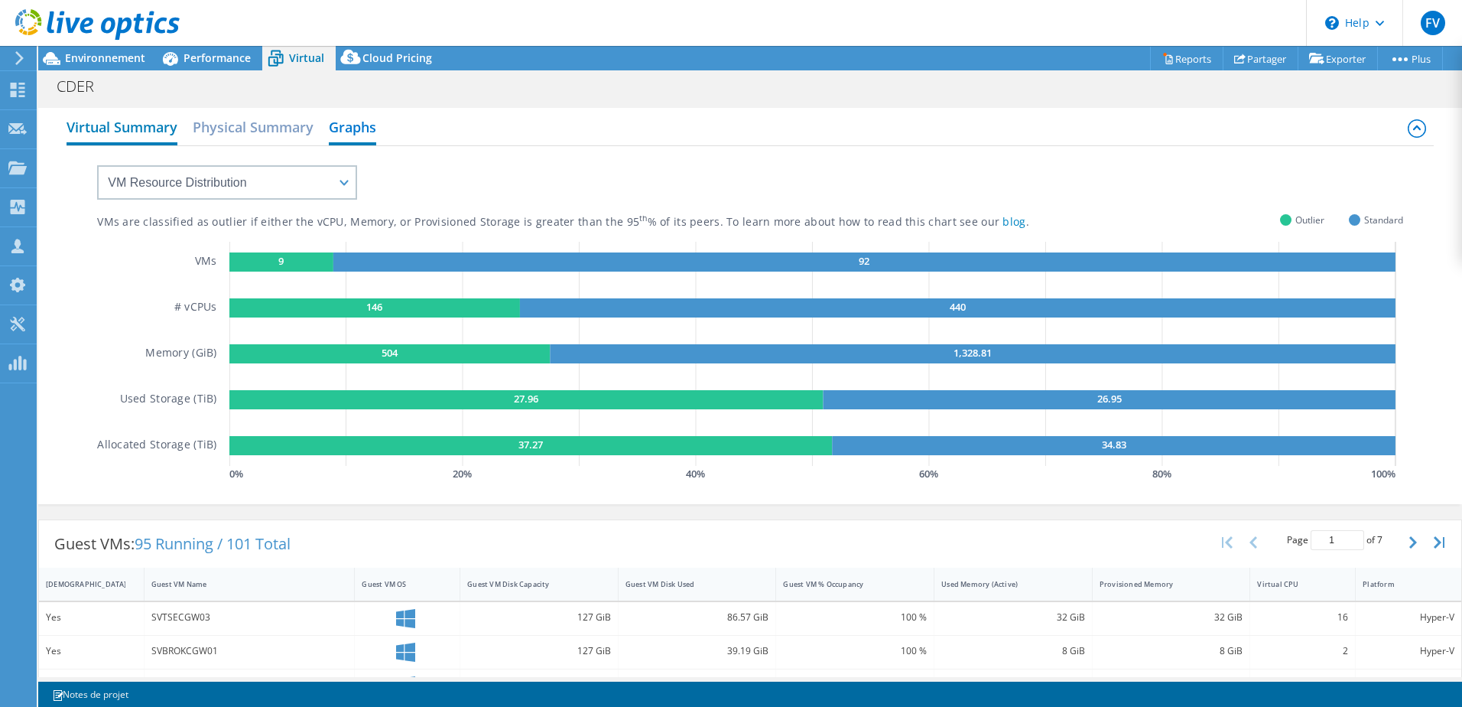
click at [97, 132] on h2 "Virtual Summary" at bounding box center [122, 129] width 111 height 34
